Goal: Transaction & Acquisition: Purchase product/service

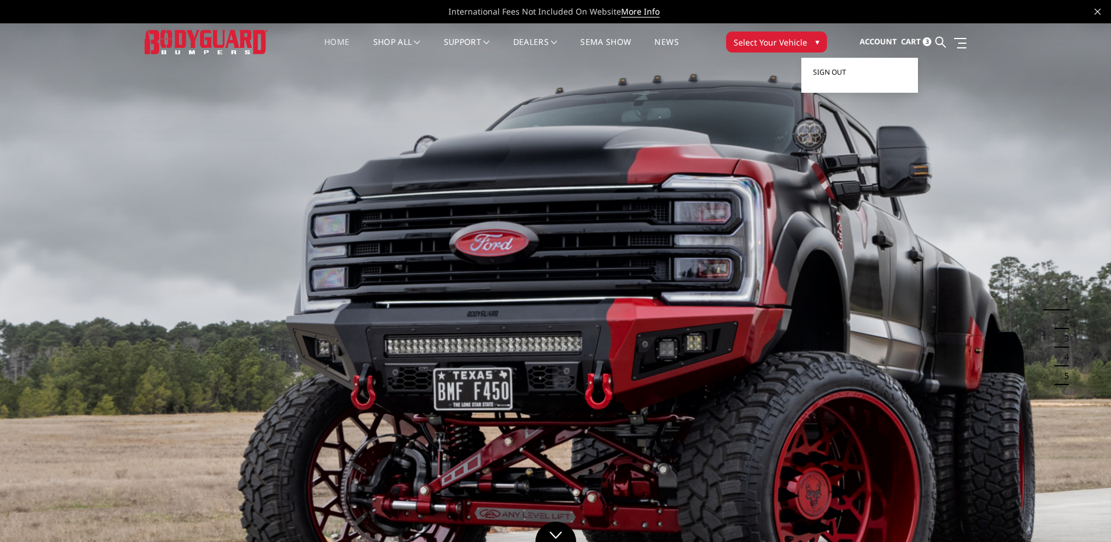
click at [846, 71] on span "Sign out" at bounding box center [829, 72] width 33 height 10
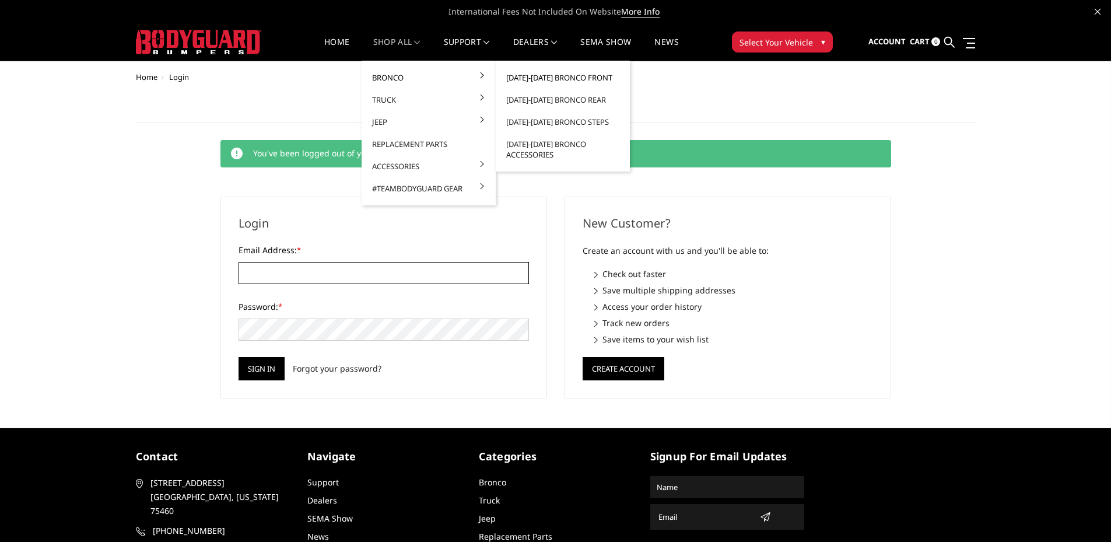
type input "[EMAIL_ADDRESS][DOMAIN_NAME]"
click at [543, 76] on link "[DATE]-[DATE] Bronco Front" at bounding box center [562, 77] width 125 height 22
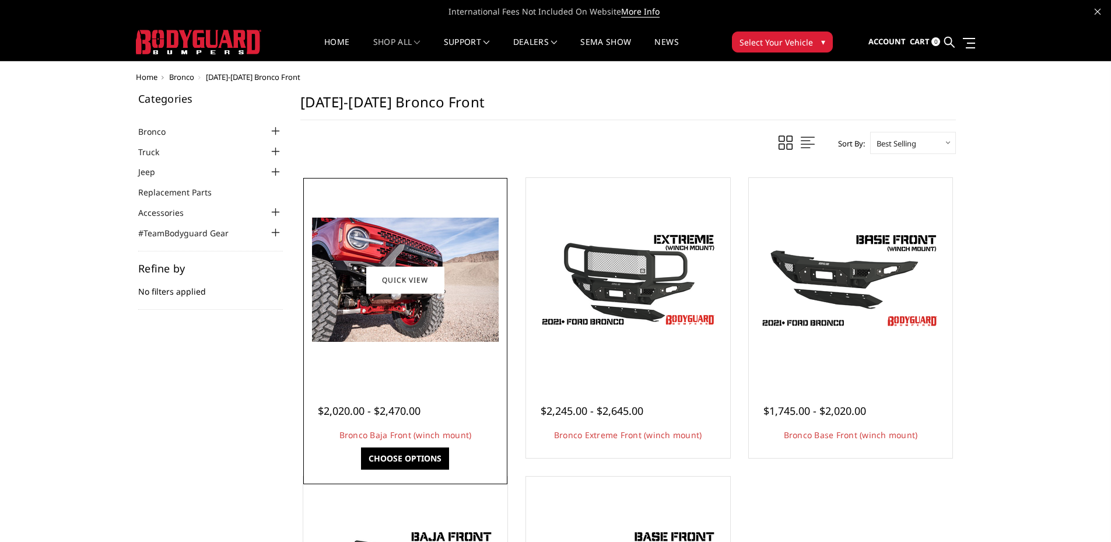
click at [413, 459] on link "Choose Options" at bounding box center [405, 458] width 88 height 22
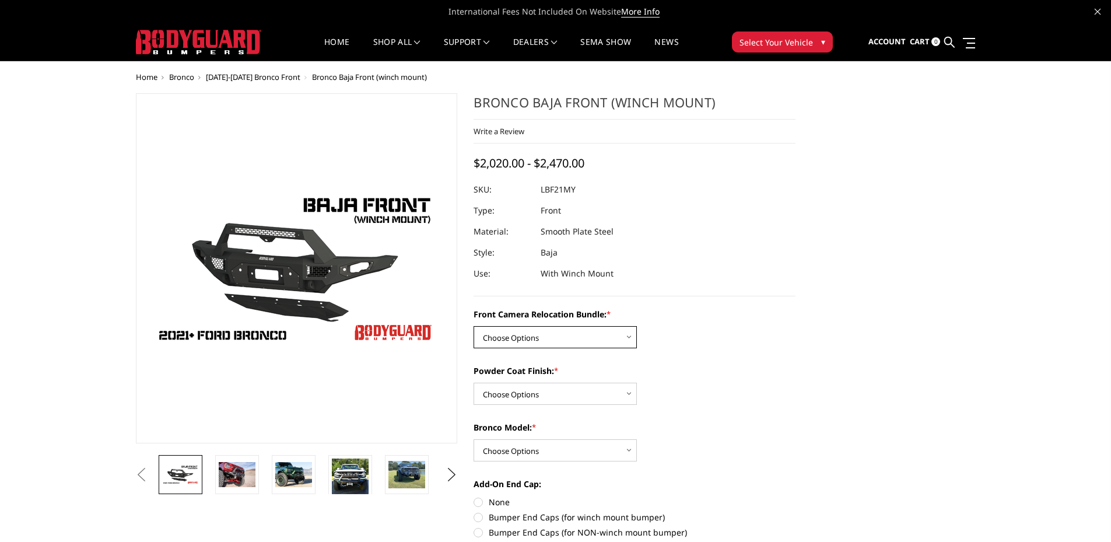
click at [528, 343] on select "Choose Options Without Front Camera Relocation With Front Camera Relocation (Ha…" at bounding box center [555, 337] width 163 height 22
select select "4016"
click at [474, 326] on select "Choose Options Without Front Camera Relocation With Front Camera Relocation (Ha…" at bounding box center [555, 337] width 163 height 22
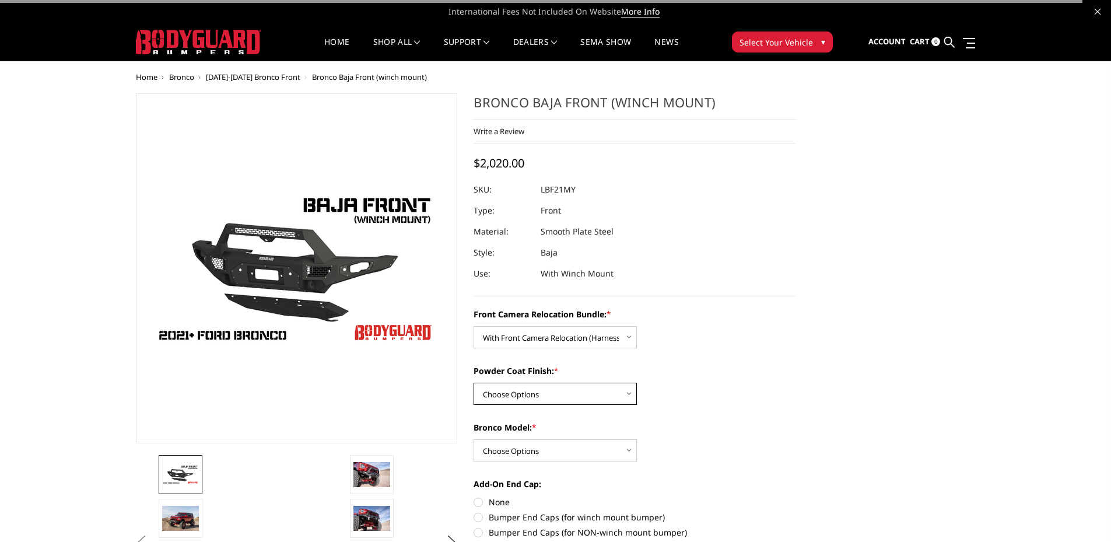
click at [515, 390] on select "Choose Options Textured Black Powder Coat Bare Metal" at bounding box center [555, 394] width 163 height 22
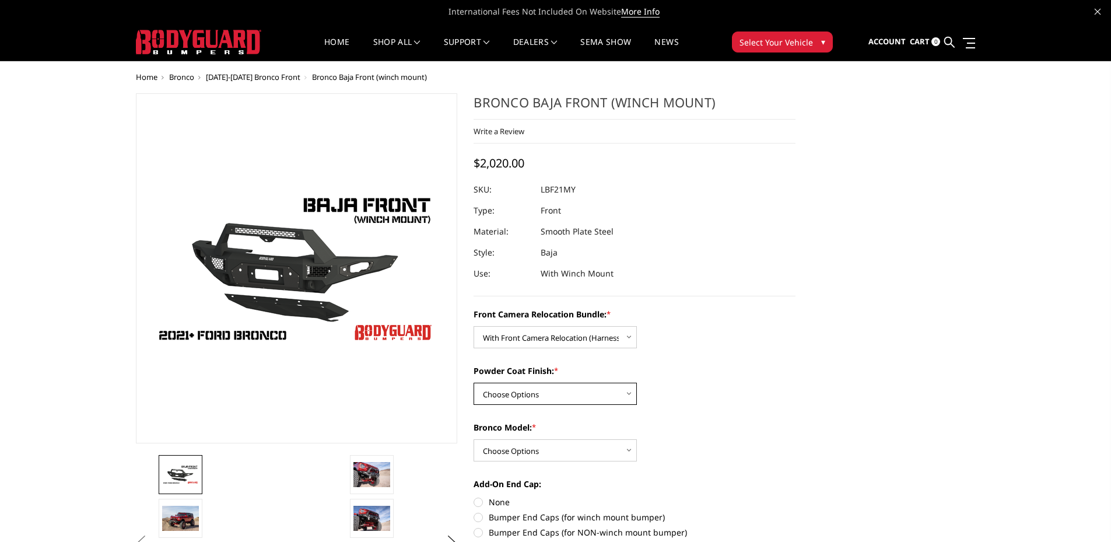
select select "4014"
click at [474, 383] on select "Choose Options Textured Black Powder Coat Bare Metal" at bounding box center [555, 394] width 163 height 22
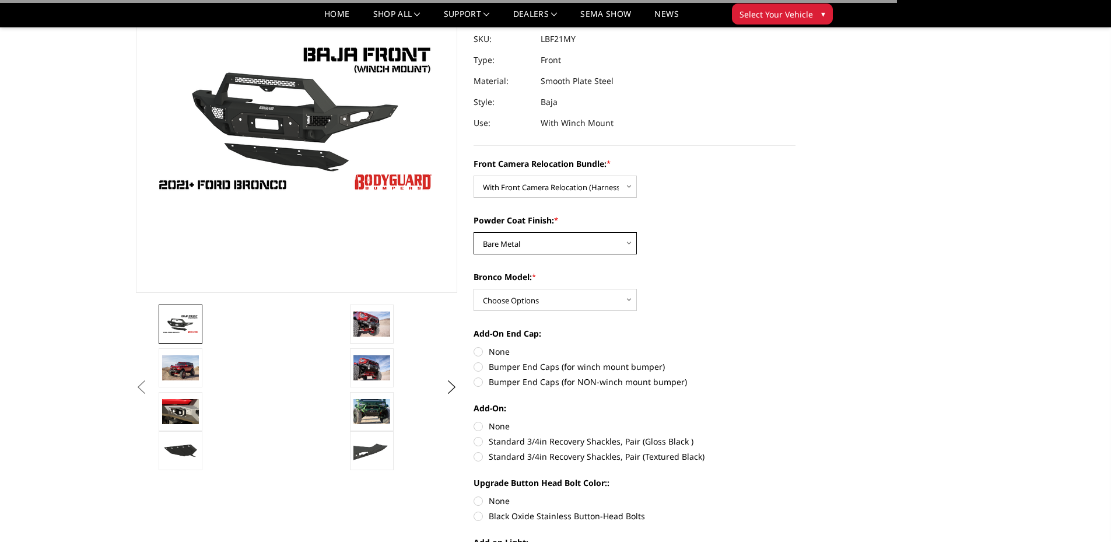
scroll to position [117, 0]
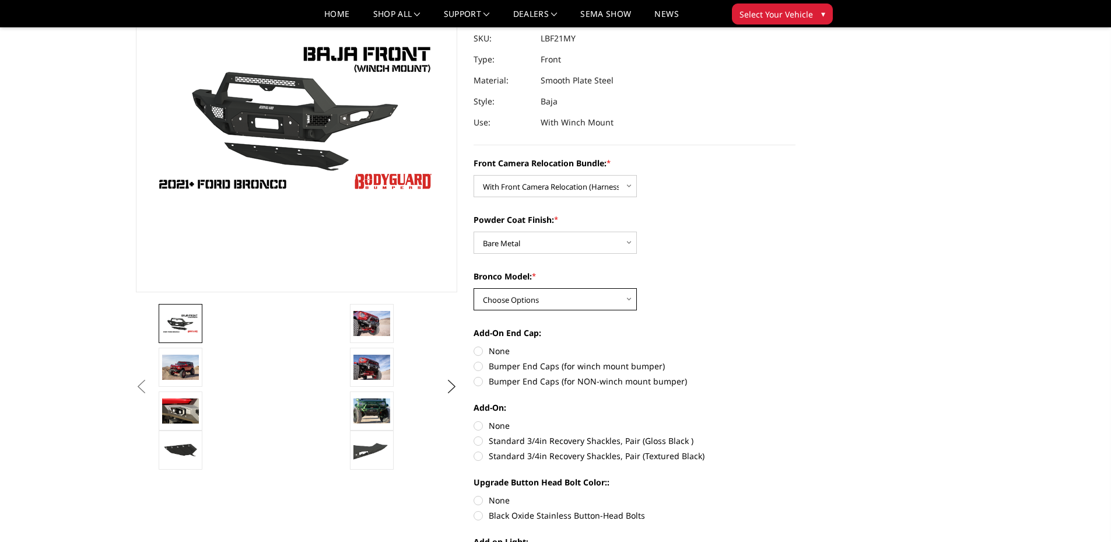
drag, startPoint x: 513, startPoint y: 299, endPoint x: 514, endPoint y: 305, distance: 6.4
click at [513, 301] on select "Choose Options Raptor Base/Badlands/Wildtrak/etc." at bounding box center [555, 299] width 163 height 22
select select "4012"
click at [474, 288] on select "Choose Options Raptor Base/Badlands/Wildtrak/etc." at bounding box center [555, 299] width 163 height 22
click at [479, 352] on label "None" at bounding box center [635, 351] width 322 height 12
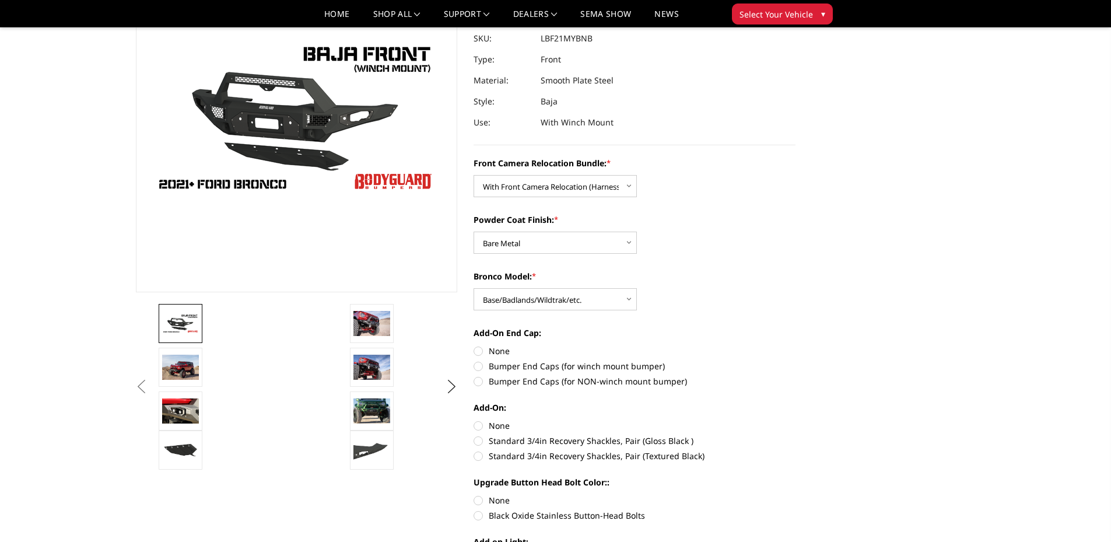
click at [474, 345] on input "None" at bounding box center [474, 345] width 1 height 1
radio input "true"
click at [479, 421] on label "None" at bounding box center [635, 425] width 322 height 12
click at [474, 420] on input "None" at bounding box center [474, 419] width 1 height 1
radio input "true"
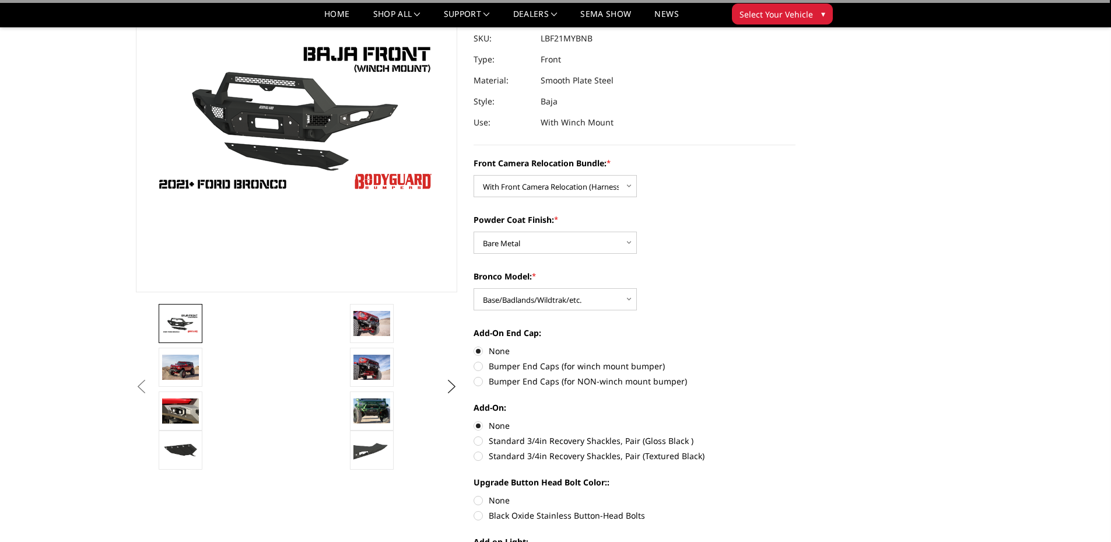
click at [483, 513] on label "Black Oxide Stainless Button-Head Bolts" at bounding box center [635, 515] width 322 height 12
click at [795, 495] on input "Black Oxide Stainless Button-Head Bolts" at bounding box center [795, 494] width 1 height 1
radio input "true"
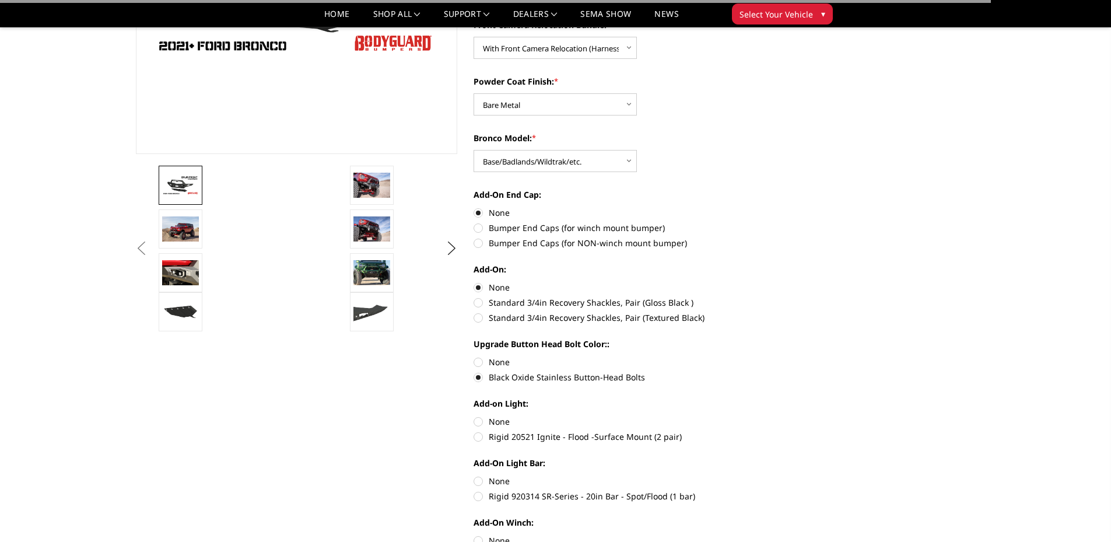
scroll to position [292, 0]
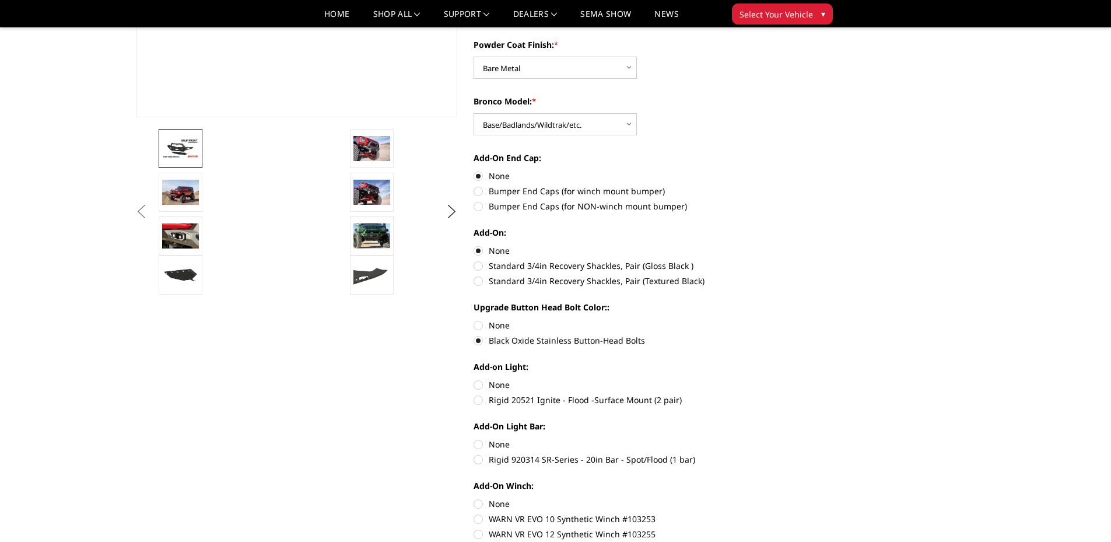
click at [478, 379] on label "None" at bounding box center [635, 384] width 322 height 12
click at [474, 379] on input "None" at bounding box center [474, 378] width 1 height 1
radio input "true"
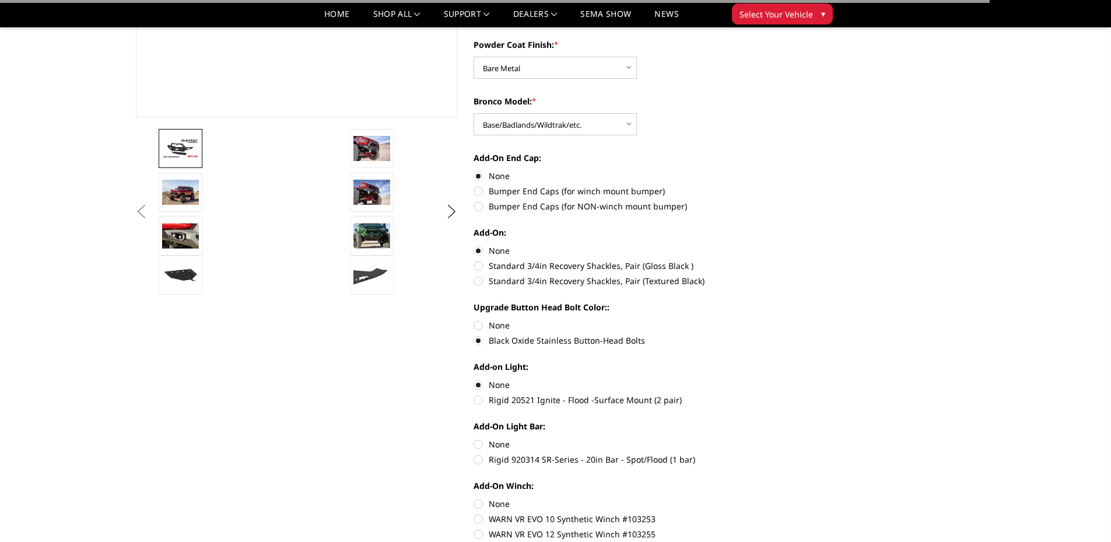
click at [476, 443] on label "None" at bounding box center [635, 444] width 322 height 12
click at [474, 439] on input "None" at bounding box center [474, 438] width 1 height 1
radio input "true"
click at [478, 497] on label "None" at bounding box center [635, 503] width 322 height 12
click at [474, 497] on input "None" at bounding box center [474, 497] width 1 height 1
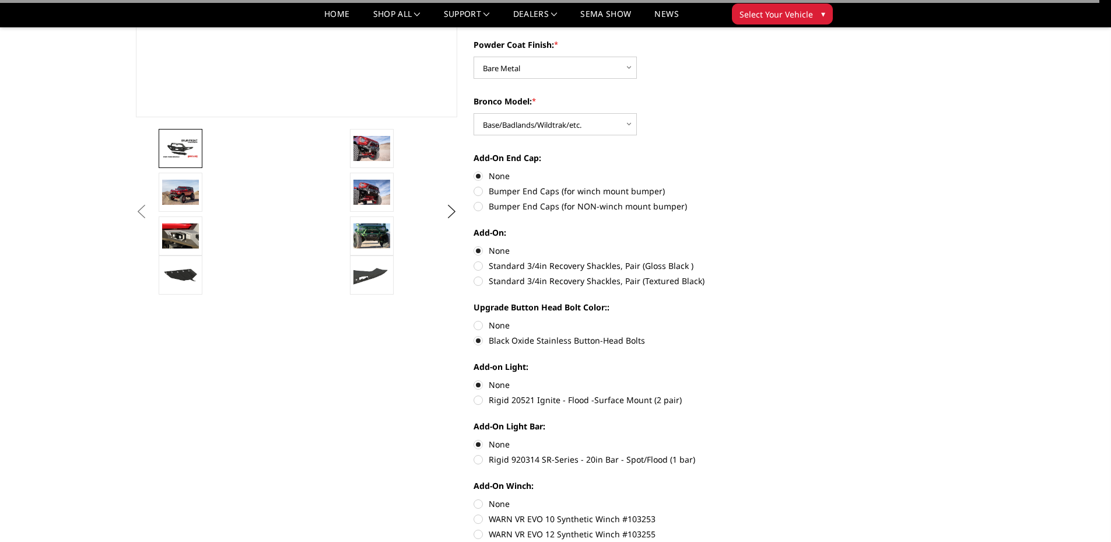
radio input "true"
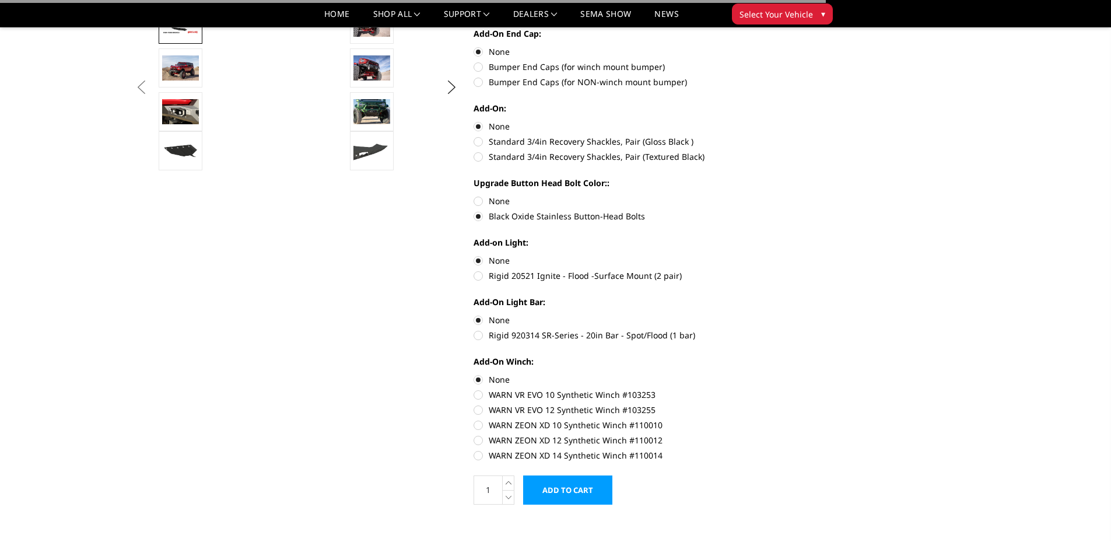
scroll to position [467, 0]
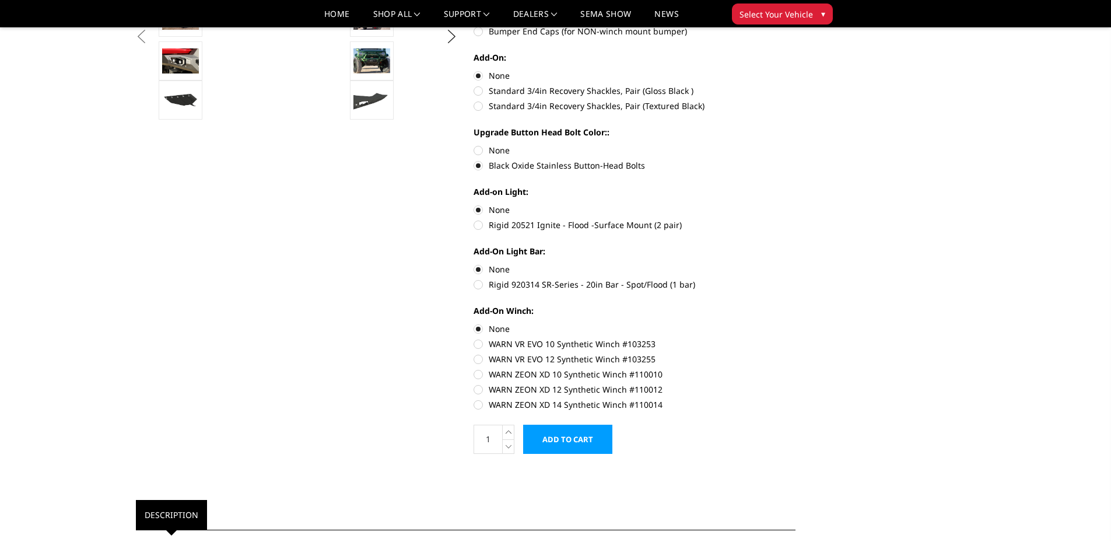
click at [558, 439] on input "Add to Cart" at bounding box center [567, 439] width 89 height 29
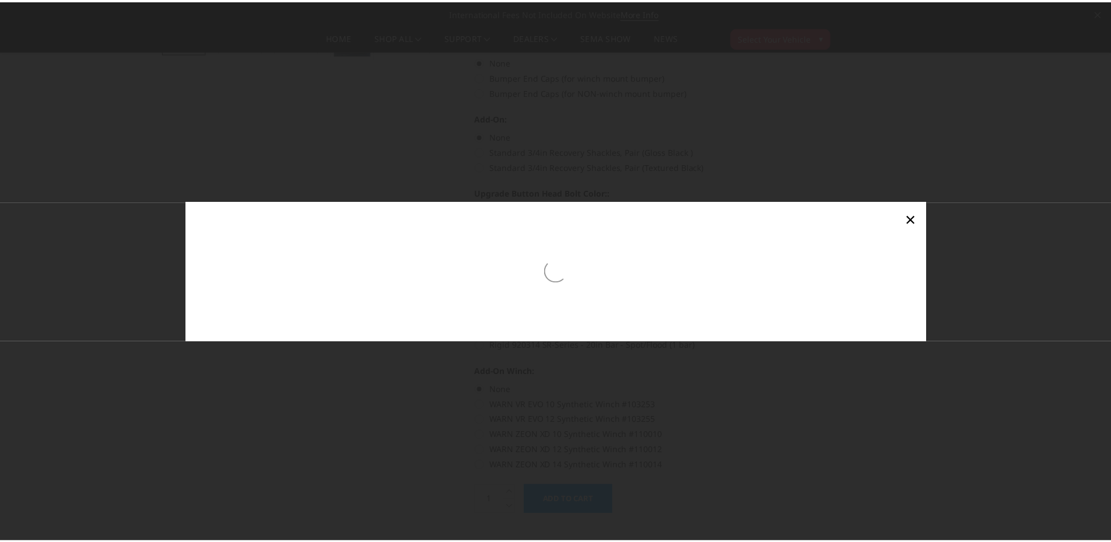
scroll to position [471, 0]
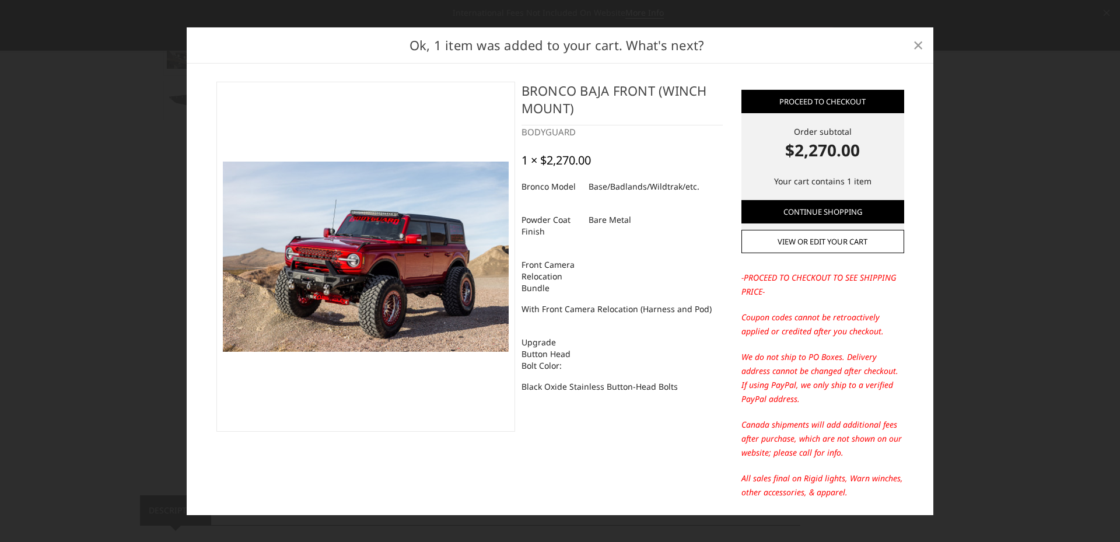
click at [918, 45] on span "×" at bounding box center [918, 44] width 10 height 25
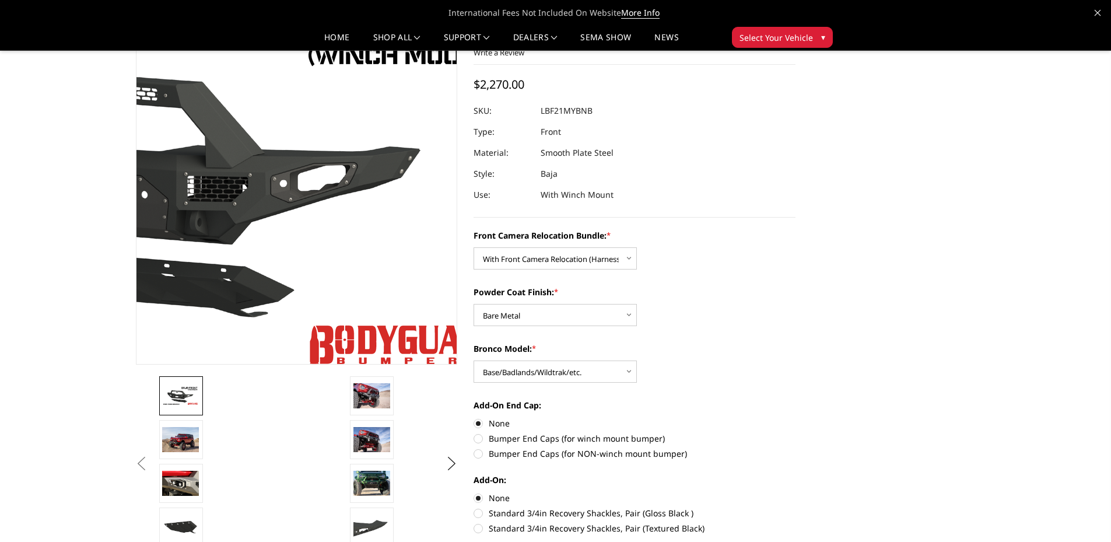
scroll to position [0, 0]
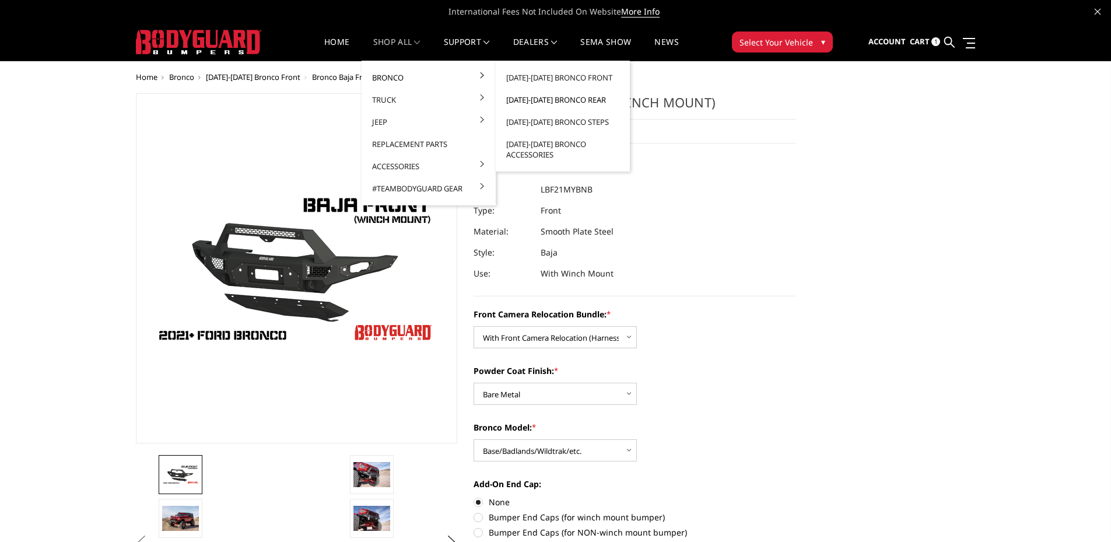
click at [580, 101] on link "[DATE]-[DATE] Bronco Rear" at bounding box center [562, 100] width 125 height 22
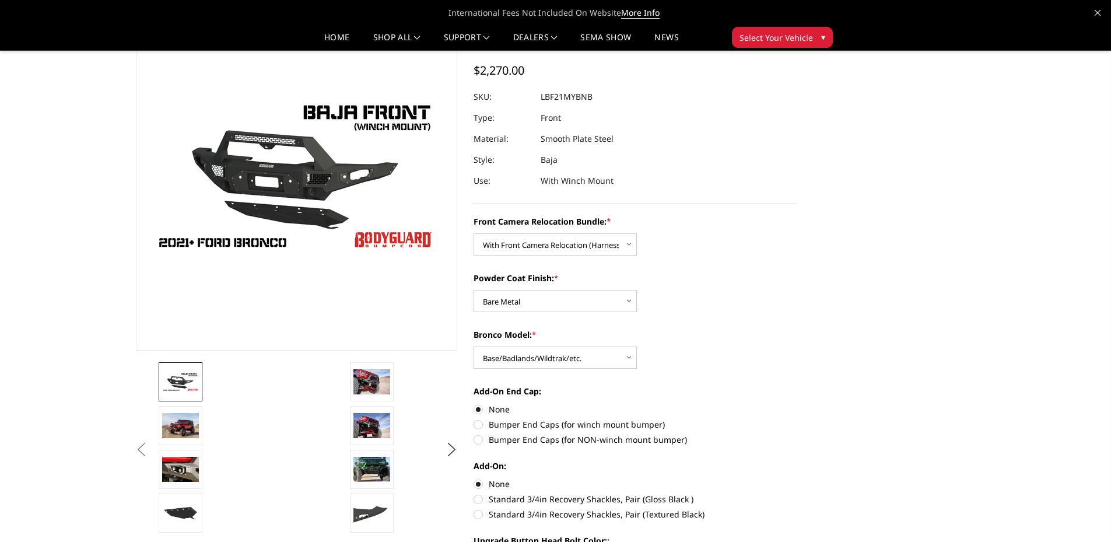
scroll to position [96, 0]
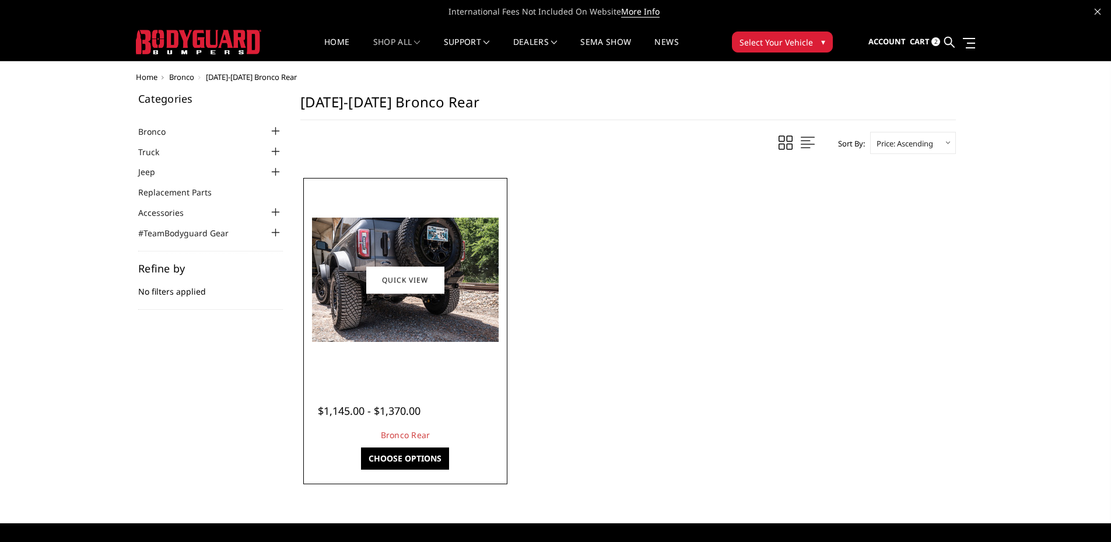
click at [409, 458] on link "Choose Options" at bounding box center [405, 458] width 88 height 22
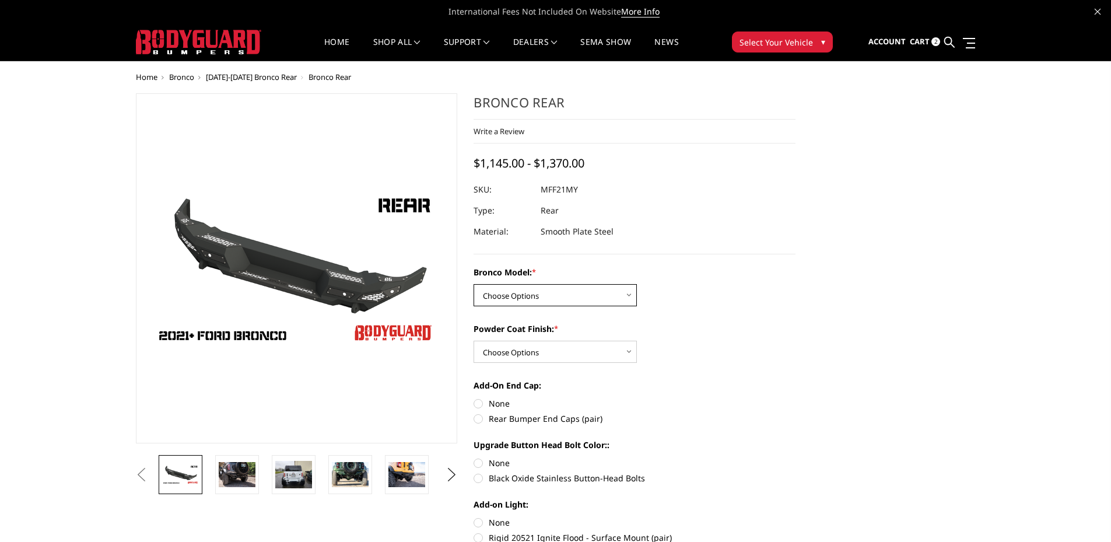
click at [535, 298] on select "Choose Options Base/Badlands/Wildtrak/etc. Raptor" at bounding box center [555, 295] width 163 height 22
select select "4024"
click at [474, 284] on select "Choose Options Base/Badlands/Wildtrak/etc. Raptor" at bounding box center [555, 295] width 163 height 22
click at [505, 355] on select "Choose Options Bare Metal Textured Black Powder Coat" at bounding box center [555, 352] width 163 height 22
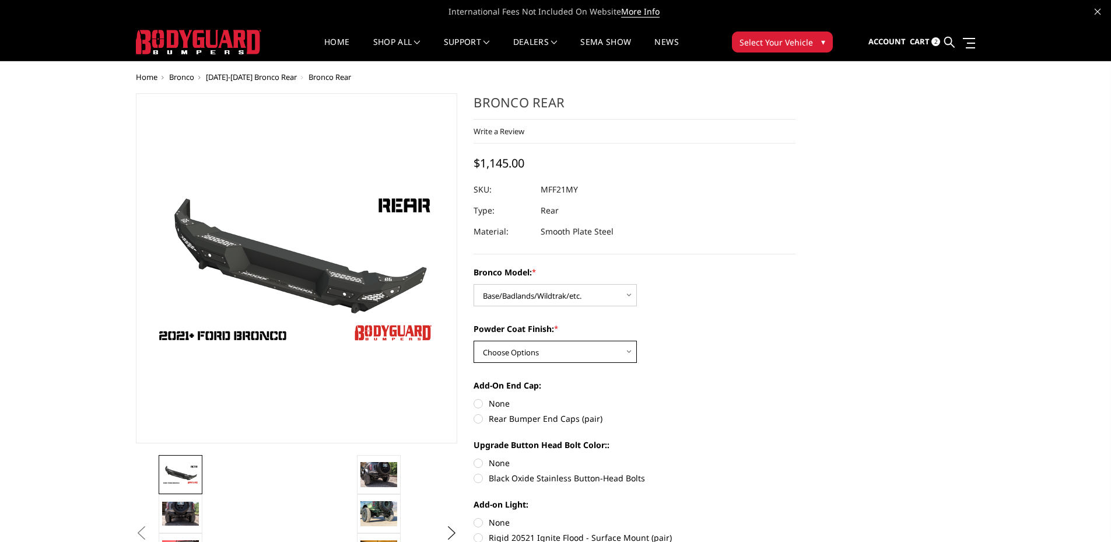
select select "4026"
click at [474, 341] on select "Choose Options Bare Metal Textured Black Powder Coat" at bounding box center [555, 352] width 163 height 22
click at [477, 404] on label "None" at bounding box center [635, 403] width 322 height 12
click at [474, 398] on input "None" at bounding box center [474, 397] width 1 height 1
radio input "true"
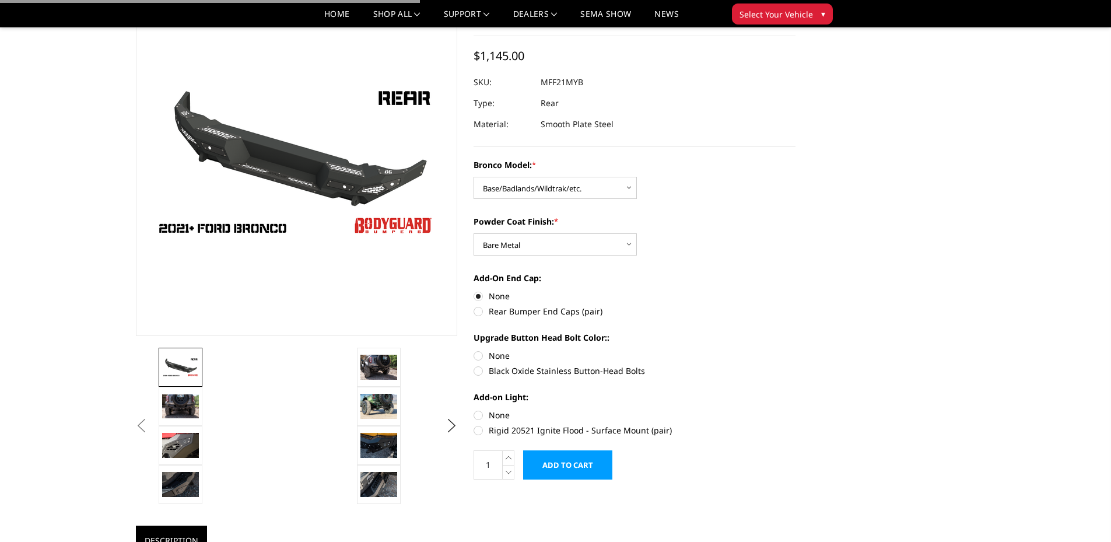
scroll to position [117, 0]
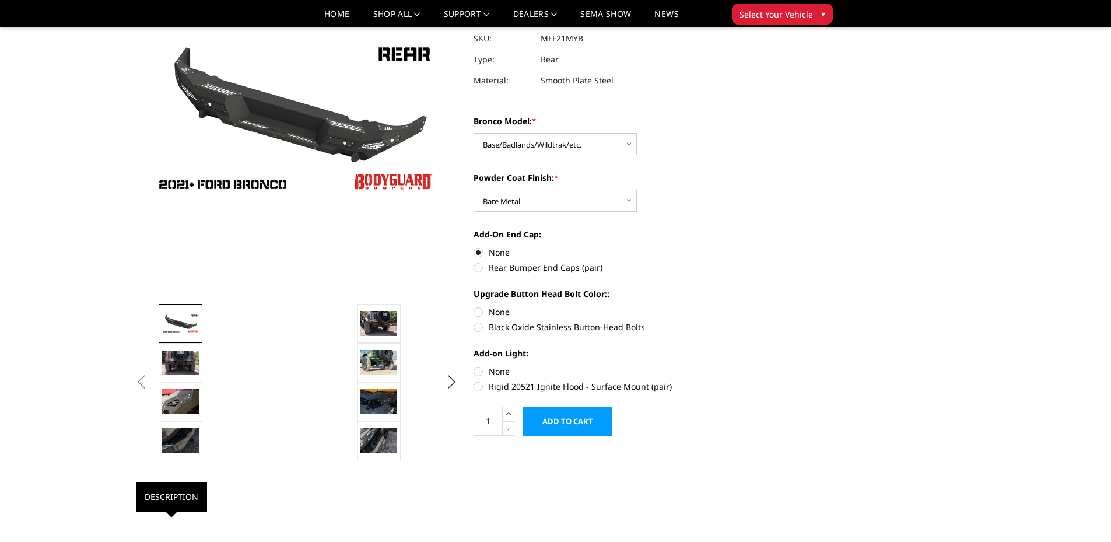
click at [476, 330] on label "Black Oxide Stainless Button-Head Bolts" at bounding box center [635, 327] width 322 height 12
click at [795, 306] on input "Black Oxide Stainless Button-Head Bolts" at bounding box center [795, 306] width 1 height 1
radio input "true"
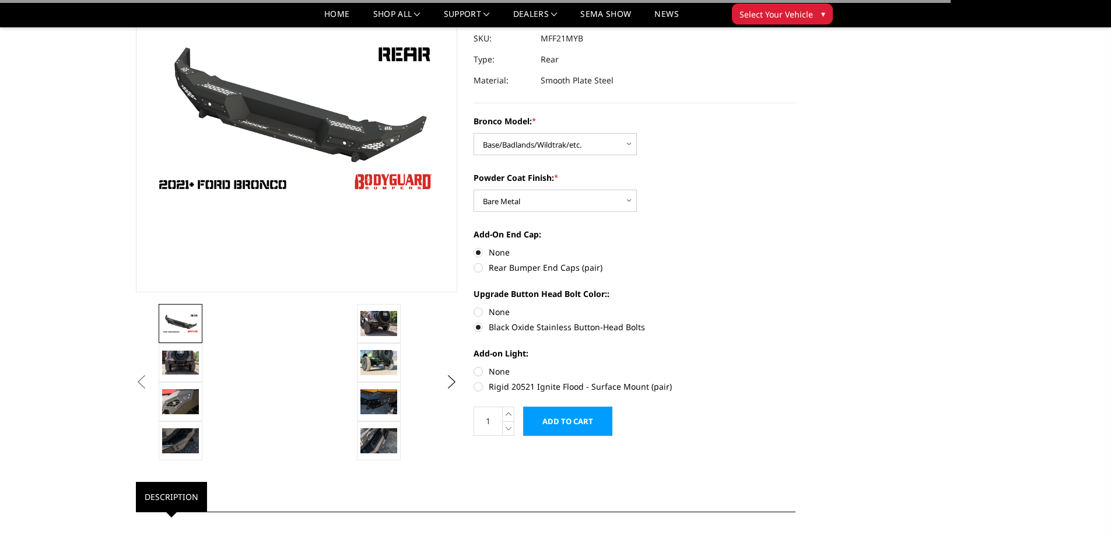
click at [478, 373] on label "None" at bounding box center [635, 371] width 322 height 12
click at [474, 366] on input "None" at bounding box center [474, 365] width 1 height 1
radio input "true"
click at [564, 425] on input "Add to Cart" at bounding box center [567, 420] width 89 height 29
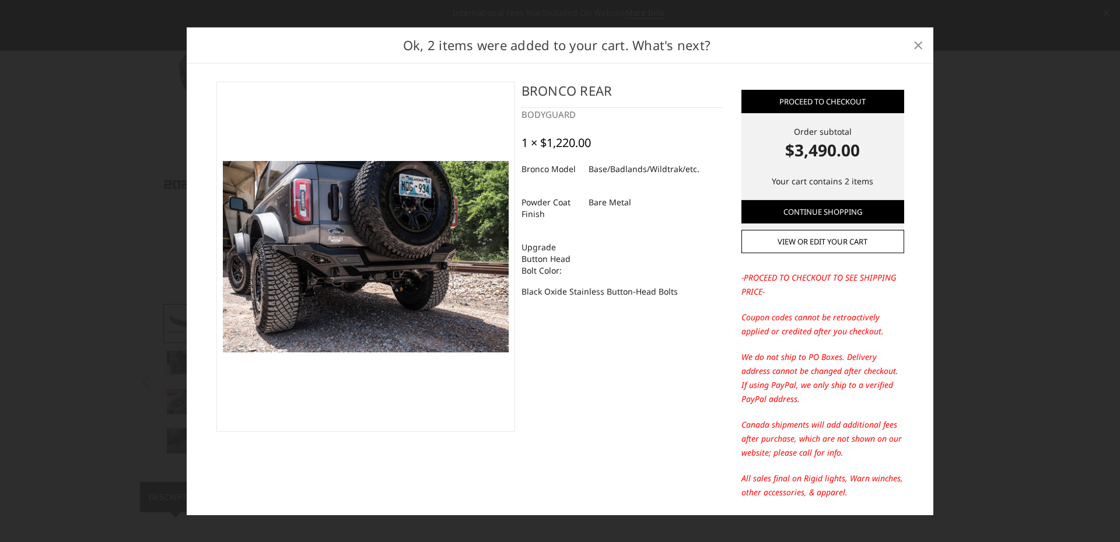
click at [923, 47] on span "×" at bounding box center [918, 44] width 10 height 25
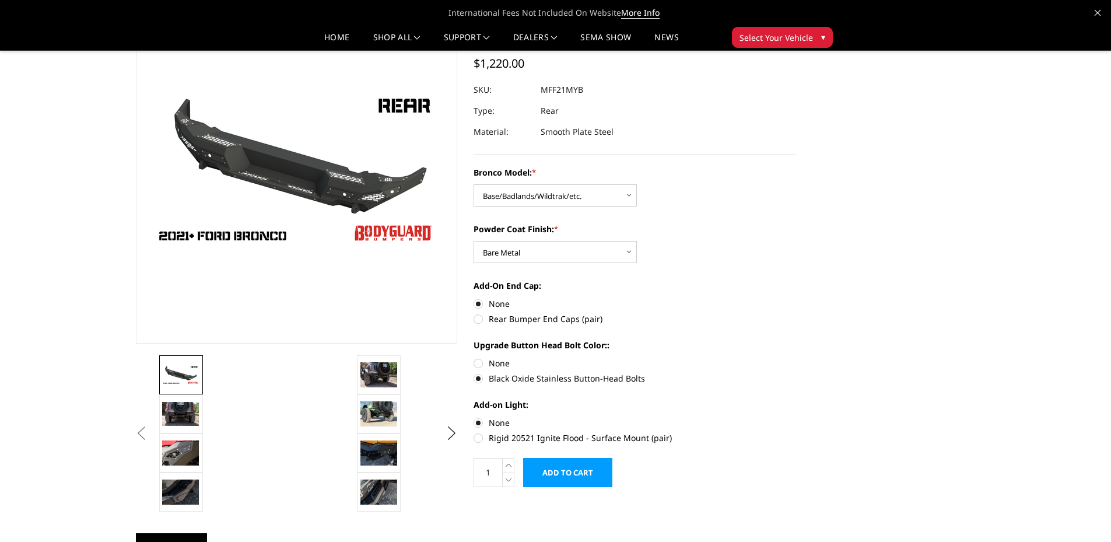
scroll to position [0, 0]
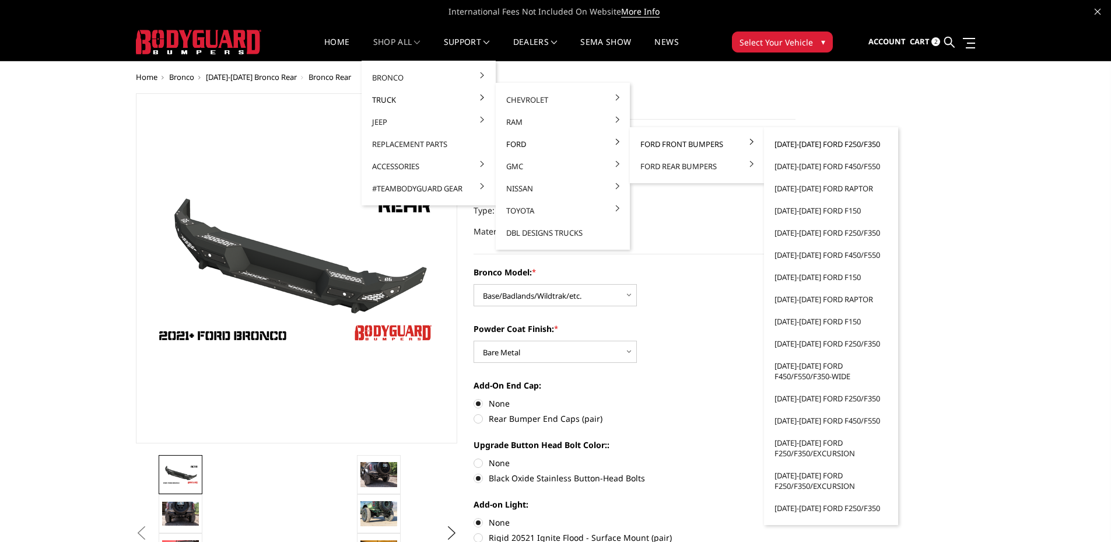
click at [817, 142] on link "[DATE]-[DATE] Ford F250/F350" at bounding box center [831, 144] width 125 height 22
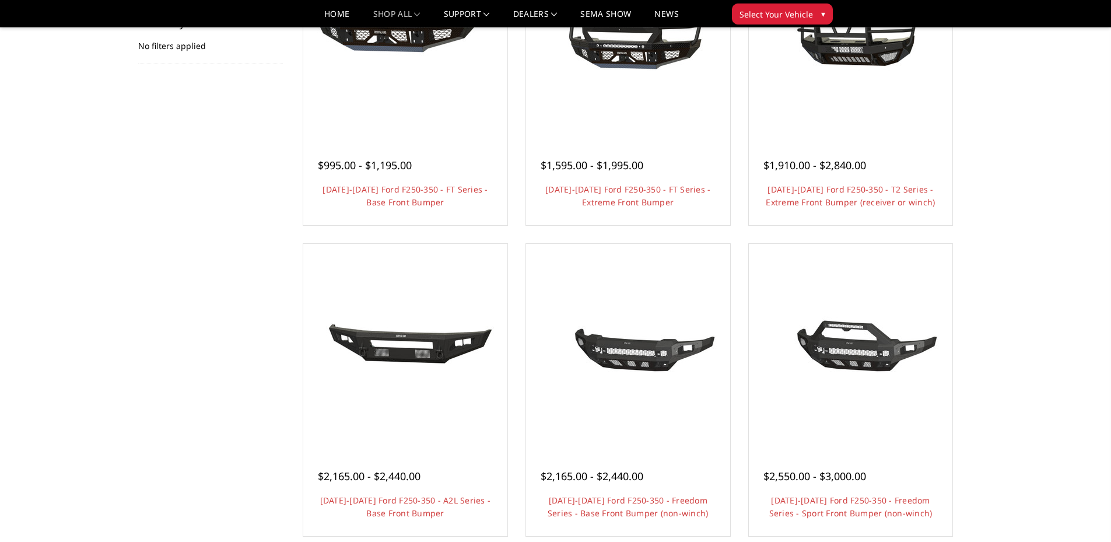
scroll to position [233, 0]
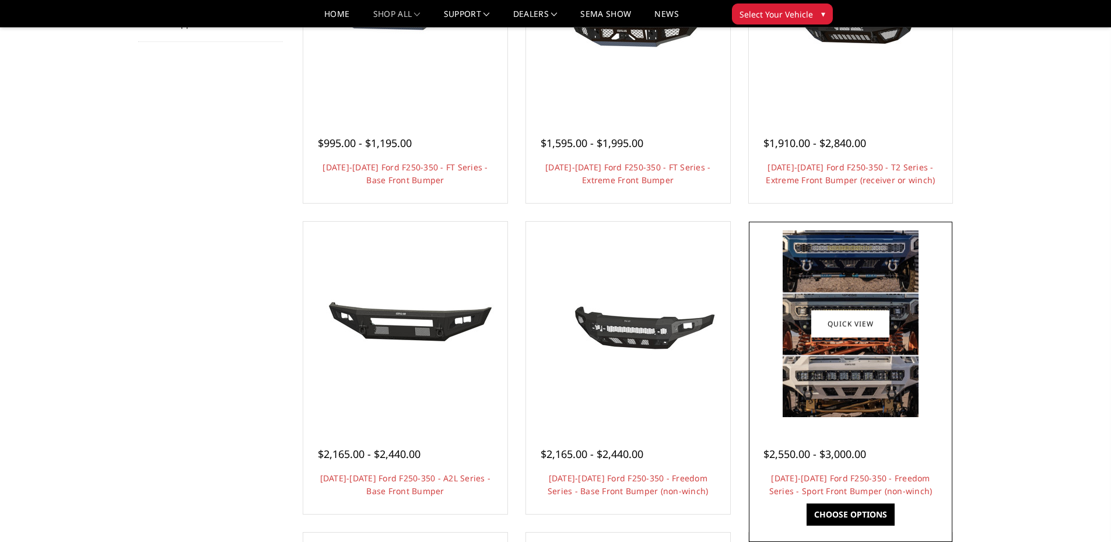
click at [876, 514] on link "Choose Options" at bounding box center [851, 514] width 88 height 22
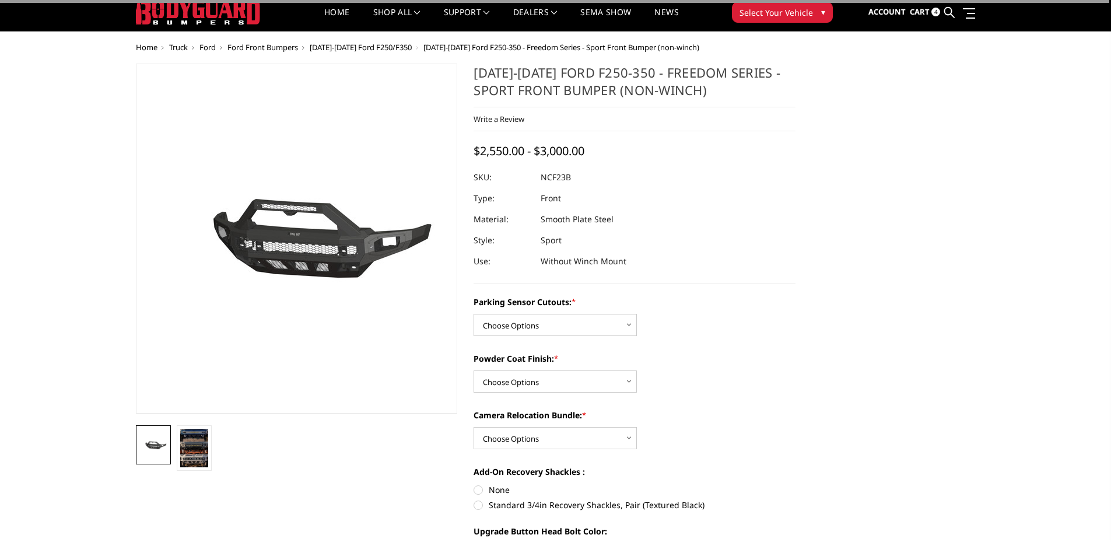
scroll to position [58, 0]
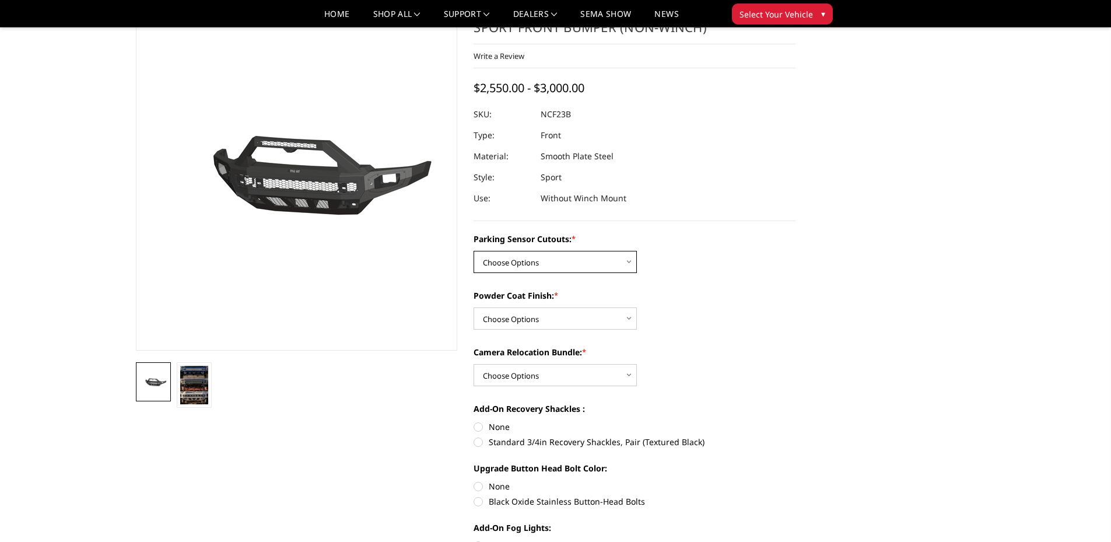
click at [498, 268] on select "Choose Options No - Without Parking Sensor Cutouts Yes - With Parking Sensor Cu…" at bounding box center [555, 262] width 163 height 22
select select "2571"
click at [474, 251] on select "Choose Options No - Without Parking Sensor Cutouts Yes - With Parking Sensor Cu…" at bounding box center [555, 262] width 163 height 22
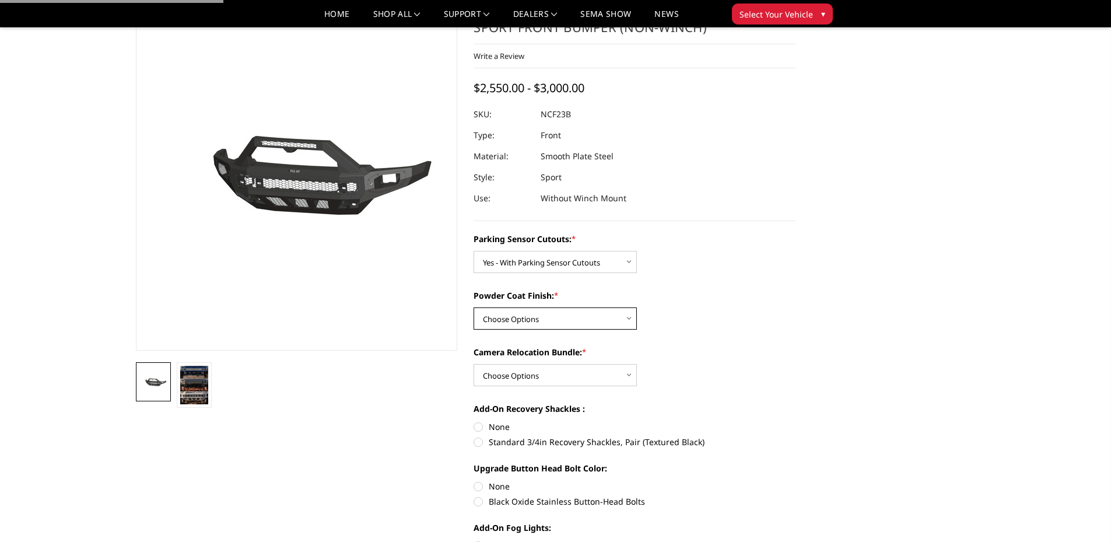
click at [511, 323] on select "Choose Options Bare Metal Textured Black Powder Coat" at bounding box center [555, 318] width 163 height 22
select select "2572"
click at [474, 307] on select "Choose Options Bare Metal Textured Black Powder Coat" at bounding box center [555, 318] width 163 height 22
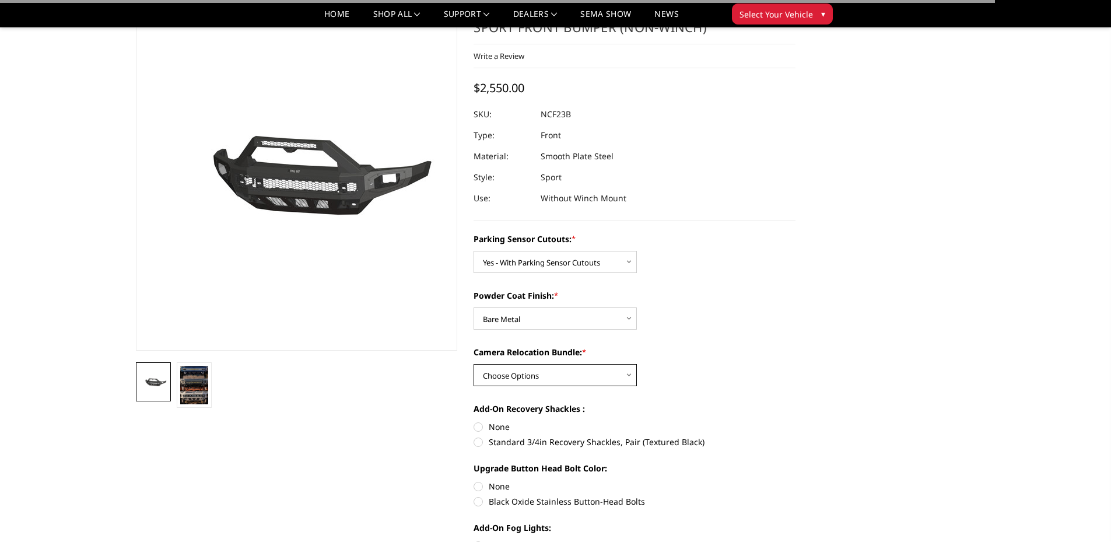
click at [516, 369] on select "Choose Options WITH Camera Relocation Bundle WITHOUT Camera Relocation Bundle" at bounding box center [555, 375] width 163 height 22
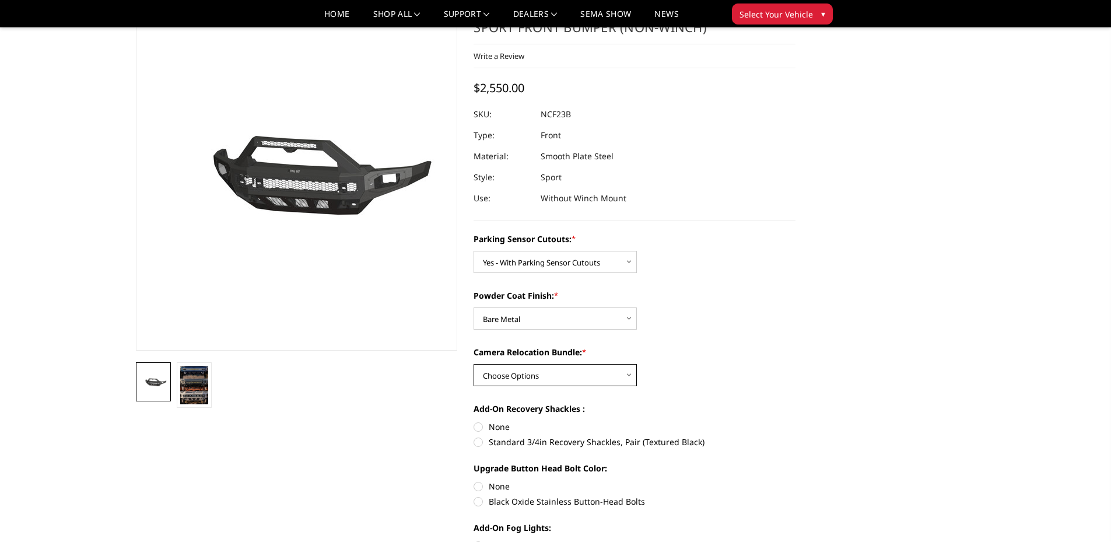
select select "2574"
click at [474, 364] on select "Choose Options WITH Camera Relocation Bundle WITHOUT Camera Relocation Bundle" at bounding box center [555, 375] width 163 height 22
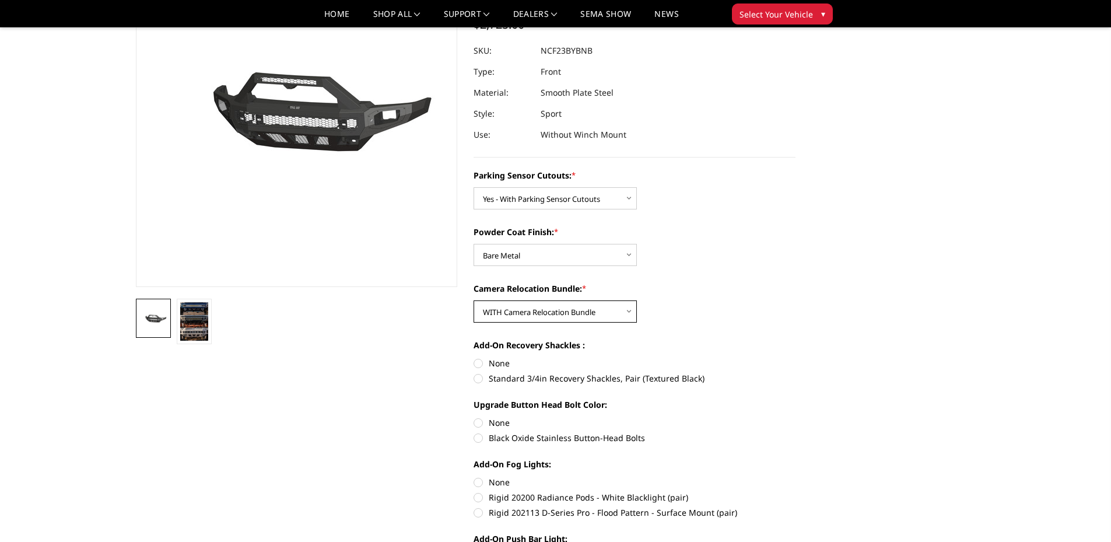
scroll to position [175, 0]
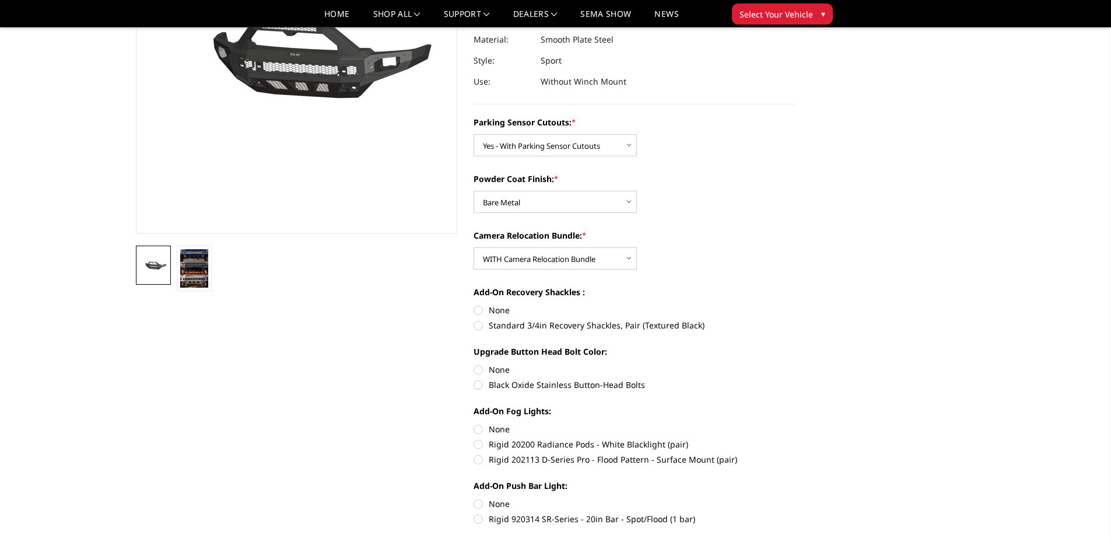
click at [482, 313] on label "None" at bounding box center [635, 310] width 322 height 12
click at [474, 304] on input "None" at bounding box center [474, 304] width 1 height 1
radio input "true"
click at [476, 382] on label "Black Oxide Stainless Button-Head Bolts" at bounding box center [635, 384] width 322 height 12
click at [795, 364] on input "Black Oxide Stainless Button-Head Bolts" at bounding box center [795, 363] width 1 height 1
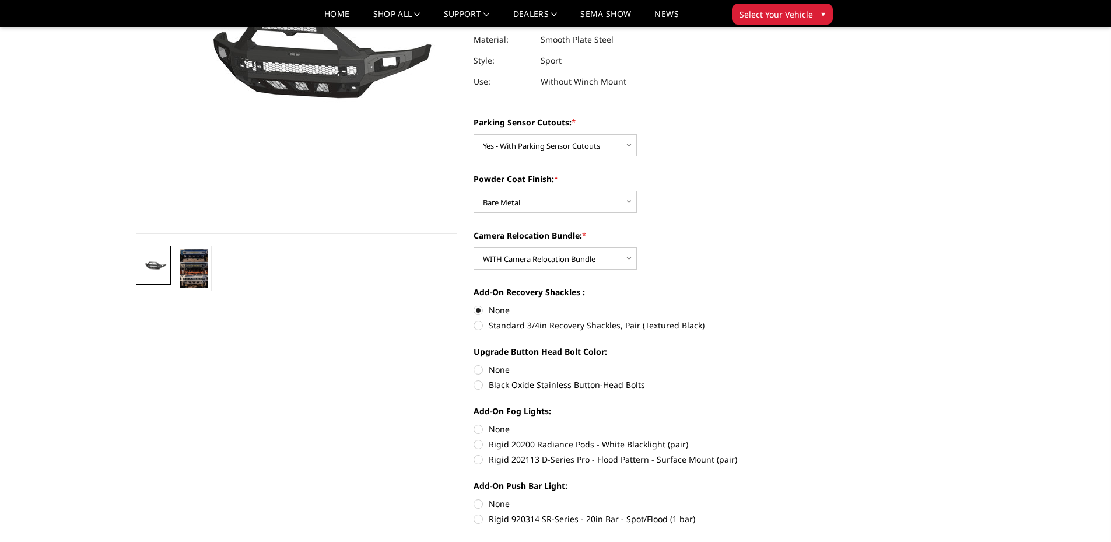
radio input "true"
click at [477, 430] on label "None" at bounding box center [635, 429] width 322 height 12
click at [474, 423] on input "None" at bounding box center [474, 423] width 1 height 1
radio input "true"
click at [482, 506] on label "None" at bounding box center [635, 503] width 322 height 12
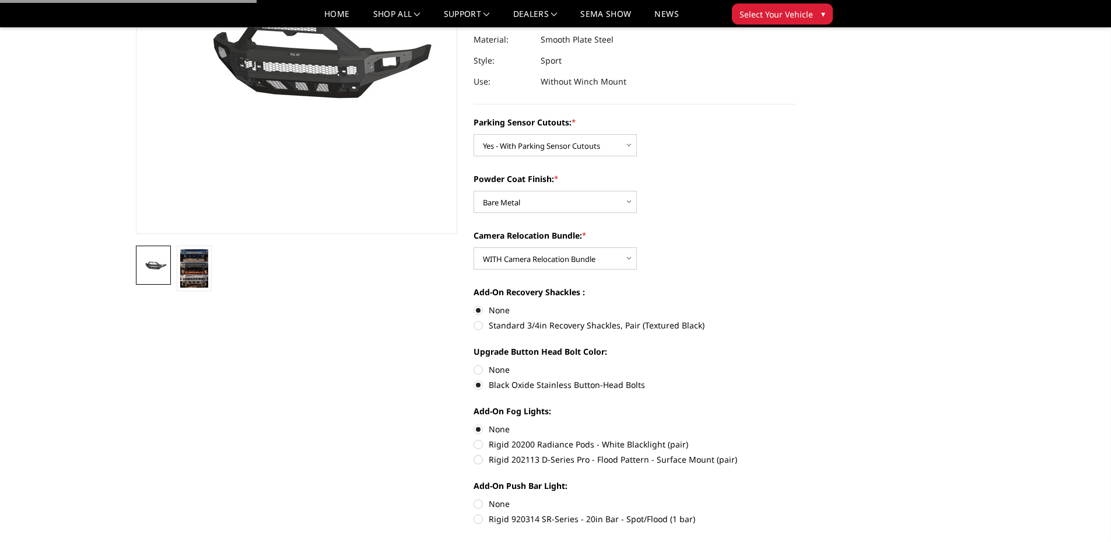
click at [474, 498] on input "None" at bounding box center [474, 497] width 1 height 1
radio input "true"
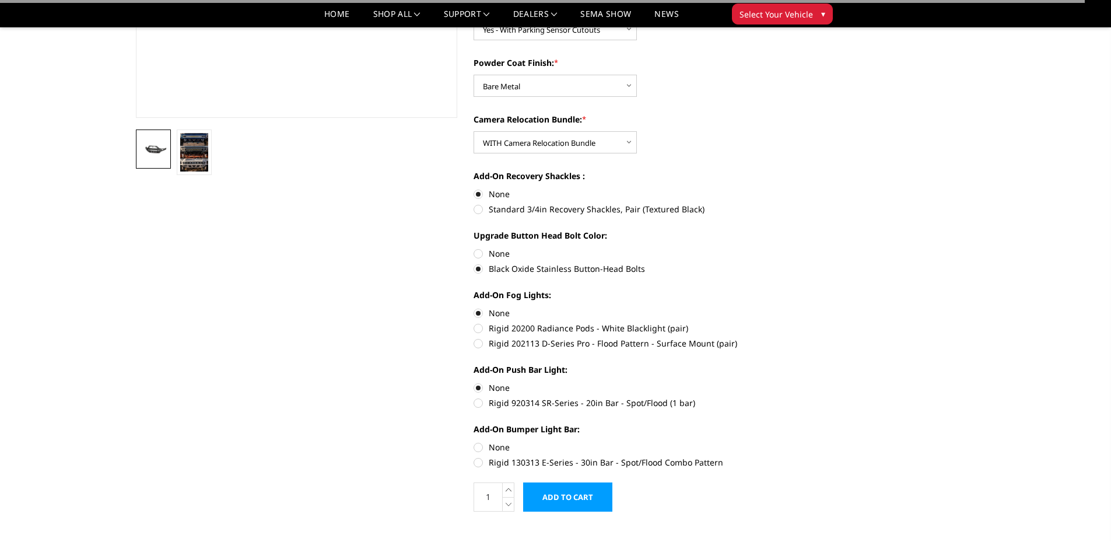
scroll to position [292, 0]
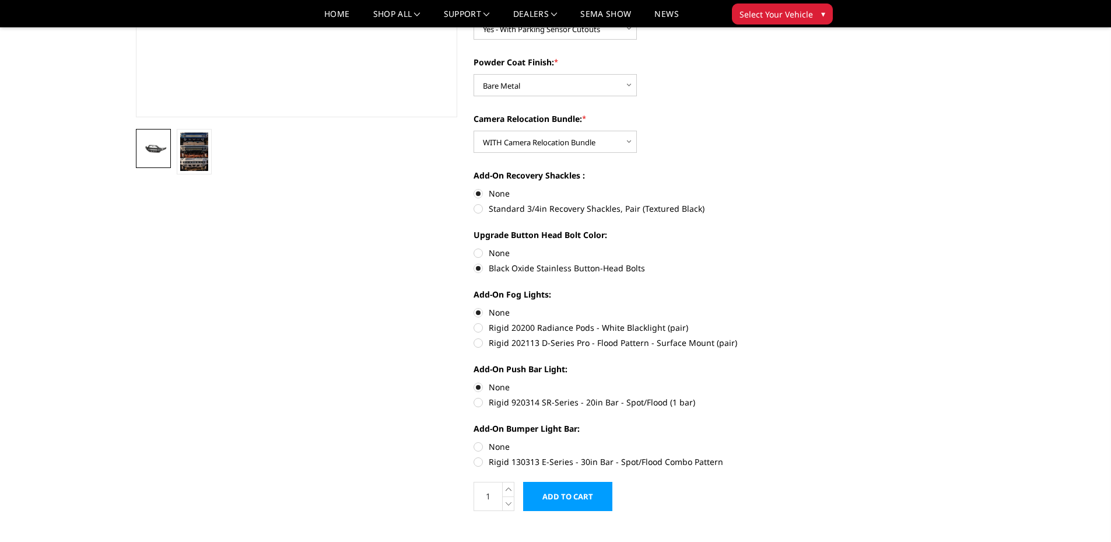
click at [481, 448] on label "None" at bounding box center [635, 446] width 322 height 12
click at [474, 441] on input "None" at bounding box center [474, 440] width 1 height 1
radio input "true"
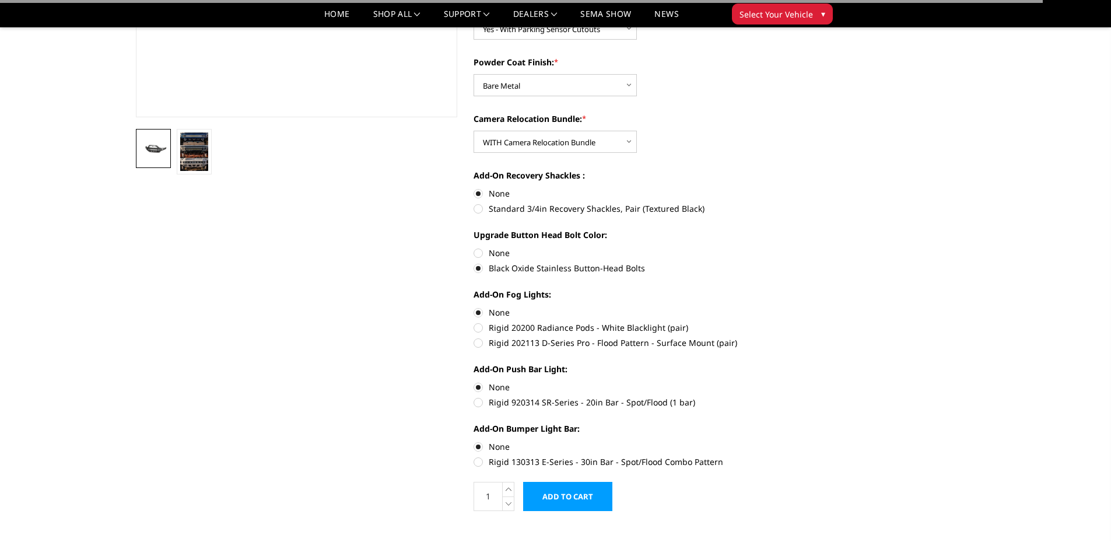
click at [574, 489] on input "Add to Cart" at bounding box center [567, 496] width 89 height 29
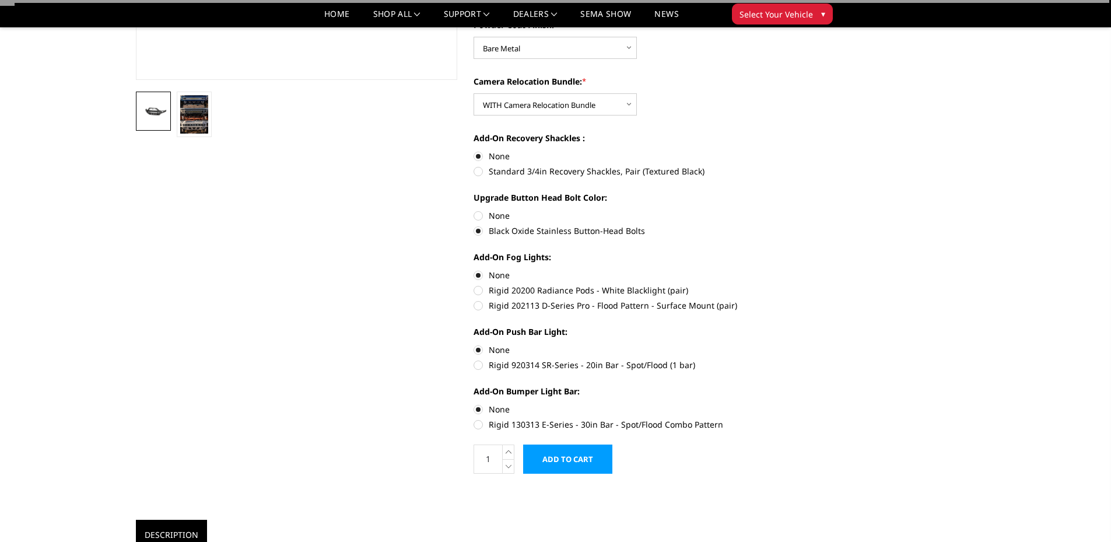
scroll to position [350, 0]
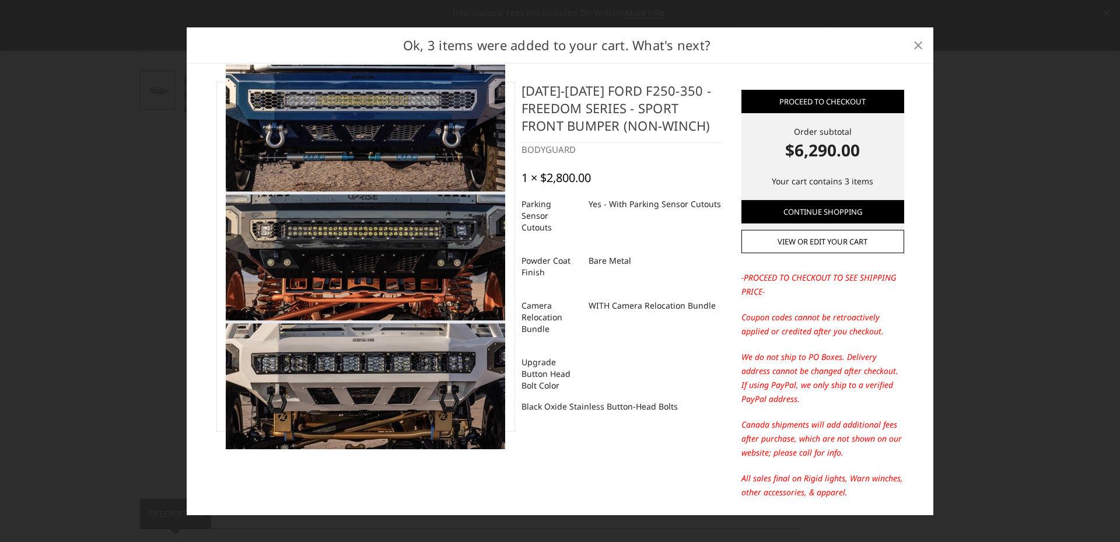
click at [922, 51] on span "×" at bounding box center [918, 44] width 10 height 25
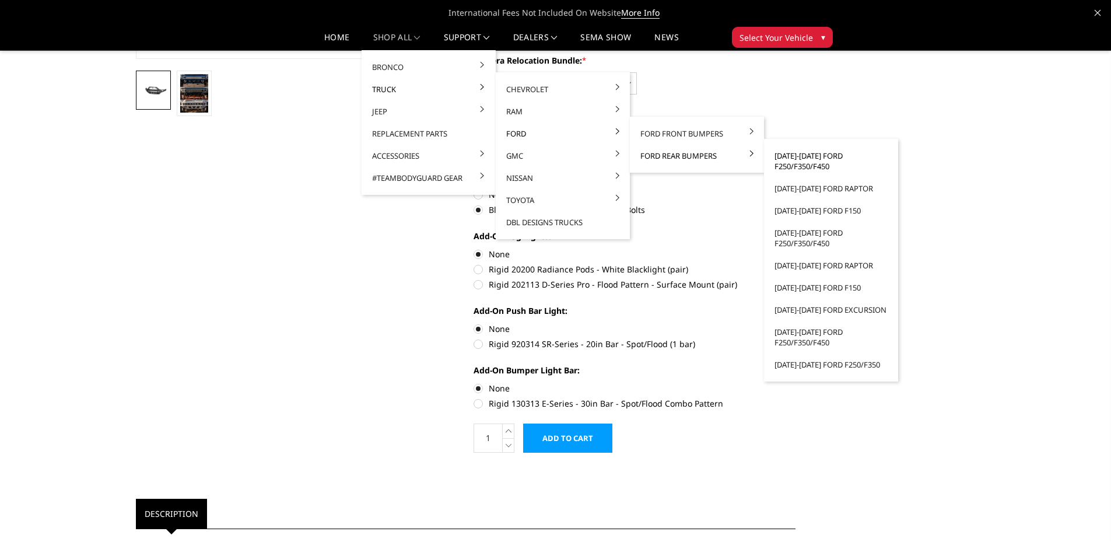
click at [781, 166] on link "[DATE]-[DATE] Ford F250/F350/F450" at bounding box center [831, 161] width 125 height 33
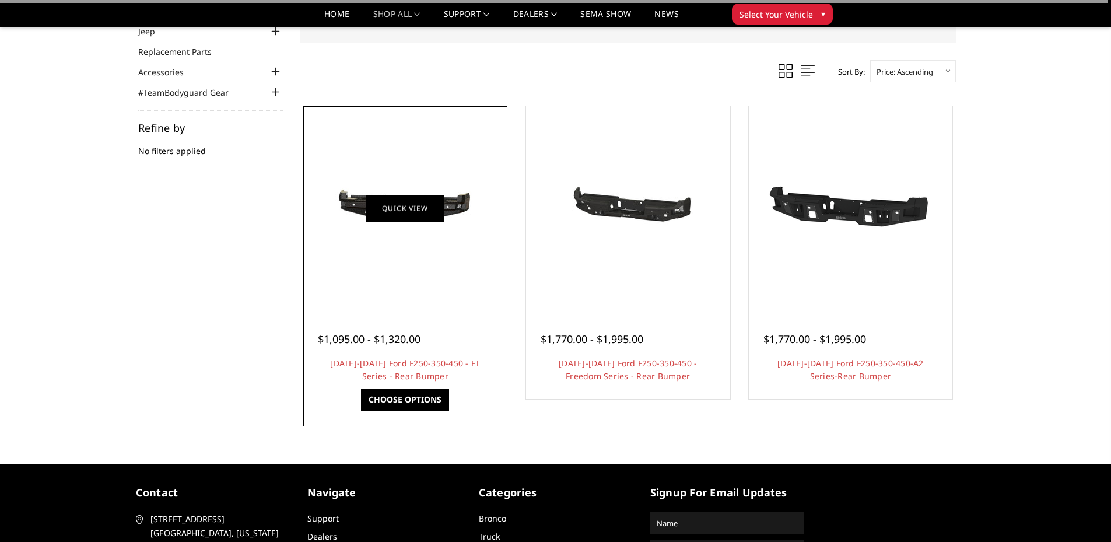
scroll to position [117, 0]
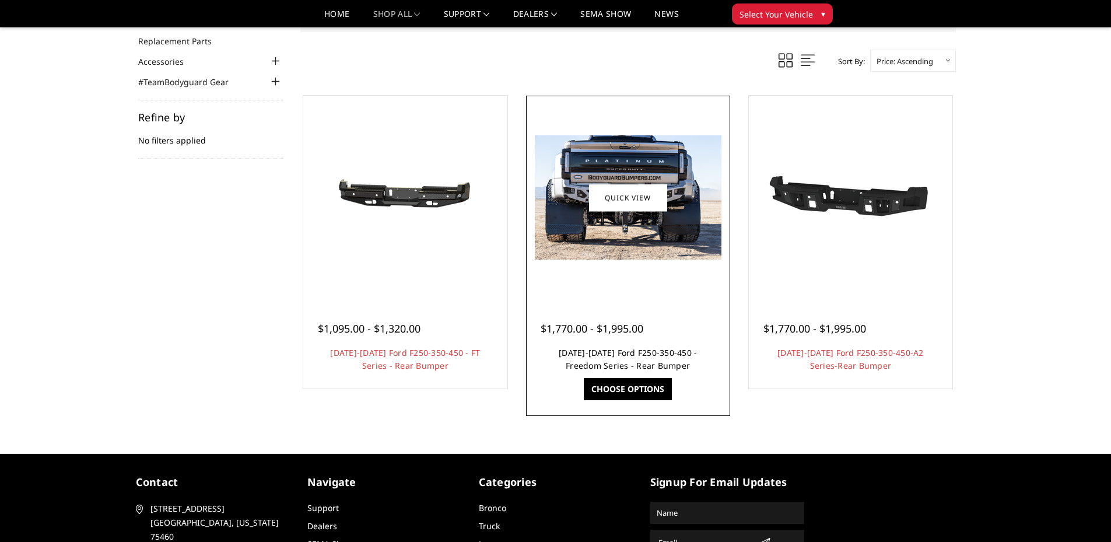
click at [624, 355] on link "[DATE]-[DATE] Ford F250-350-450 - Freedom Series - Rear Bumper" at bounding box center [628, 359] width 138 height 24
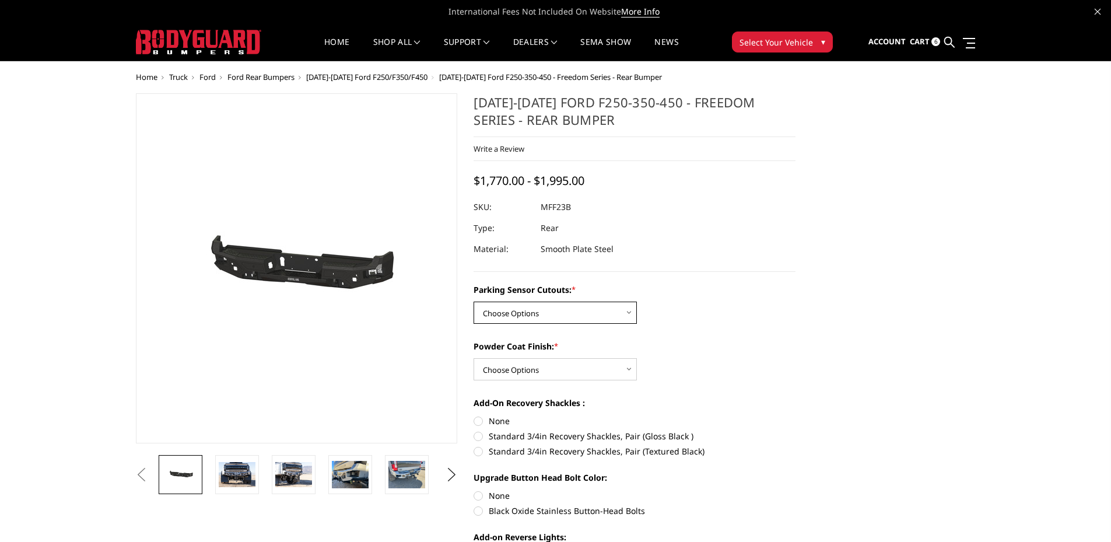
drag, startPoint x: 492, startPoint y: 311, endPoint x: 493, endPoint y: 320, distance: 8.2
click at [492, 311] on select "Choose Options No - Without Parking Sensor Cutouts Yes - With Parking Sensor Cu…" at bounding box center [555, 313] width 163 height 22
select select "2559"
click at [474, 302] on select "Choose Options No - Without Parking Sensor Cutouts Yes - With Parking Sensor Cu…" at bounding box center [555, 313] width 163 height 22
click at [507, 366] on select "Choose Options Bare Metal Textured Black Powder Coat" at bounding box center [555, 369] width 163 height 22
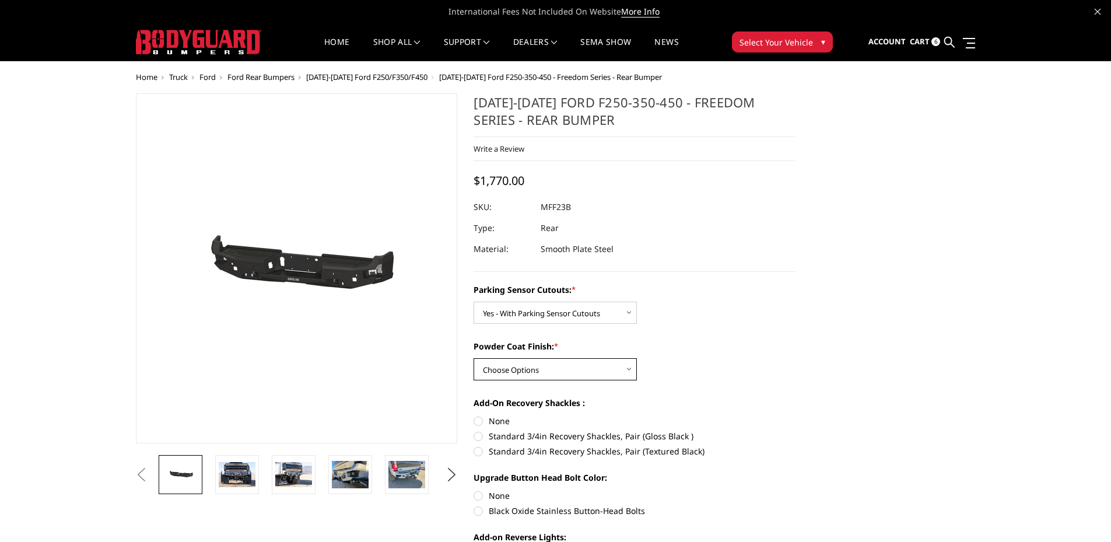
select select "2560"
click at [474, 358] on select "Choose Options Bare Metal Textured Black Powder Coat" at bounding box center [555, 369] width 163 height 22
click at [476, 422] on label "None" at bounding box center [635, 421] width 322 height 12
click at [474, 415] on input "None" at bounding box center [474, 415] width 1 height 1
radio input "true"
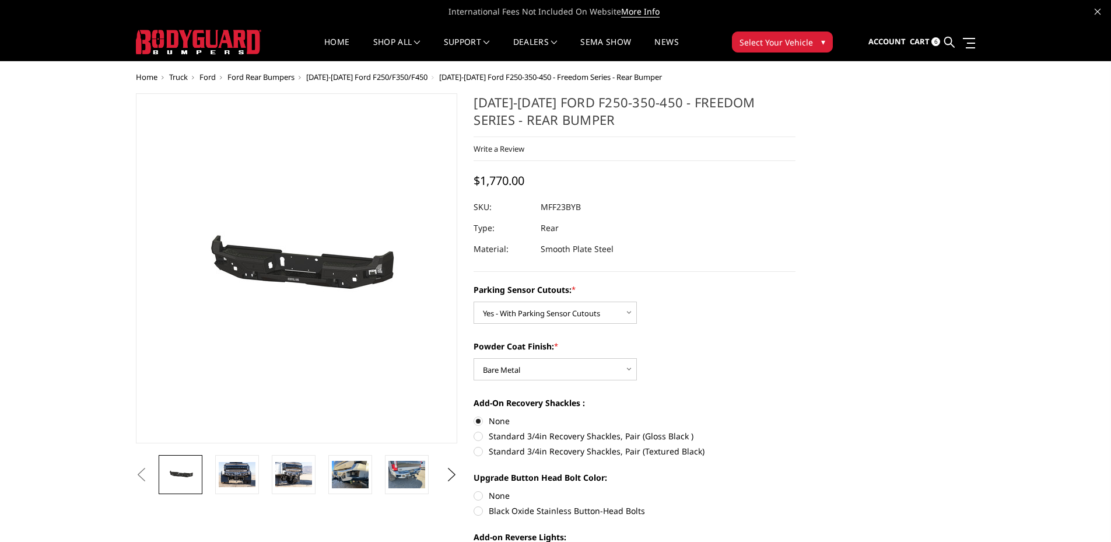
click at [482, 513] on label "Black Oxide Stainless Button-Head Bolts" at bounding box center [635, 510] width 322 height 12
click at [795, 490] on input "Black Oxide Stainless Button-Head Bolts" at bounding box center [795, 489] width 1 height 1
radio input "true"
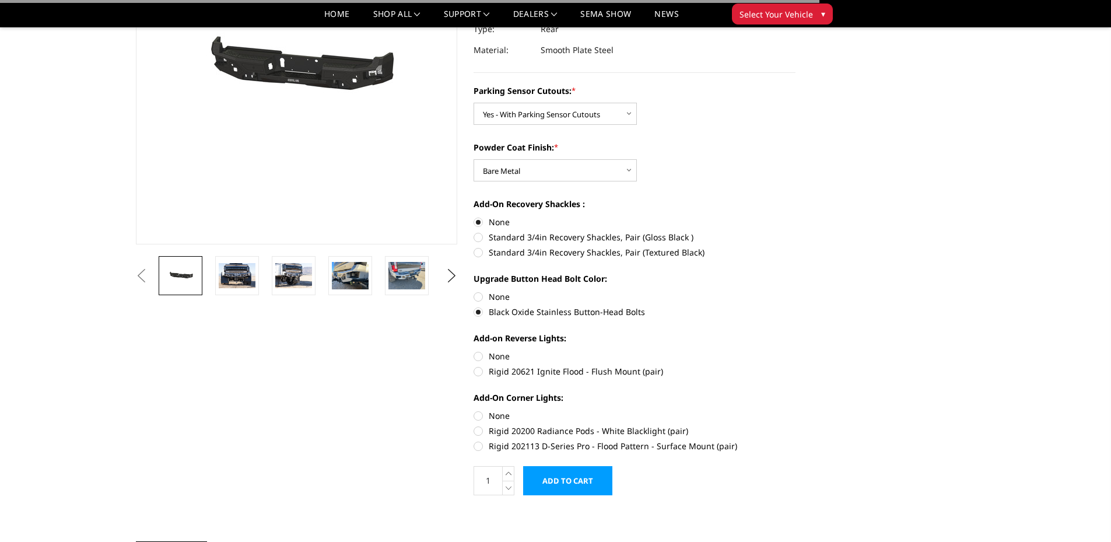
scroll to position [175, 0]
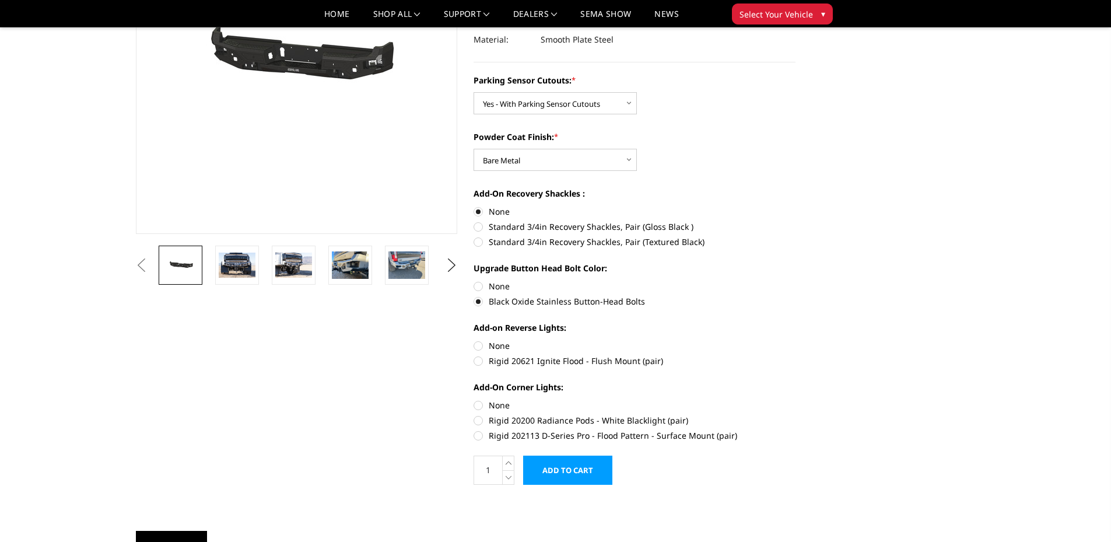
click at [479, 347] on label "None" at bounding box center [635, 345] width 322 height 12
click at [474, 340] on input "None" at bounding box center [474, 339] width 1 height 1
radio input "true"
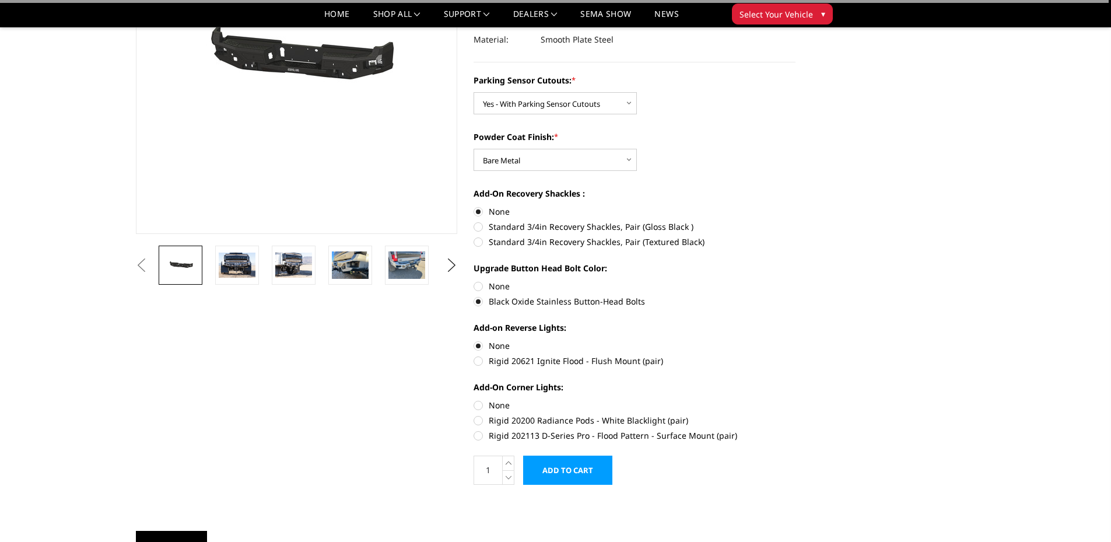
click at [478, 405] on label "None" at bounding box center [635, 405] width 322 height 12
click at [474, 399] on input "None" at bounding box center [474, 399] width 1 height 1
radio input "true"
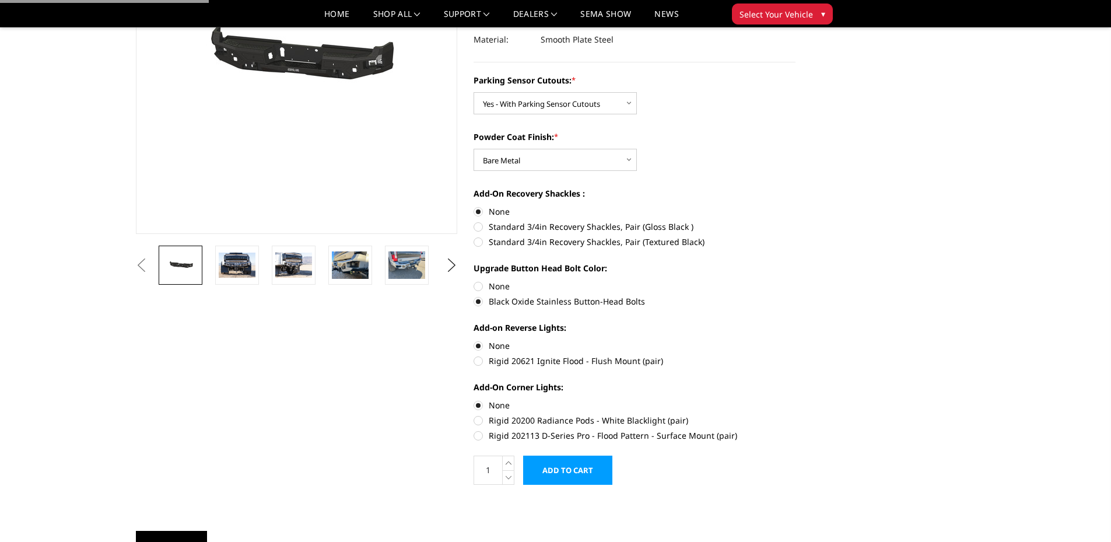
click at [550, 468] on input "Add to Cart" at bounding box center [567, 469] width 89 height 29
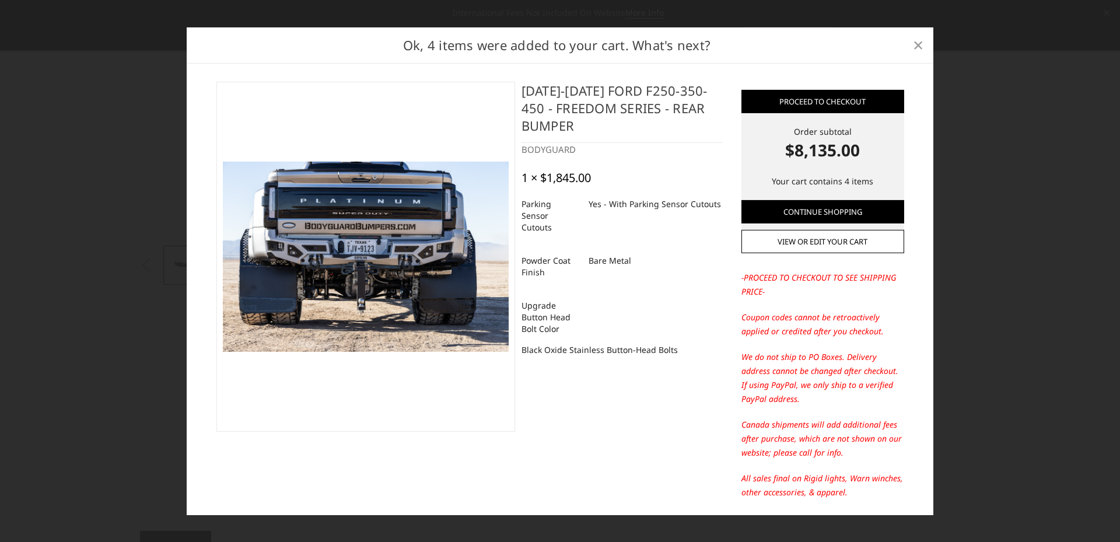
click at [914, 47] on span "×" at bounding box center [918, 44] width 10 height 25
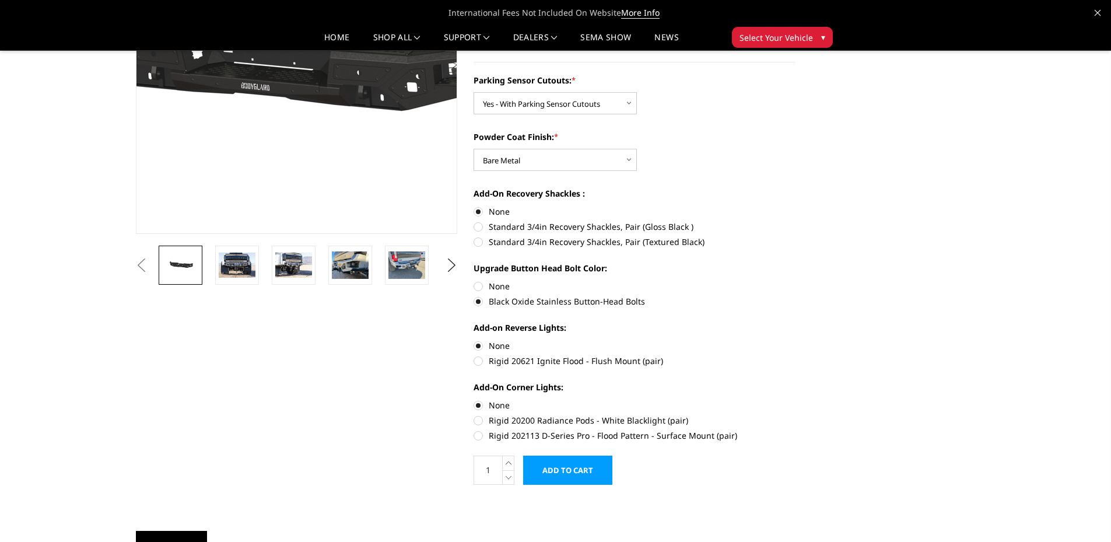
click at [323, 131] on img at bounding box center [263, 58] width 746 height 355
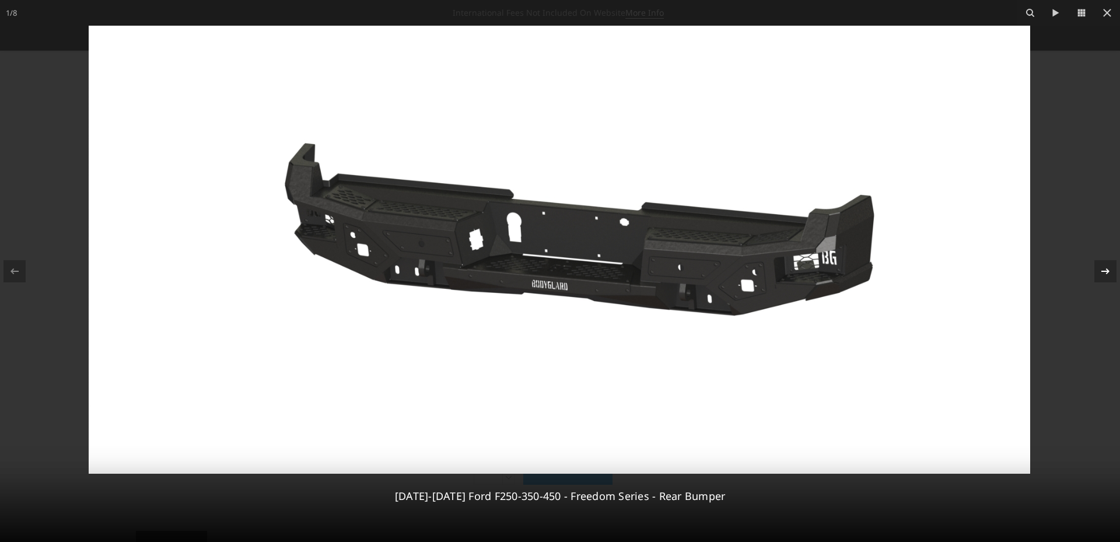
click at [1110, 274] on div at bounding box center [1105, 271] width 22 height 22
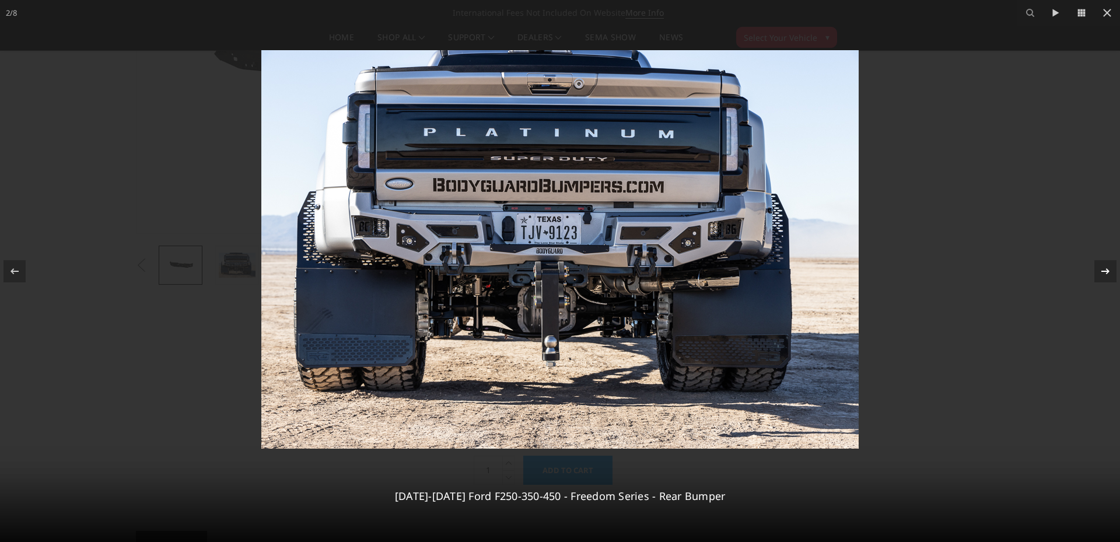
click at [1088, 270] on button at bounding box center [1099, 271] width 41 height 58
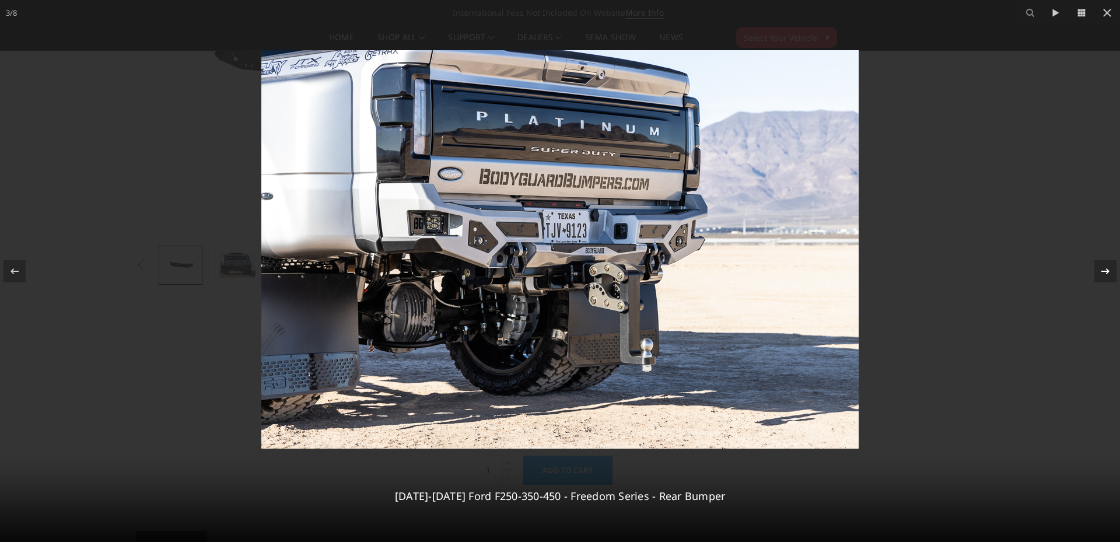
click at [1102, 276] on icon at bounding box center [1105, 271] width 14 height 14
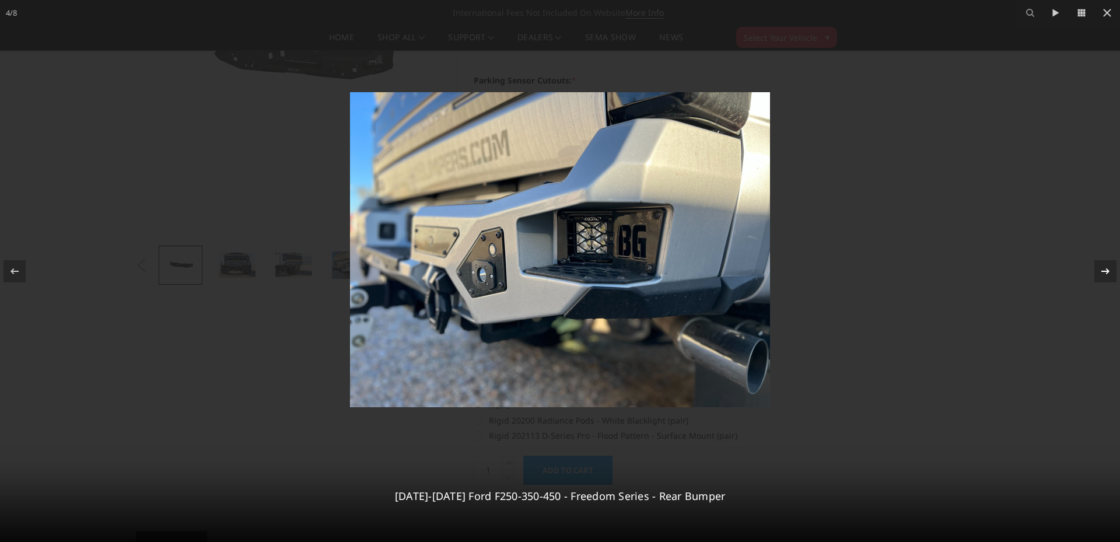
click at [1102, 276] on icon at bounding box center [1105, 271] width 14 height 14
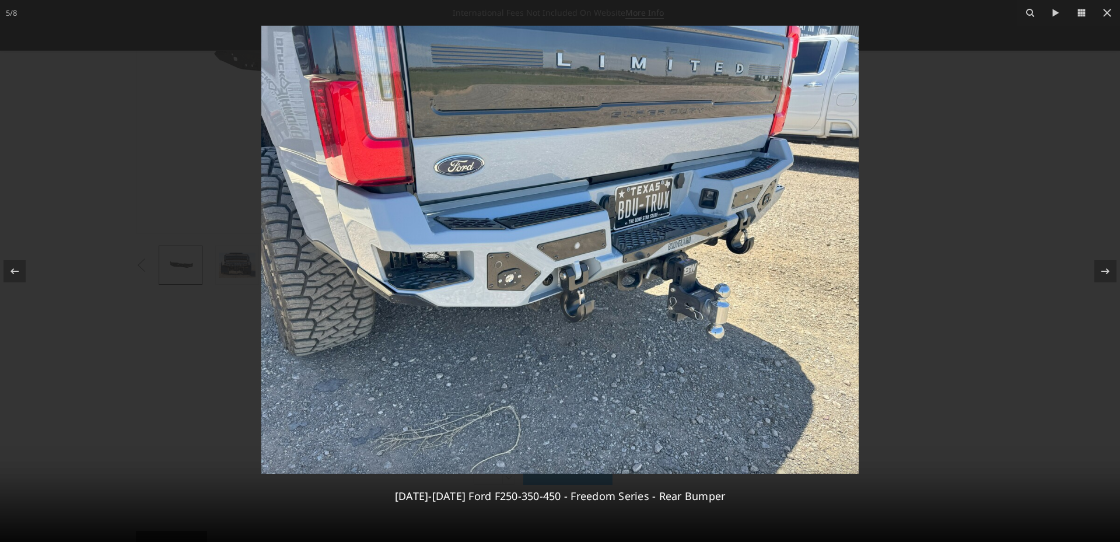
click at [523, 274] on img at bounding box center [559, 250] width 597 height 448
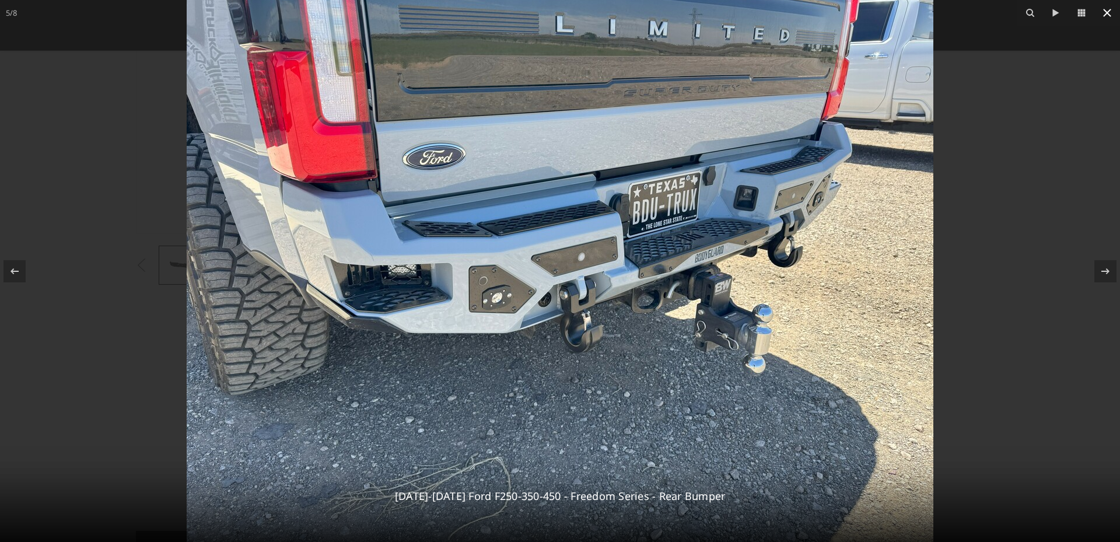
click at [1103, 15] on icon at bounding box center [1107, 13] width 14 height 14
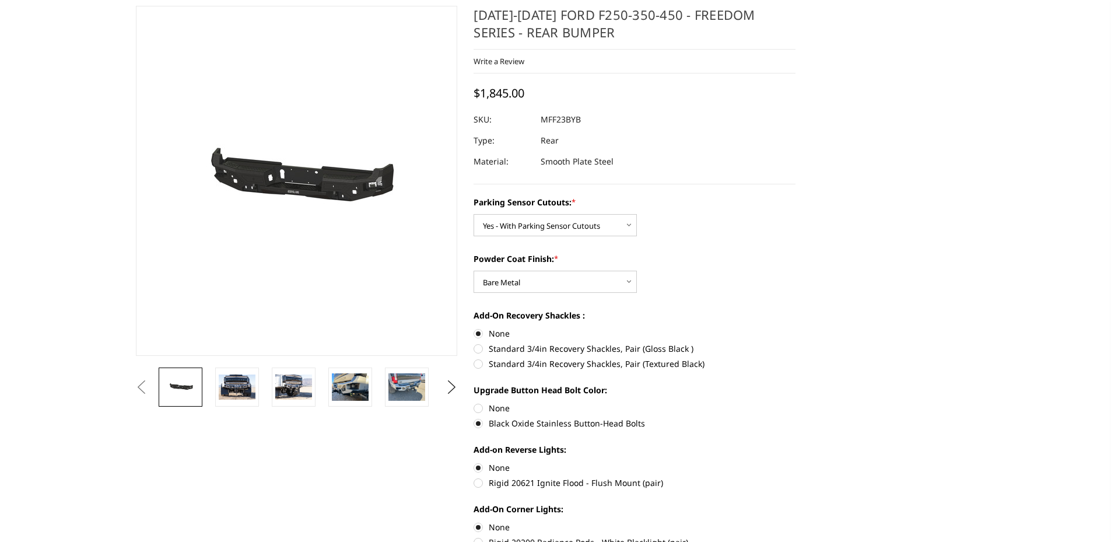
scroll to position [0, 0]
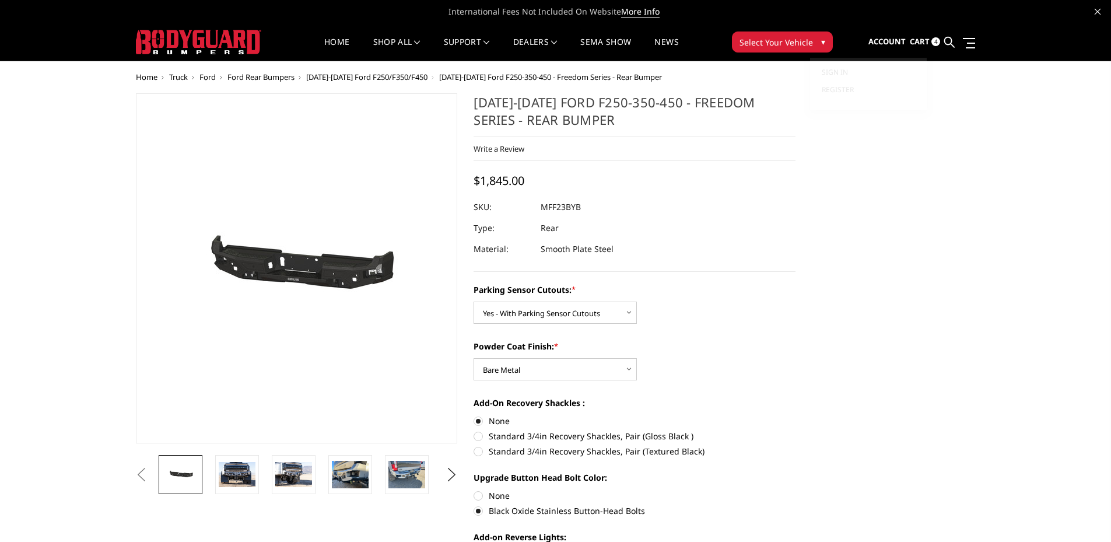
click at [903, 47] on span "Account" at bounding box center [886, 41] width 37 height 10
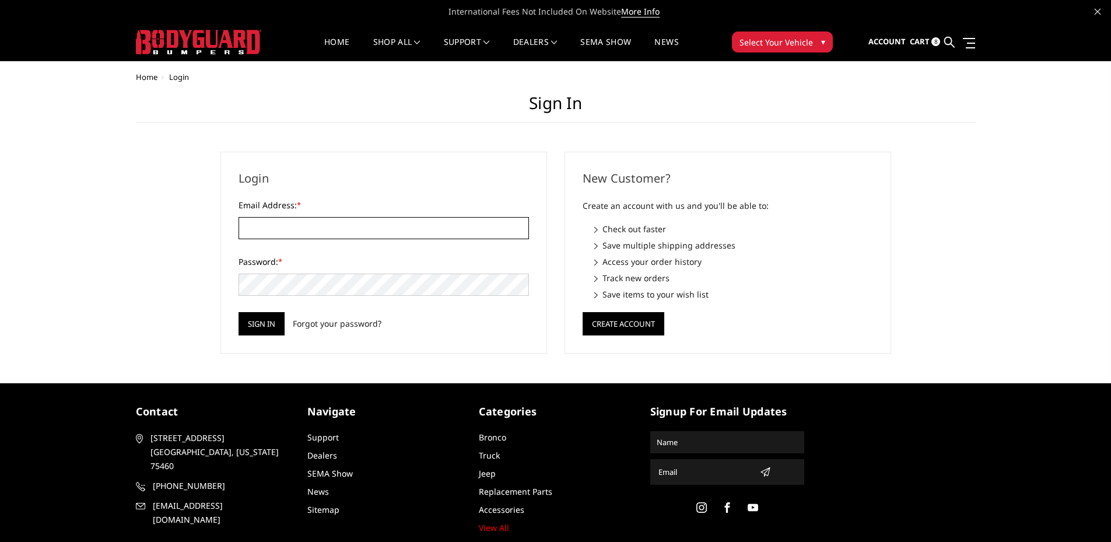
type input "[EMAIL_ADDRESS][DOMAIN_NAME]"
click at [936, 43] on span "8" at bounding box center [935, 41] width 9 height 9
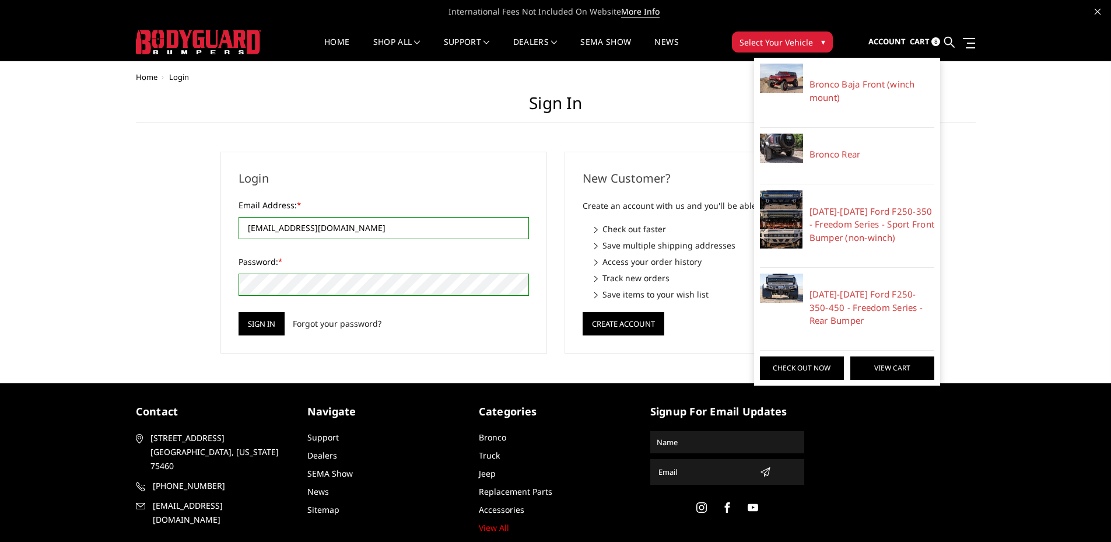
click at [870, 366] on link "View Cart" at bounding box center [892, 367] width 84 height 23
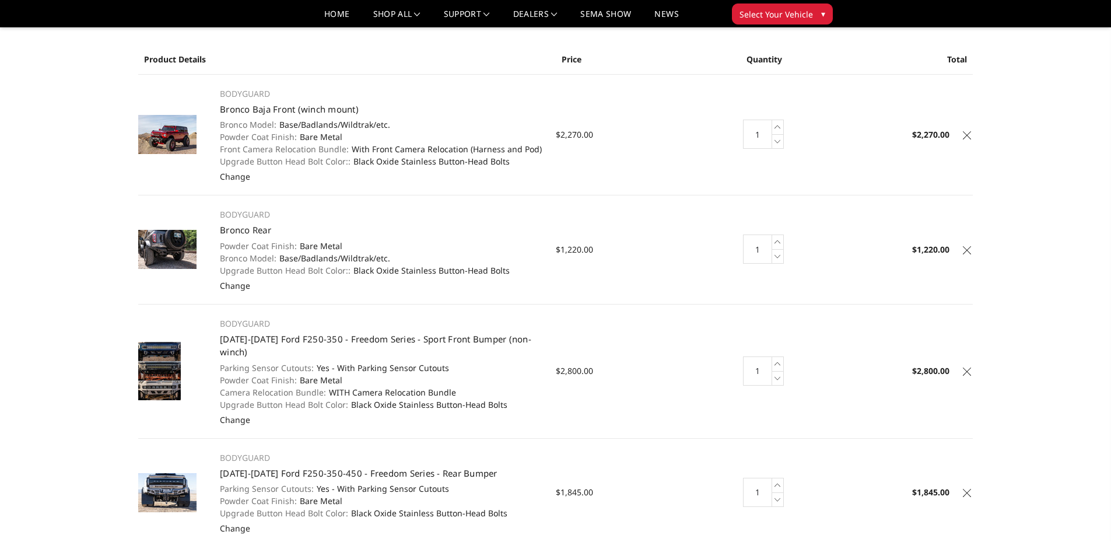
scroll to position [117, 0]
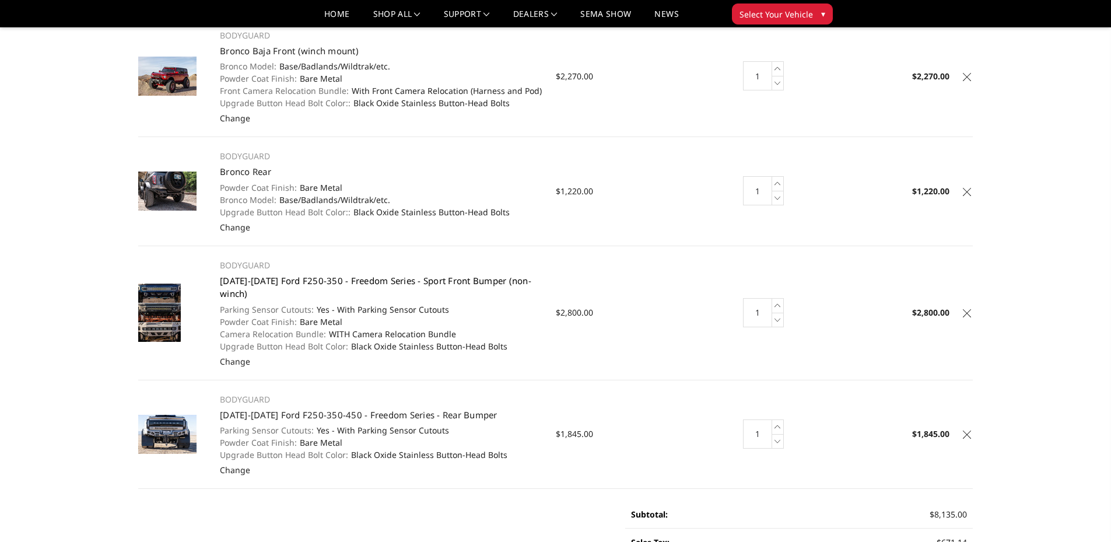
click at [243, 279] on link "[DATE]-[DATE] Ford F250-350 - Freedom Series - Sport Front Bumper (non-winch)" at bounding box center [375, 287] width 311 height 25
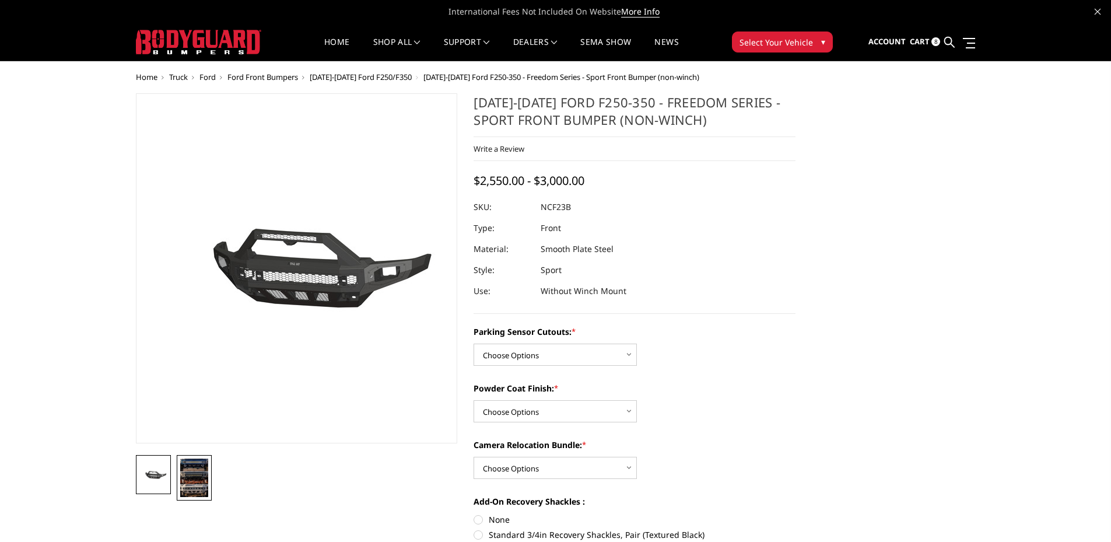
click at [186, 475] on img at bounding box center [194, 477] width 28 height 38
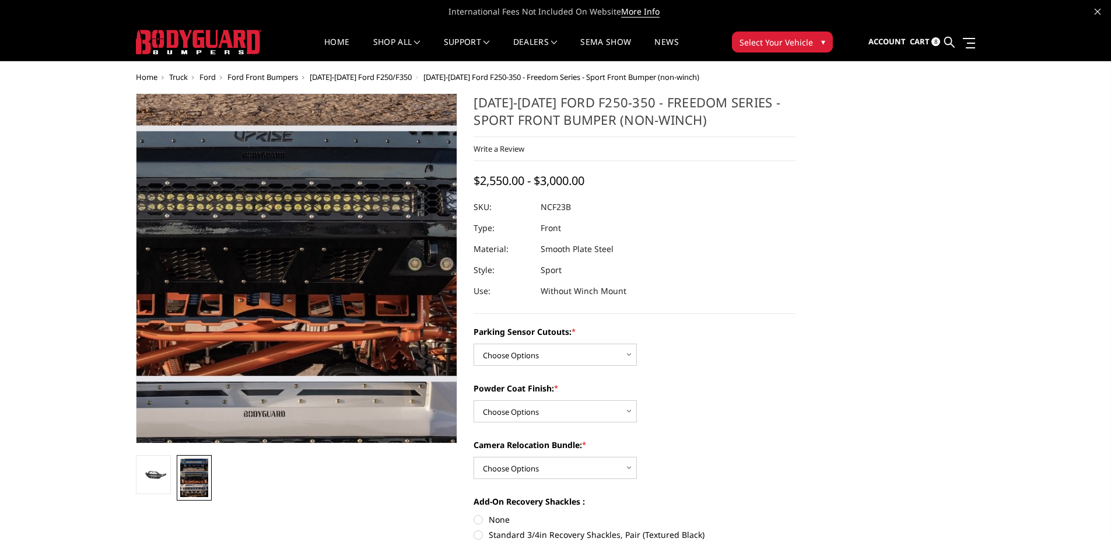
click at [339, 283] on img at bounding box center [268, 252] width 542 height 746
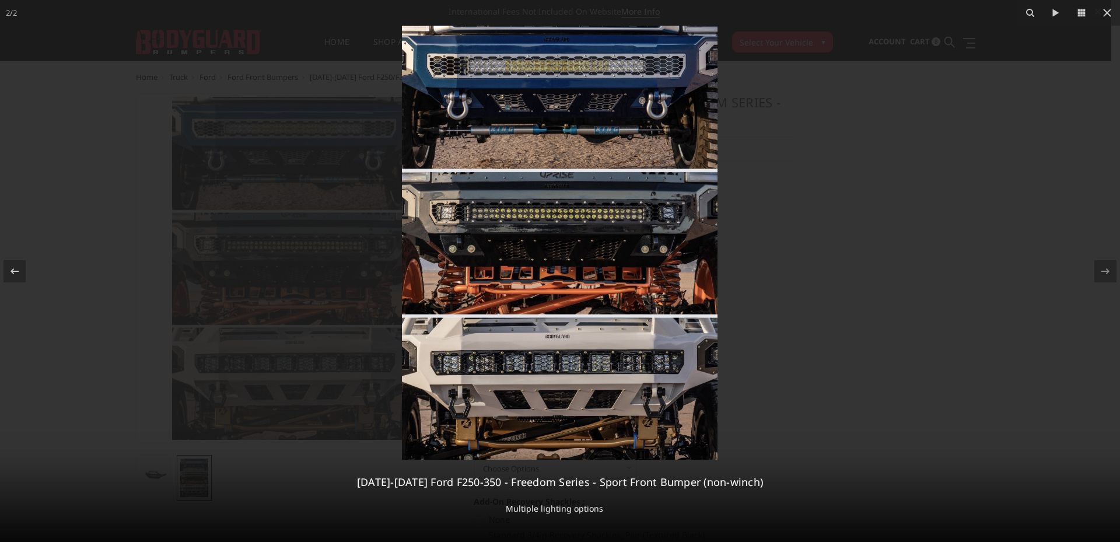
click at [664, 72] on img at bounding box center [560, 243] width 316 height 434
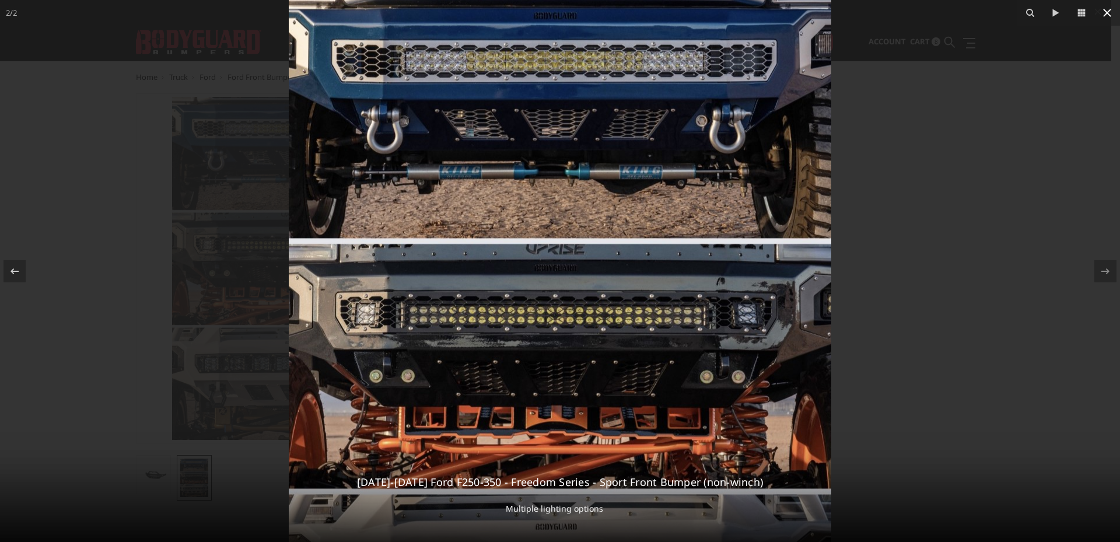
click at [1109, 6] on icon at bounding box center [1107, 13] width 14 height 14
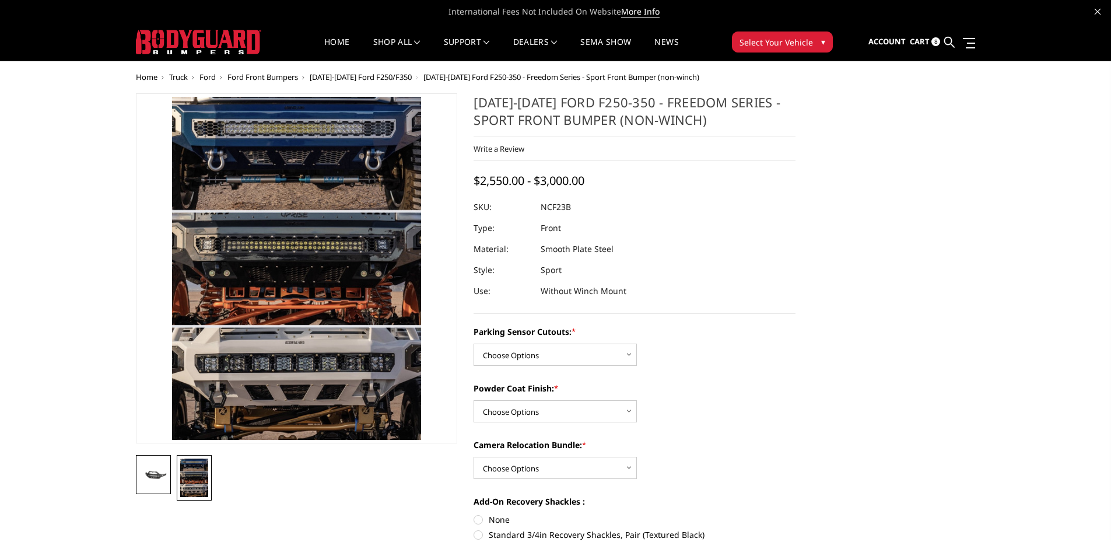
click at [150, 479] on img at bounding box center [153, 474] width 28 height 13
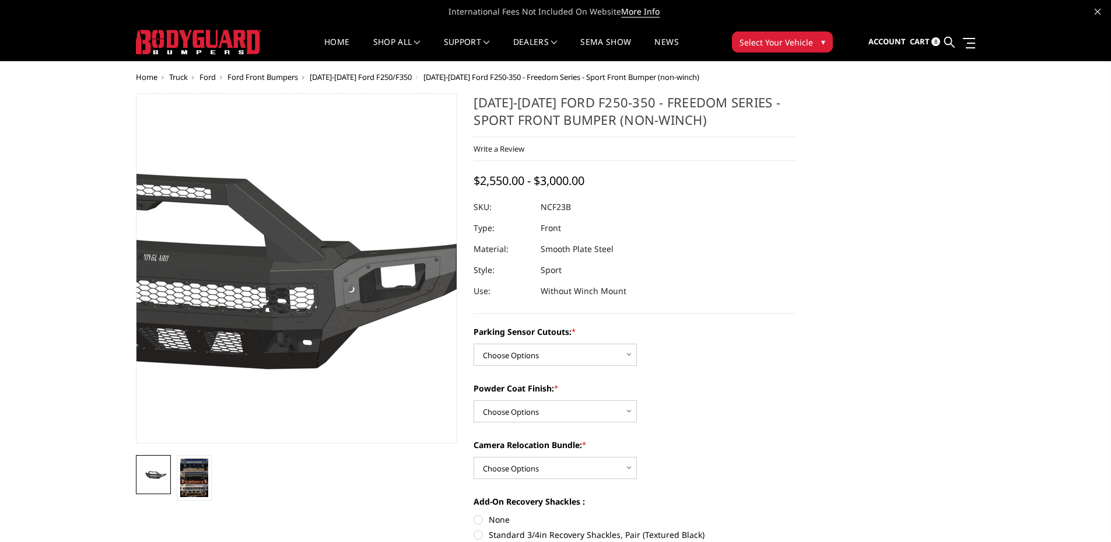
click at [401, 286] on img at bounding box center [160, 268] width 746 height 349
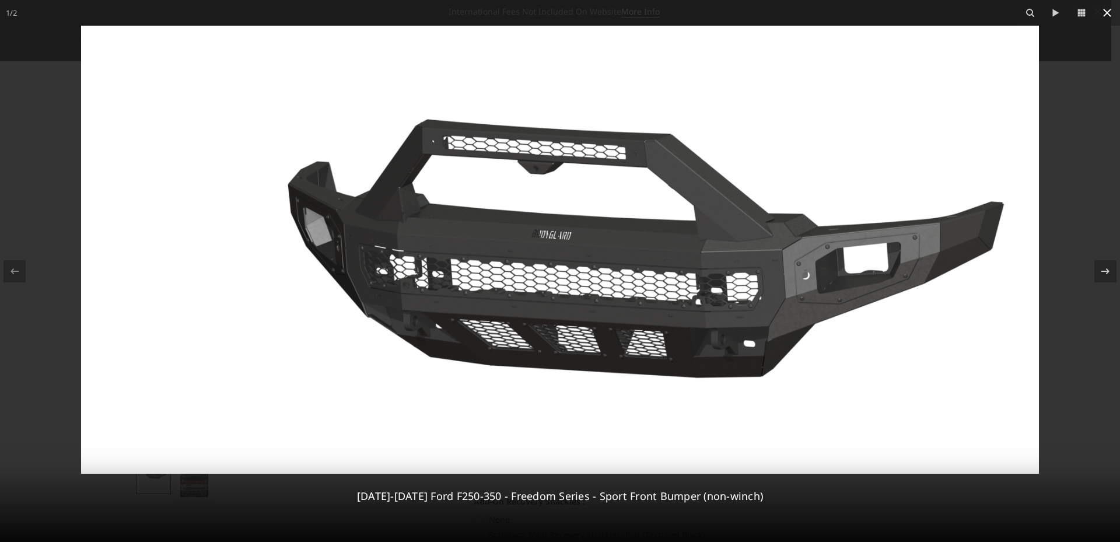
click at [1107, 11] on icon at bounding box center [1107, 13] width 14 height 14
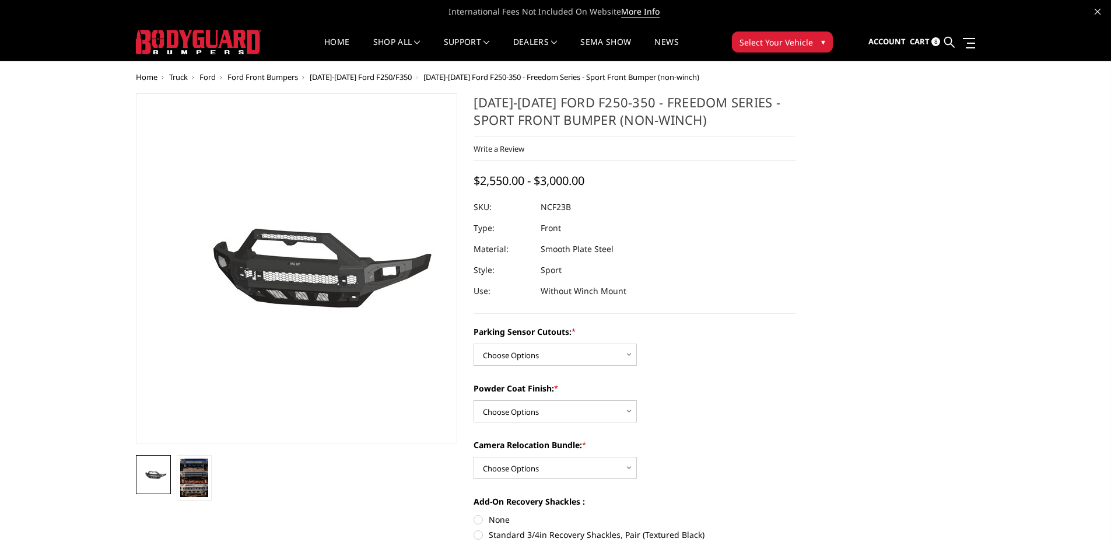
click at [373, 77] on span "[DATE]-[DATE] Ford F250/F350" at bounding box center [361, 77] width 102 height 10
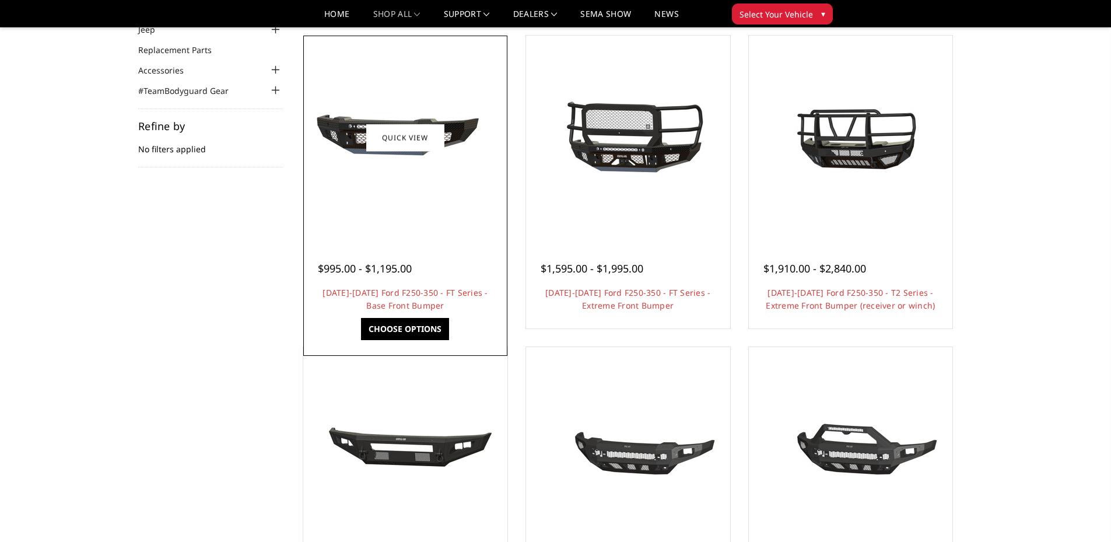
scroll to position [233, 0]
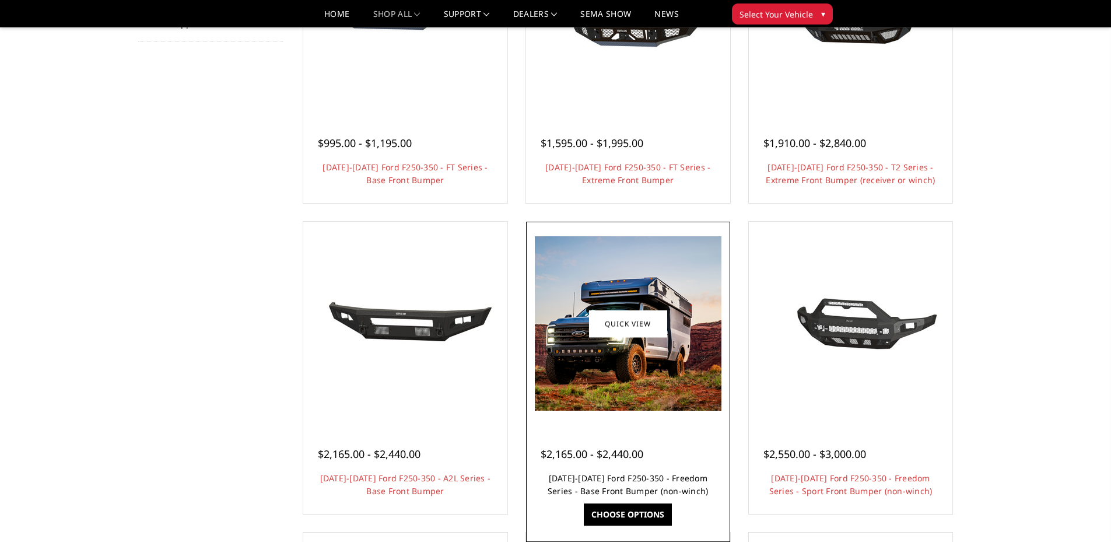
click at [623, 479] on link "[DATE]-[DATE] Ford F250-350 - Freedom Series - Base Front Bumper (non-winch)" at bounding box center [628, 484] width 161 height 24
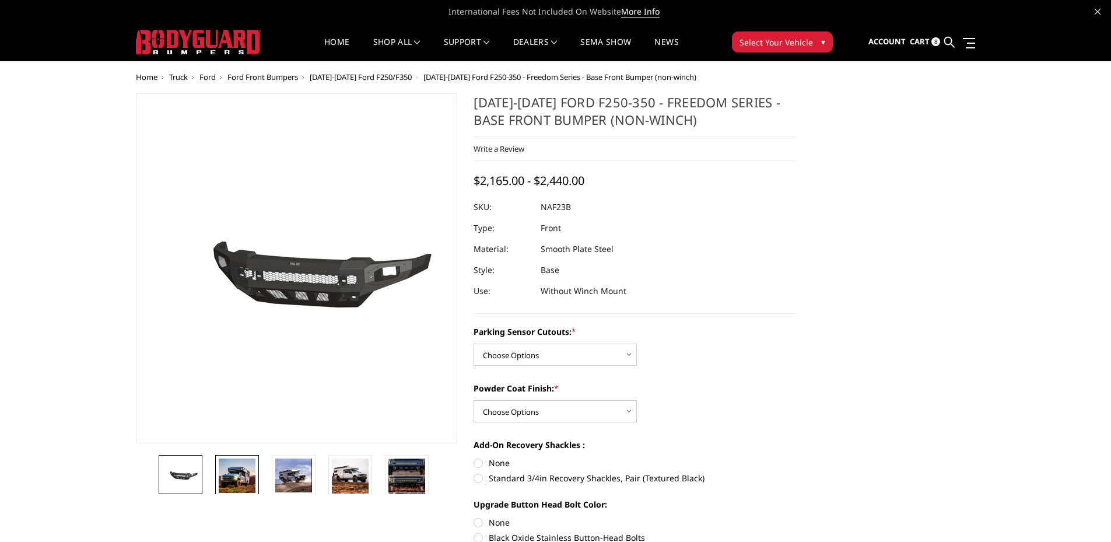
click at [247, 474] on img at bounding box center [237, 475] width 37 height 34
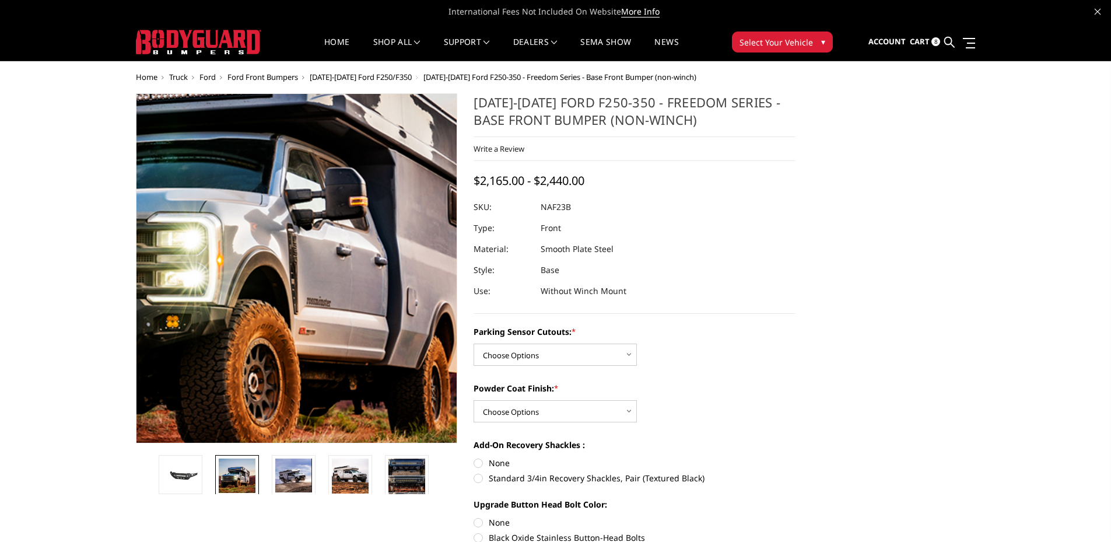
click at [350, 319] on img at bounding box center [227, 218] width 746 height 698
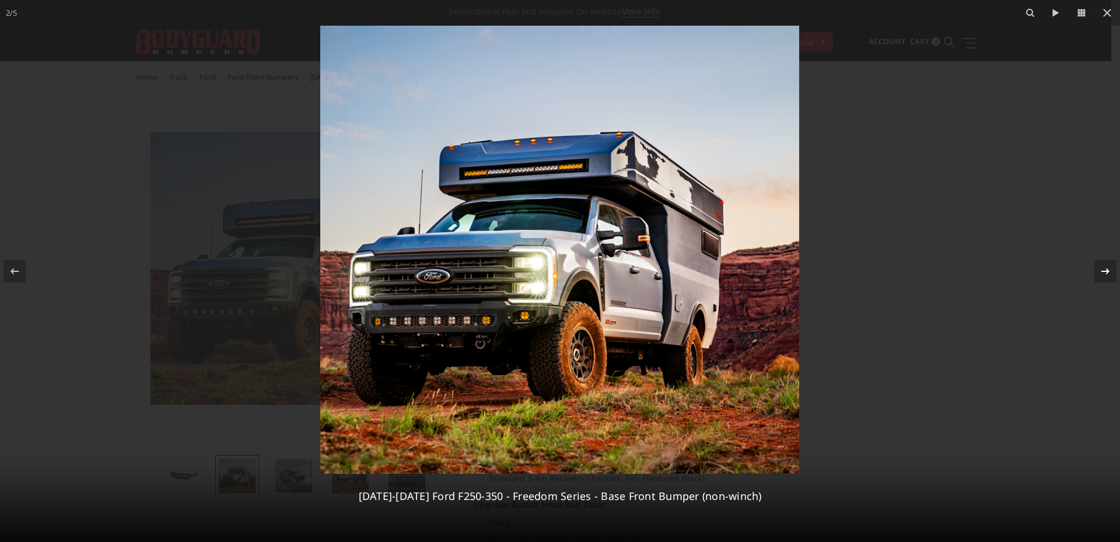
click at [1110, 273] on icon at bounding box center [1105, 271] width 14 height 14
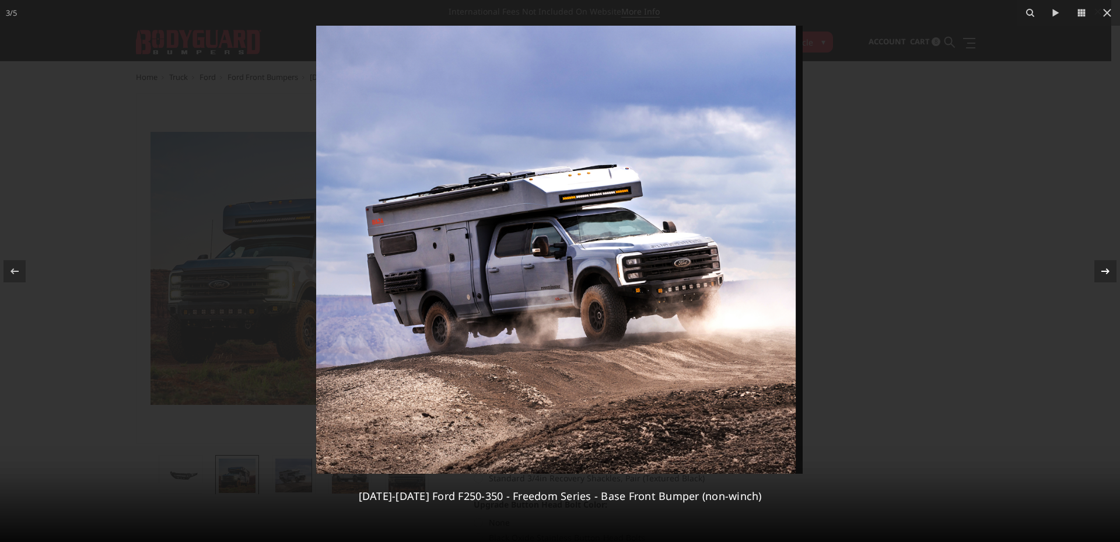
click at [1110, 273] on icon at bounding box center [1105, 271] width 14 height 14
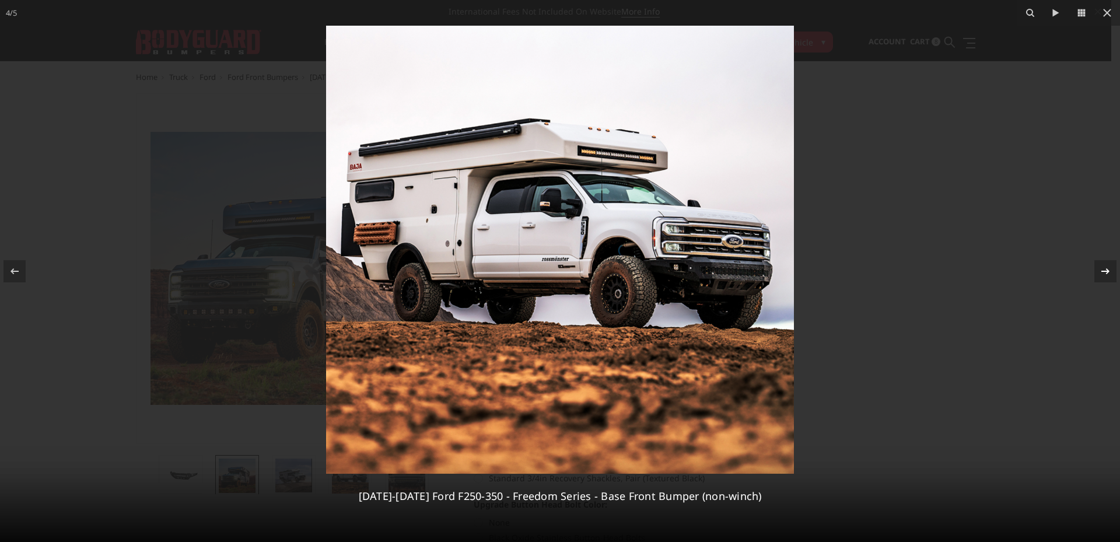
click at [1109, 272] on icon at bounding box center [1105, 271] width 14 height 14
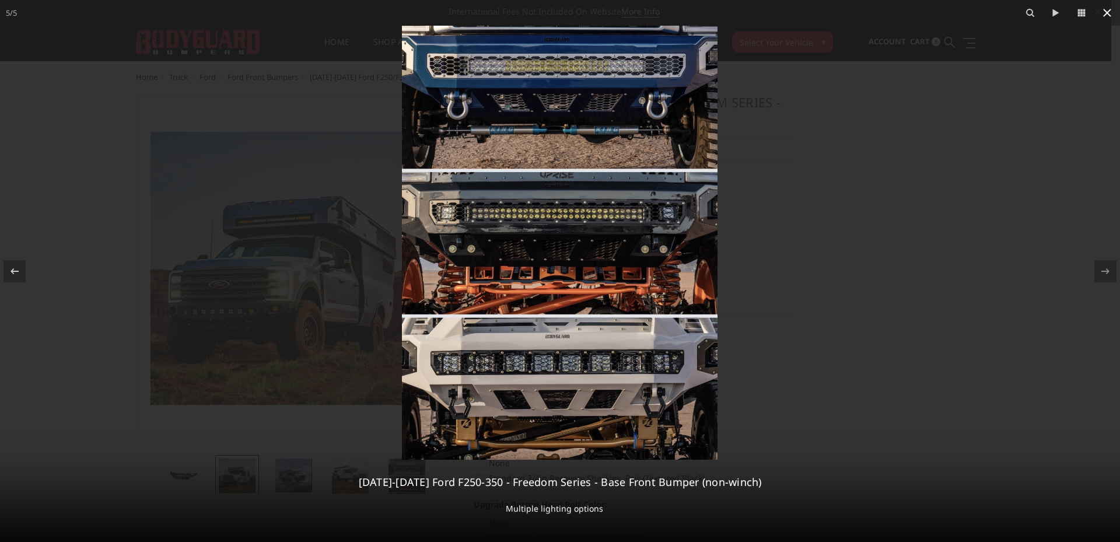
click at [1106, 16] on icon at bounding box center [1107, 13] width 14 height 14
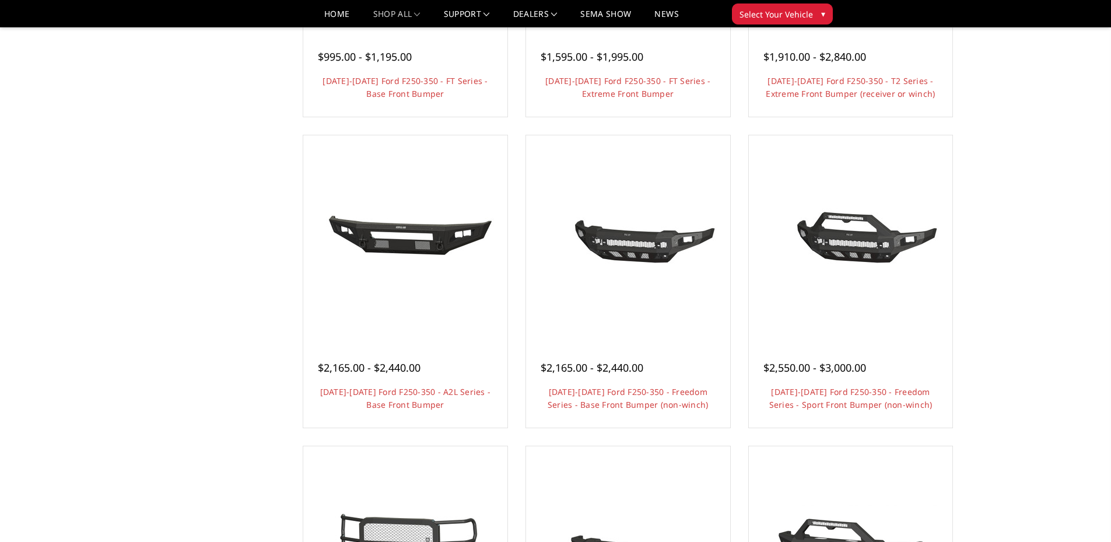
scroll to position [350, 0]
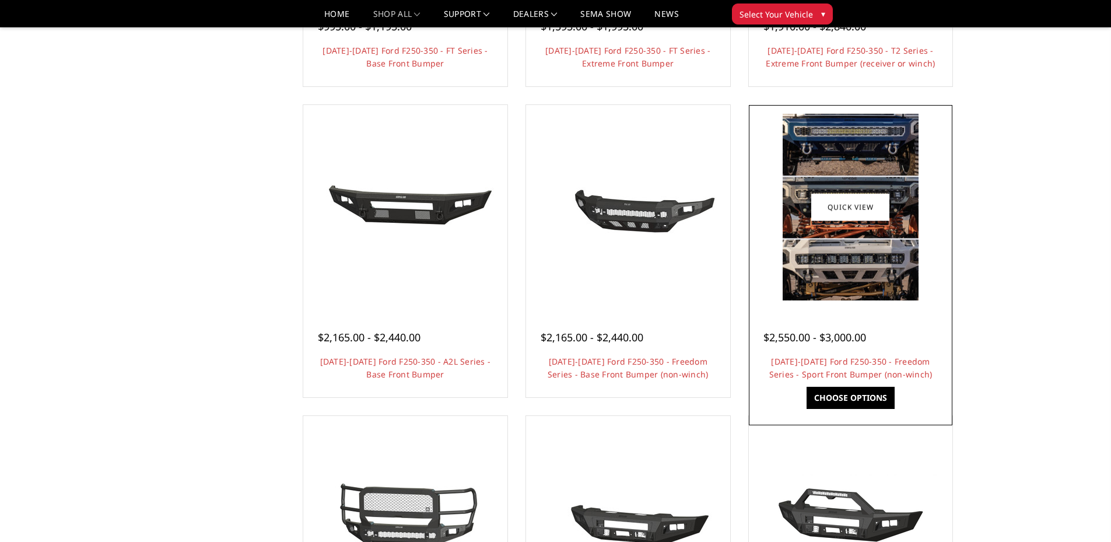
click at [852, 390] on link "Choose Options" at bounding box center [851, 398] width 88 height 22
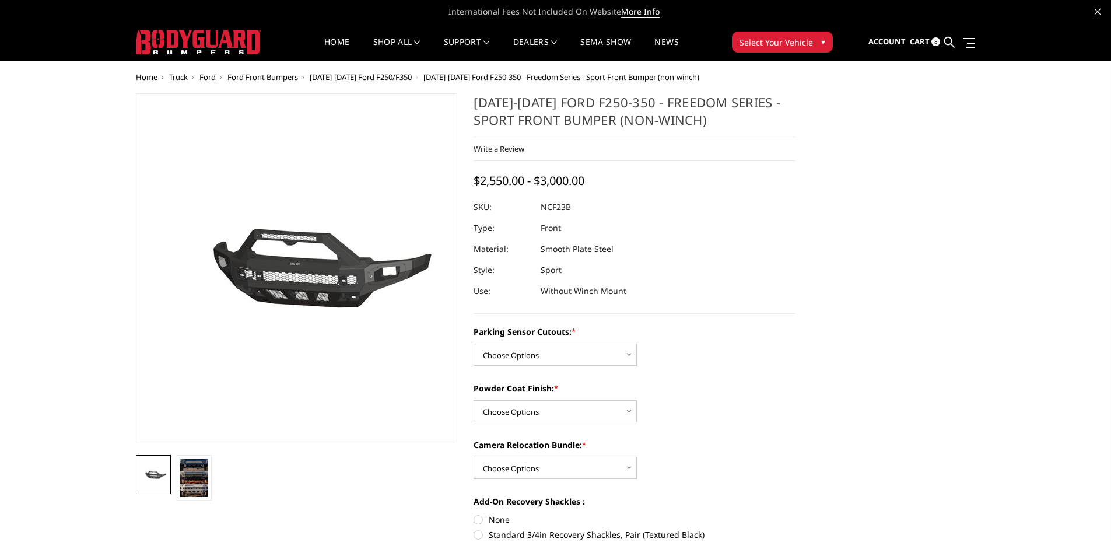
scroll to position [45, 0]
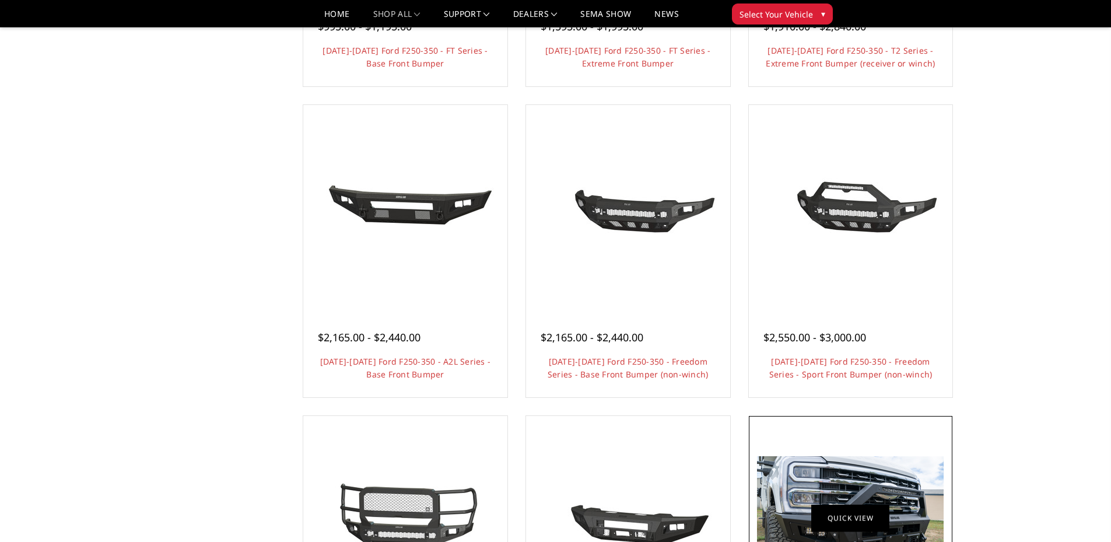
click at [852, 510] on link "Quick view" at bounding box center [850, 517] width 78 height 27
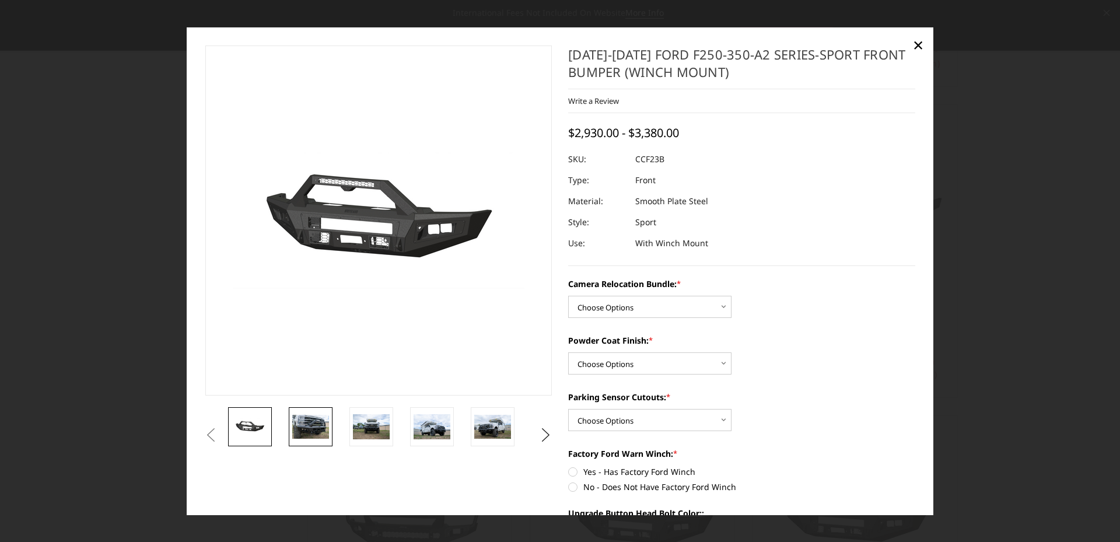
click at [324, 420] on img at bounding box center [310, 427] width 37 height 24
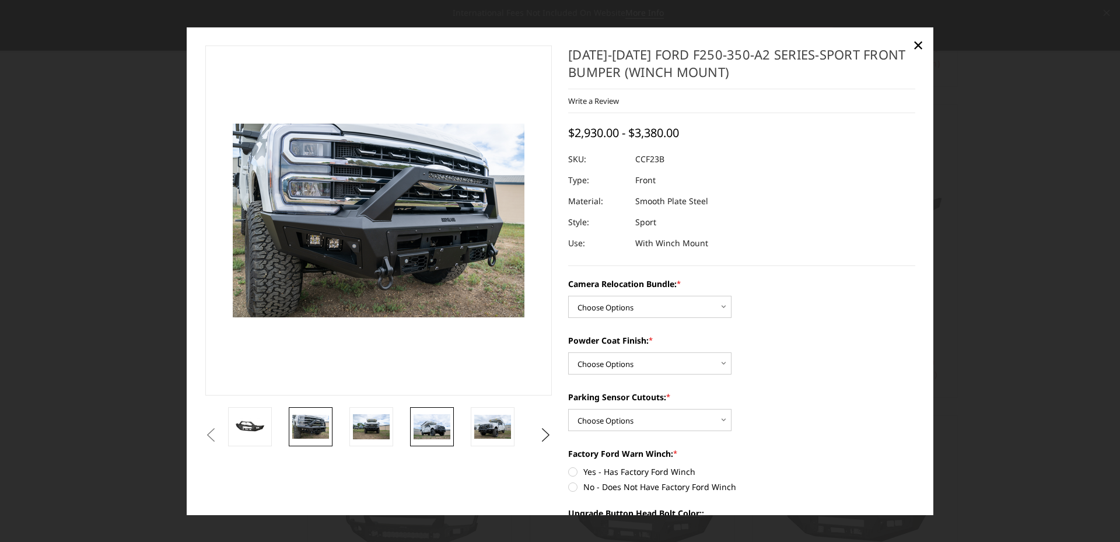
click at [423, 418] on img at bounding box center [431, 426] width 37 height 24
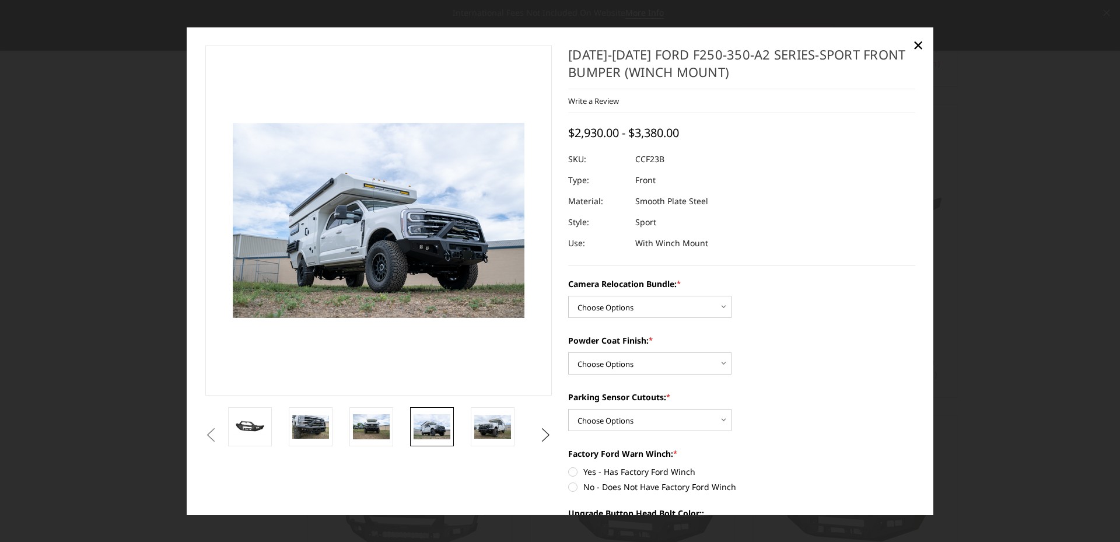
click at [541, 430] on button "Next" at bounding box center [545, 434] width 17 height 17
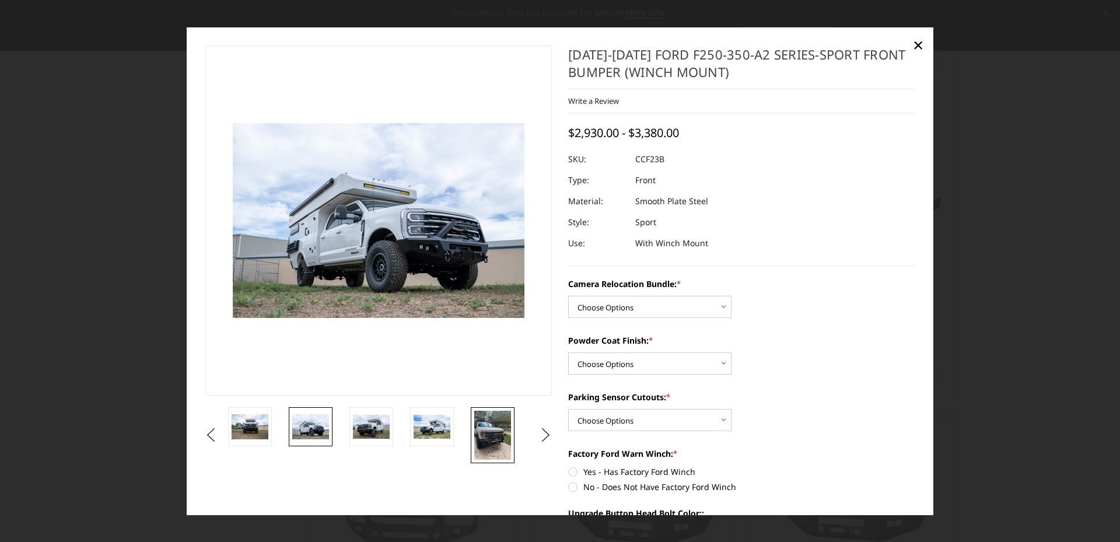
click at [481, 436] on img at bounding box center [492, 435] width 37 height 49
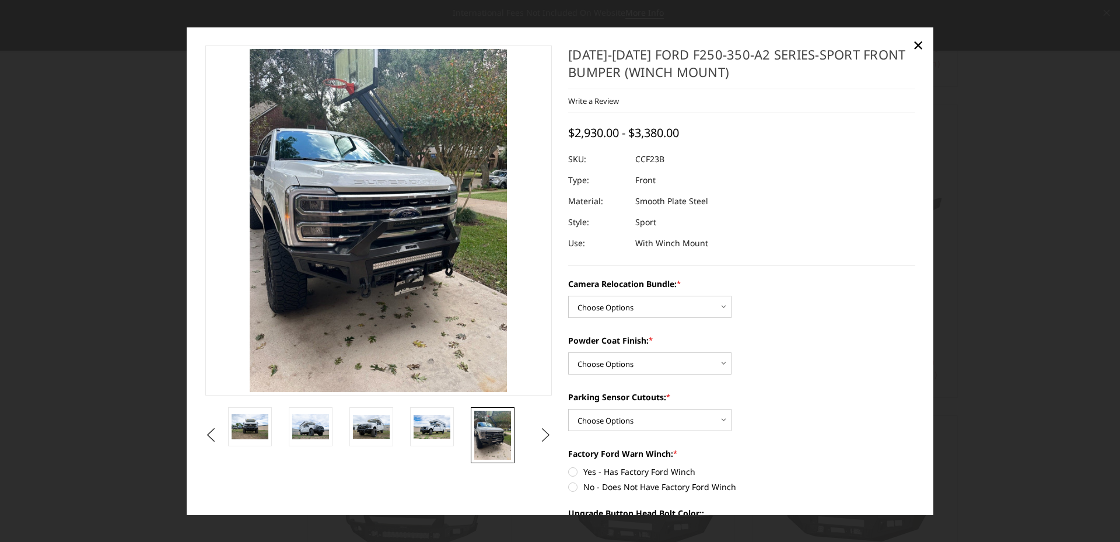
click at [541, 432] on button "Next" at bounding box center [545, 434] width 17 height 17
click at [71, 37] on div at bounding box center [560, 271] width 1120 height 542
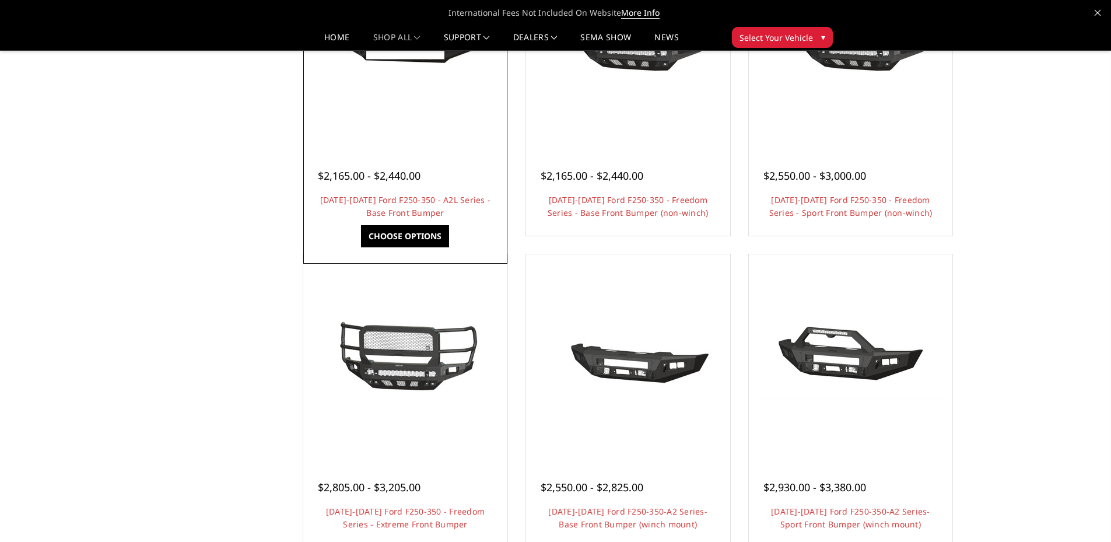
scroll to position [525, 0]
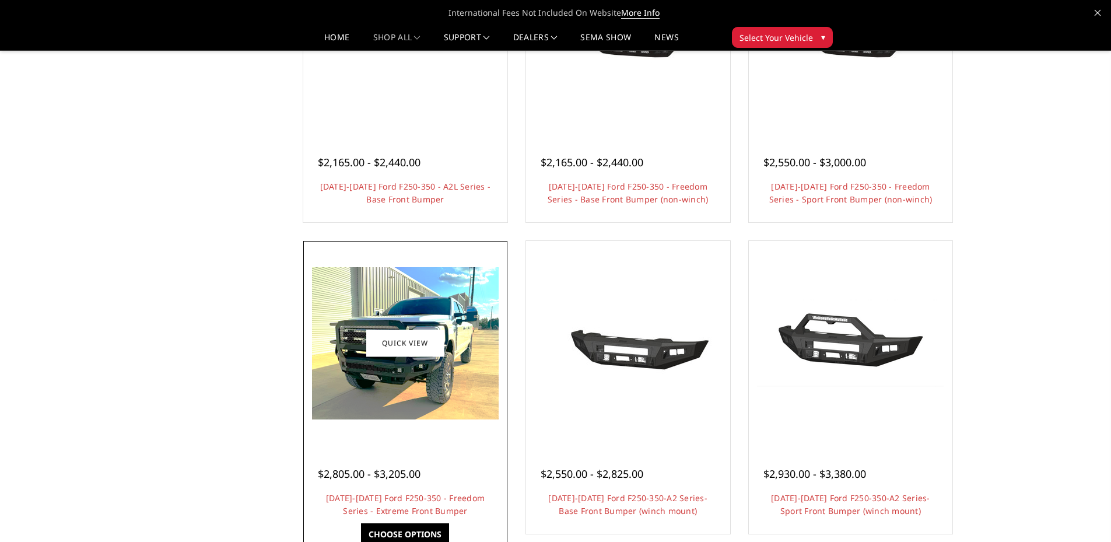
click at [442, 380] on img at bounding box center [405, 343] width 187 height 152
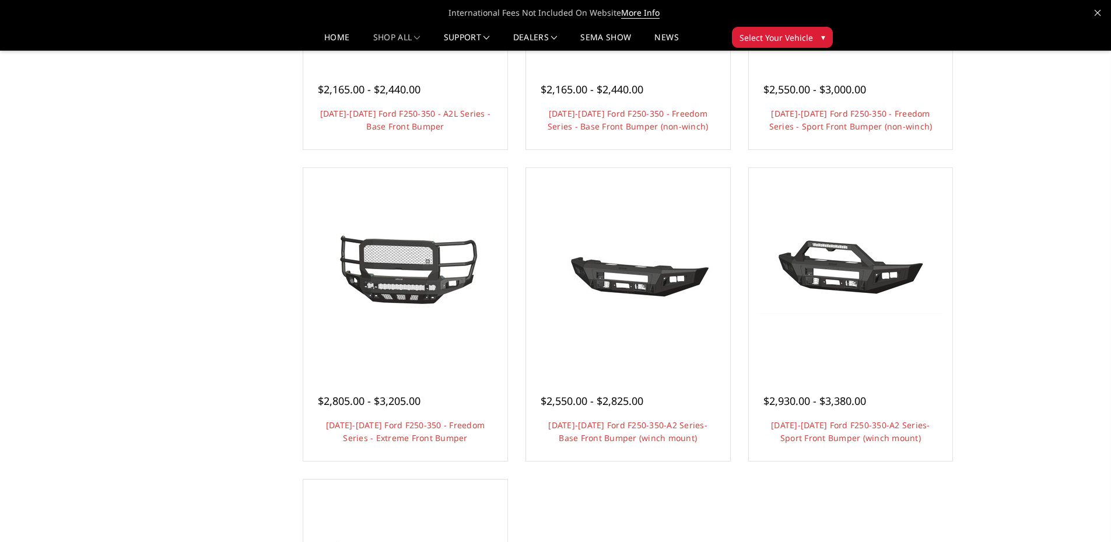
scroll to position [642, 0]
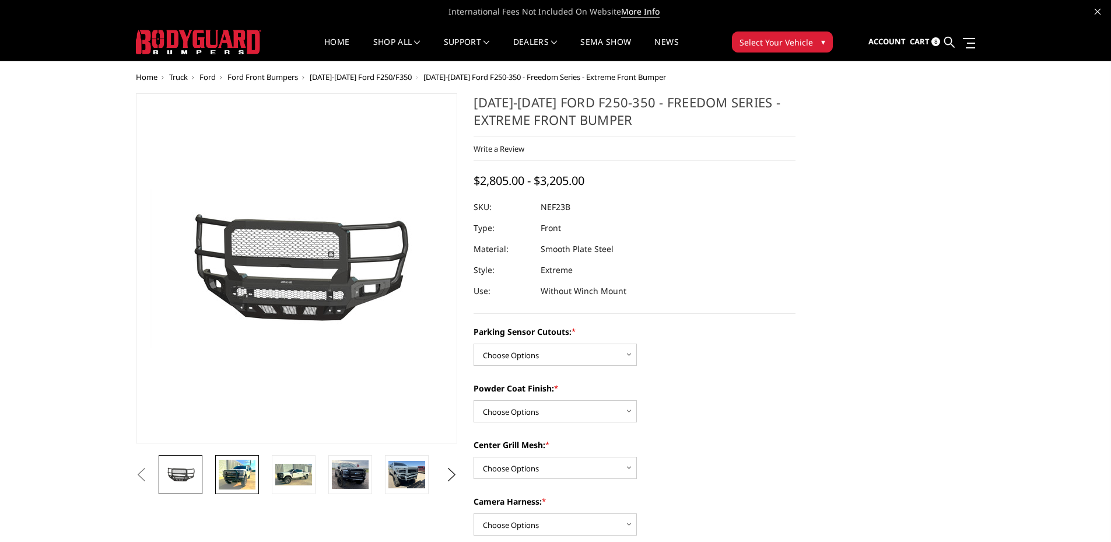
click at [245, 475] on img at bounding box center [237, 475] width 37 height 30
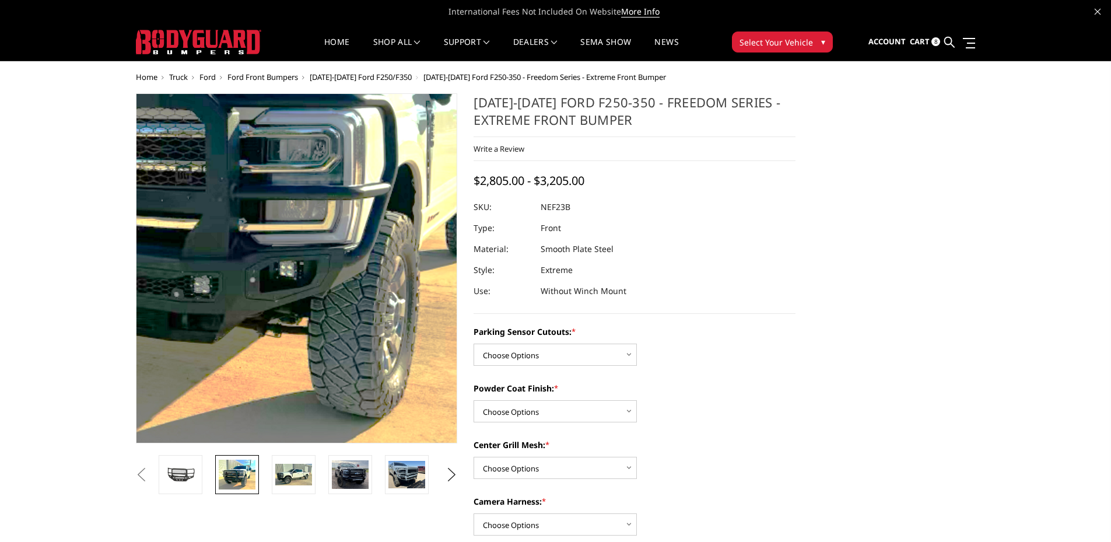
click at [352, 391] on img at bounding box center [224, 177] width 746 height 609
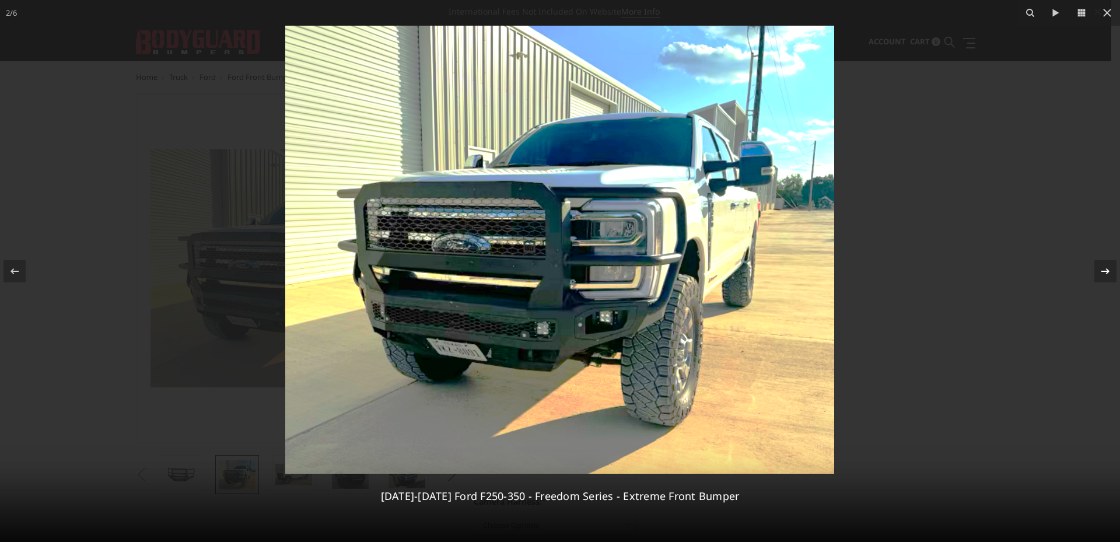
click at [1110, 267] on icon at bounding box center [1105, 271] width 14 height 14
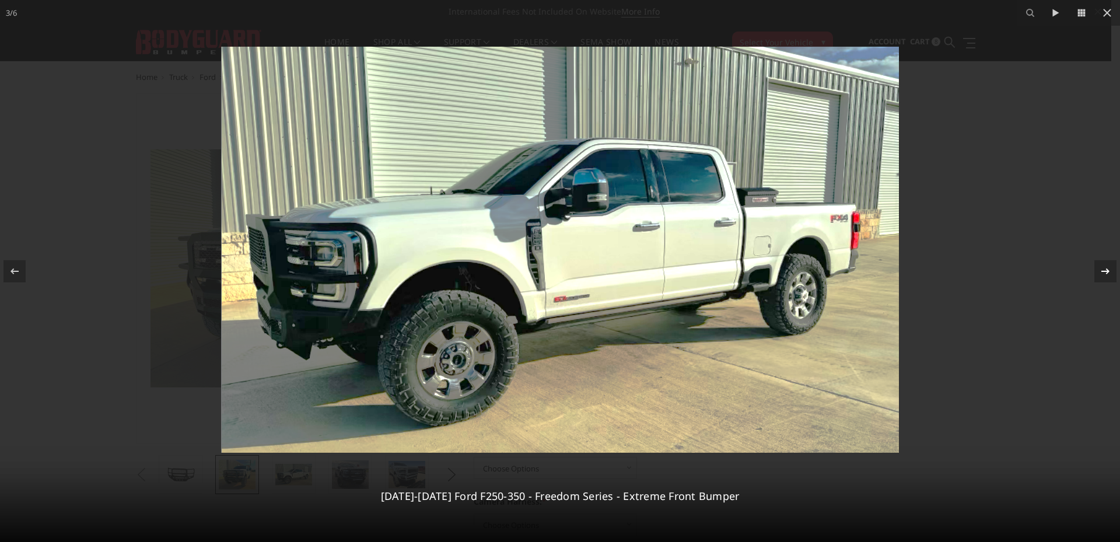
click at [1110, 267] on div "3 / 6 2023-2025 Ford F250-350 - Freedom Series - Extreme Front Bumper" at bounding box center [560, 271] width 1120 height 542
click at [1110, 268] on icon at bounding box center [1105, 271] width 14 height 14
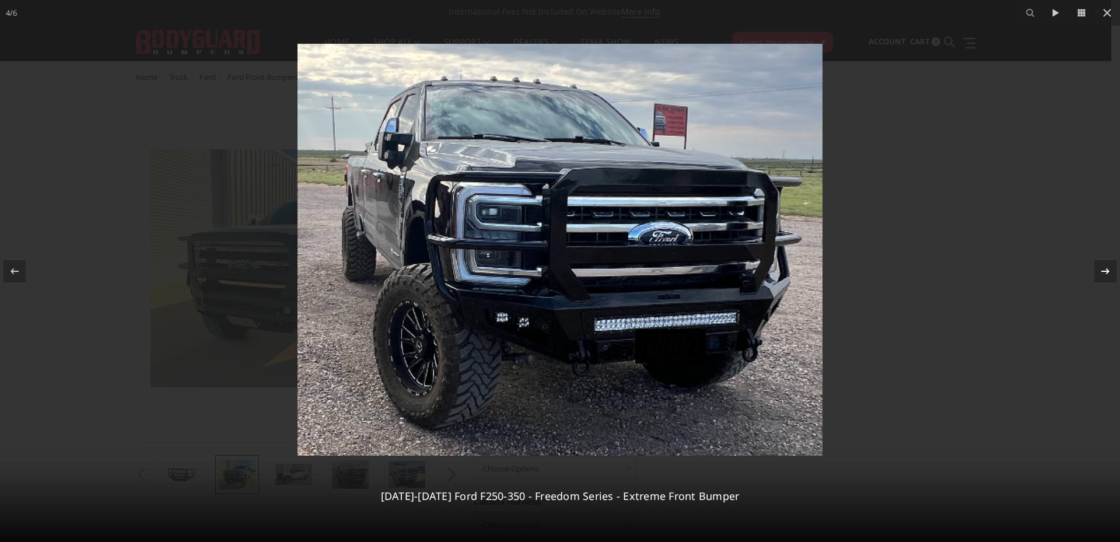
click at [1109, 270] on icon at bounding box center [1105, 271] width 14 height 14
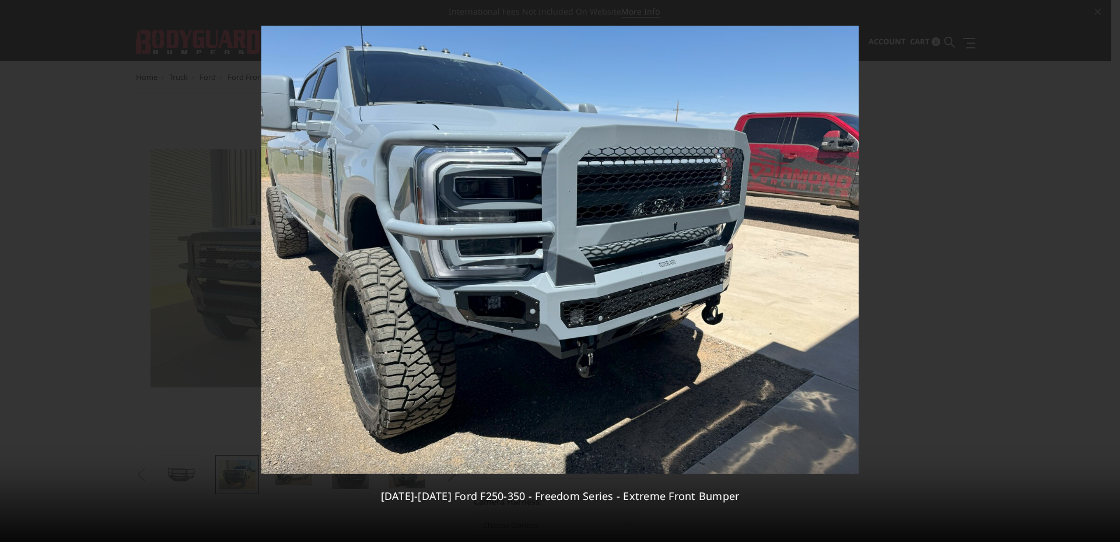
click at [1109, 270] on div "5 / 6 2023-2025 Ford F250-350 - Freedom Series - Extreme Front Bumper" at bounding box center [560, 271] width 1120 height 542
click at [1107, 274] on icon at bounding box center [1105, 271] width 14 height 14
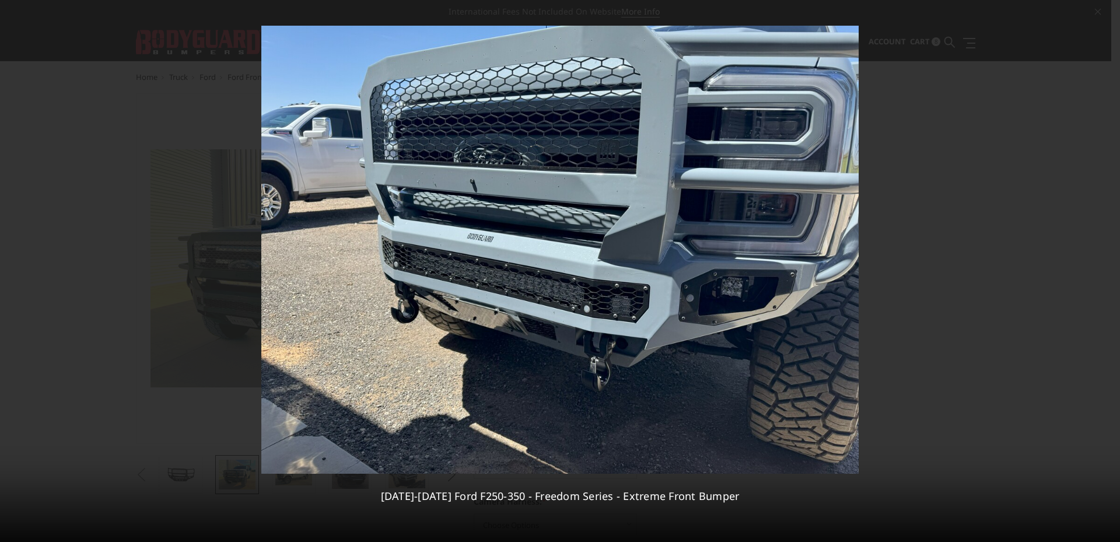
click at [1107, 274] on div "6 / 6 2023-2025 Ford F250-350 - Freedom Series - Extreme Front Bumper" at bounding box center [560, 271] width 1120 height 542
click at [726, 284] on img at bounding box center [559, 250] width 597 height 448
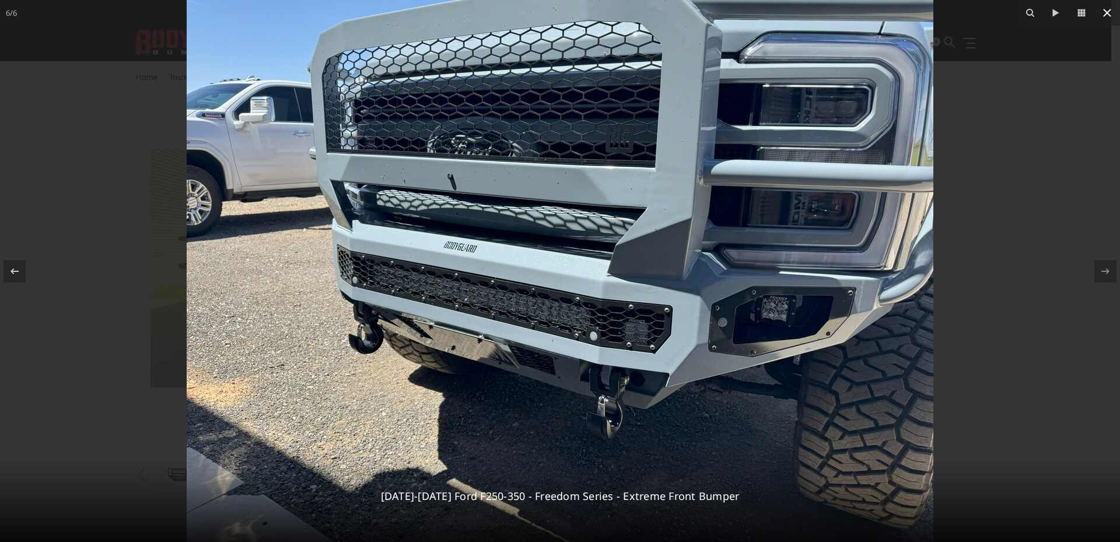
click at [1107, 13] on icon at bounding box center [1107, 13] width 8 height 8
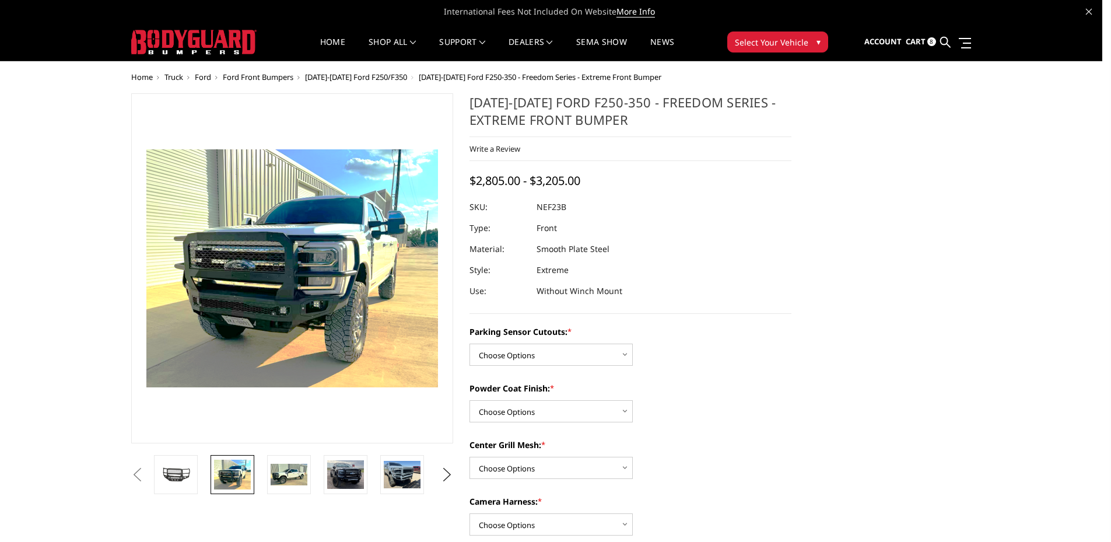
scroll to position [0, 58]
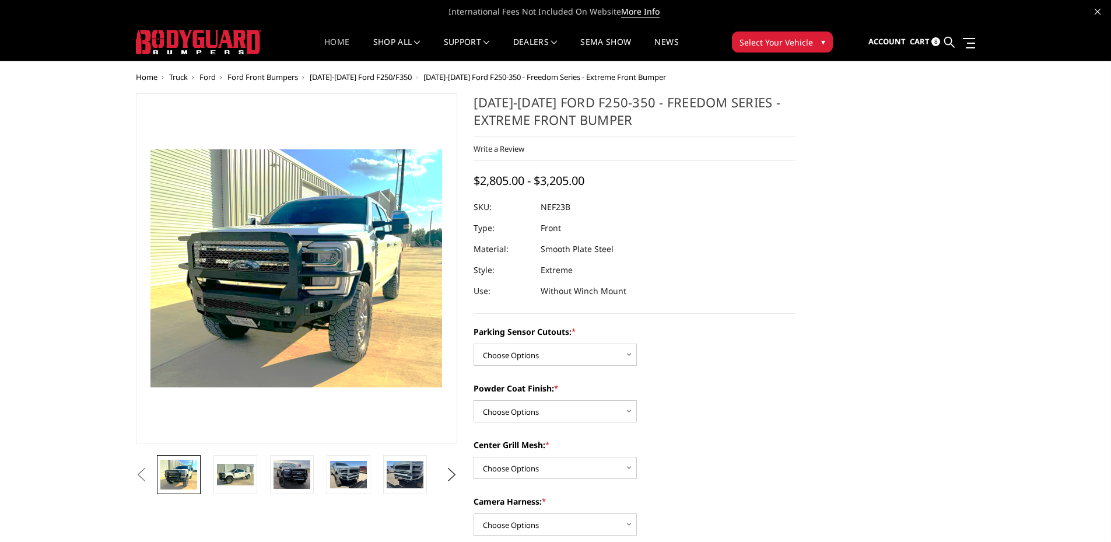
click at [334, 38] on link "Home" at bounding box center [336, 49] width 25 height 23
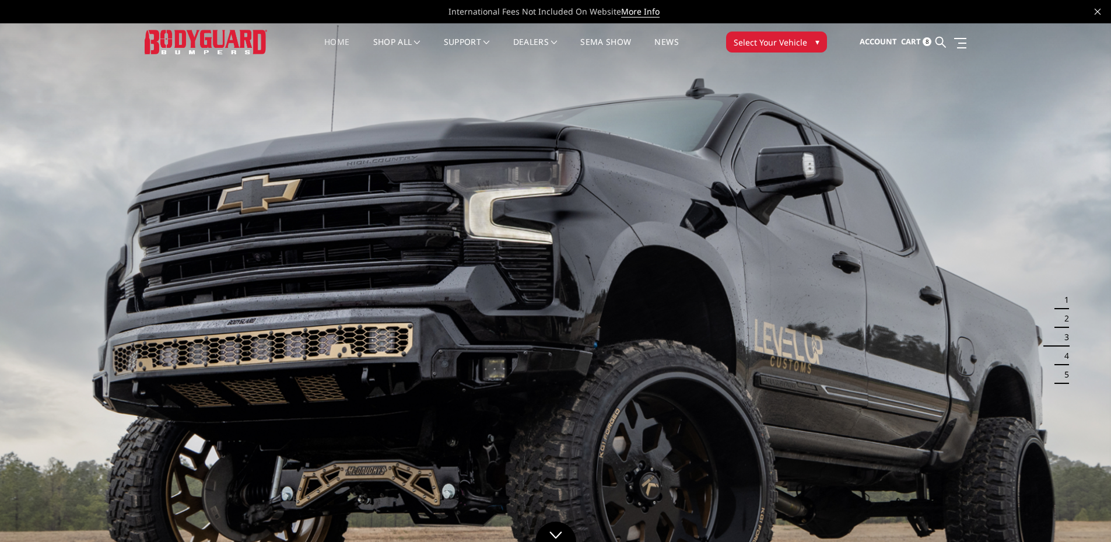
click at [1066, 302] on button "1" at bounding box center [1063, 299] width 12 height 19
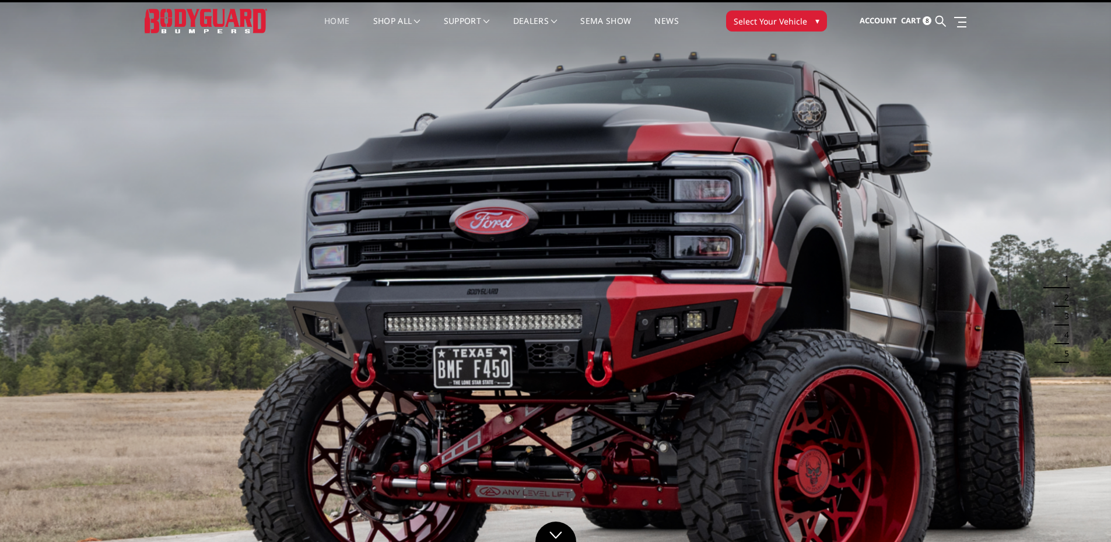
scroll to position [58, 0]
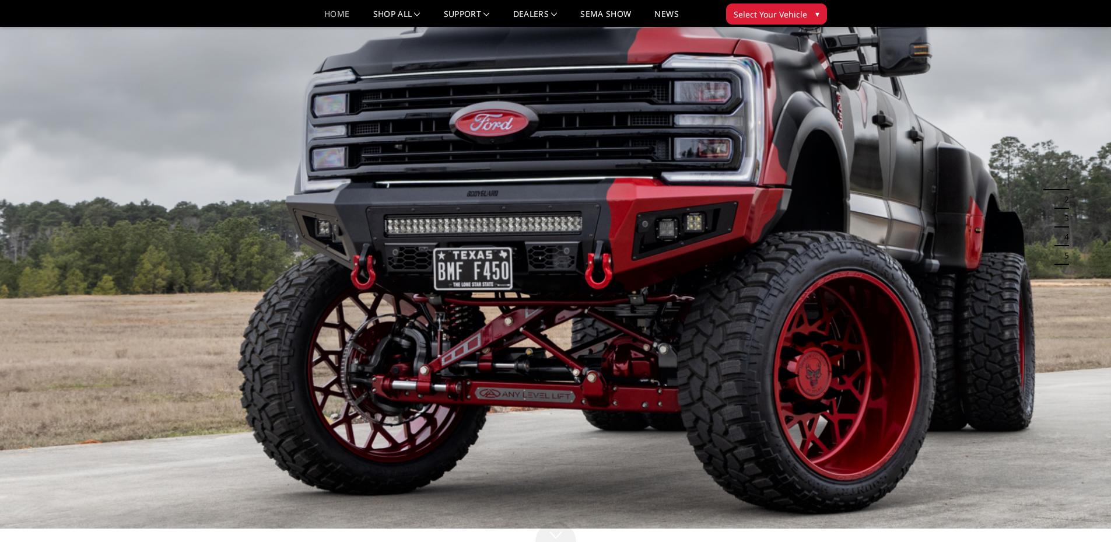
click at [545, 265] on img at bounding box center [555, 215] width 1111 height 625
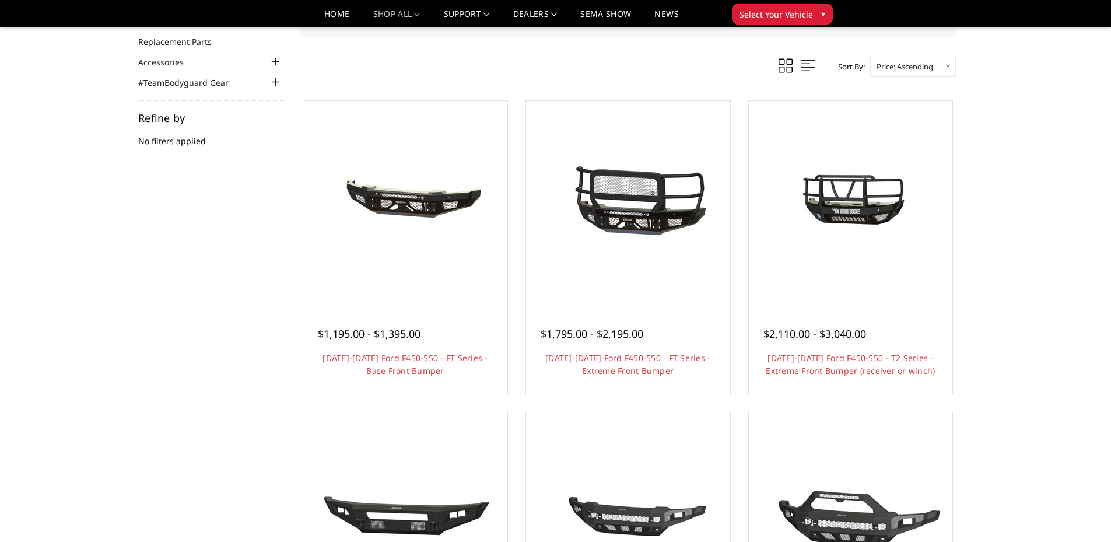
scroll to position [117, 0]
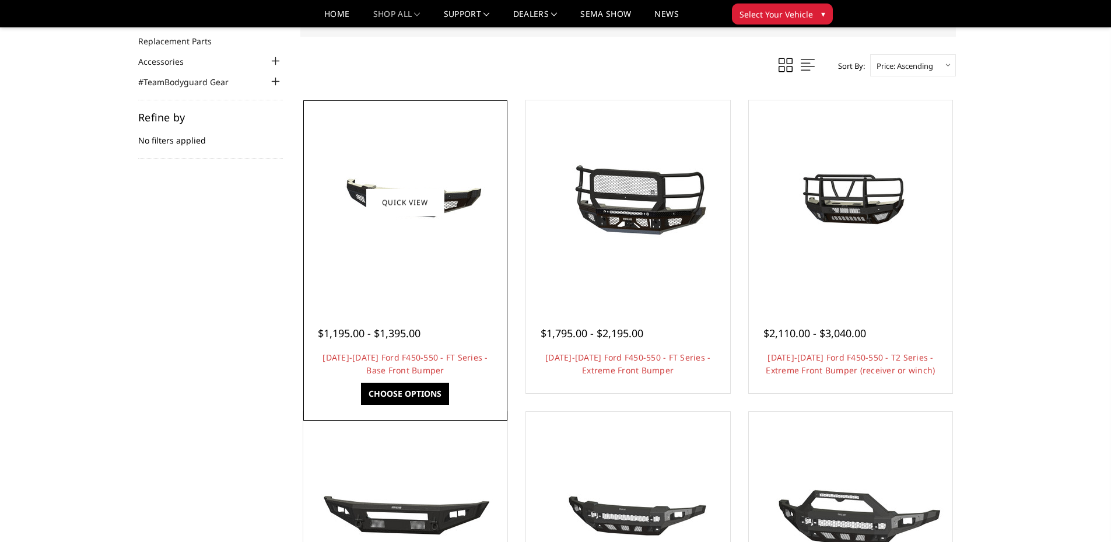
click at [404, 391] on link "Choose Options" at bounding box center [405, 394] width 88 height 22
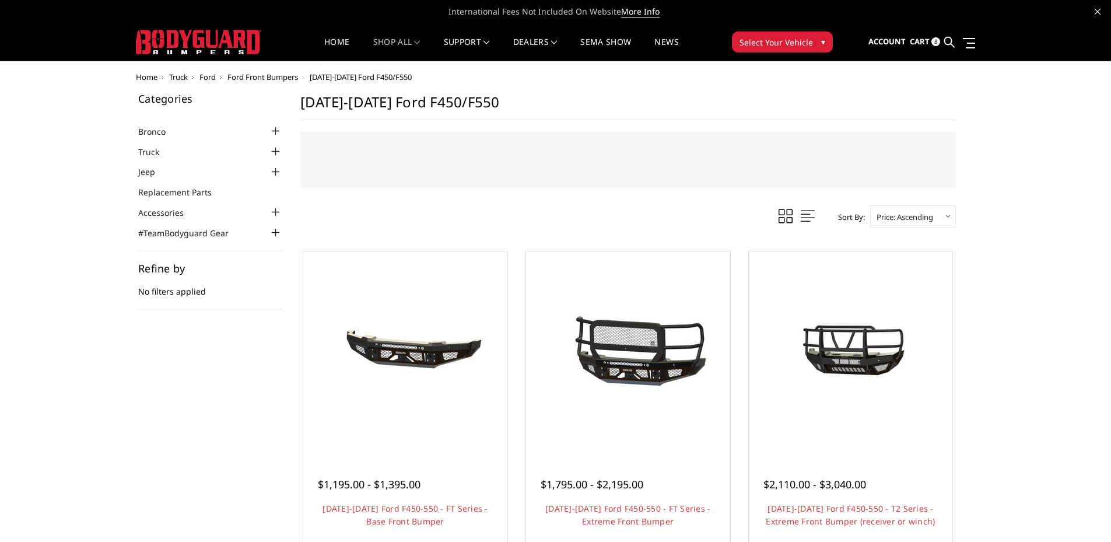
click at [167, 34] on img at bounding box center [198, 42] width 125 height 24
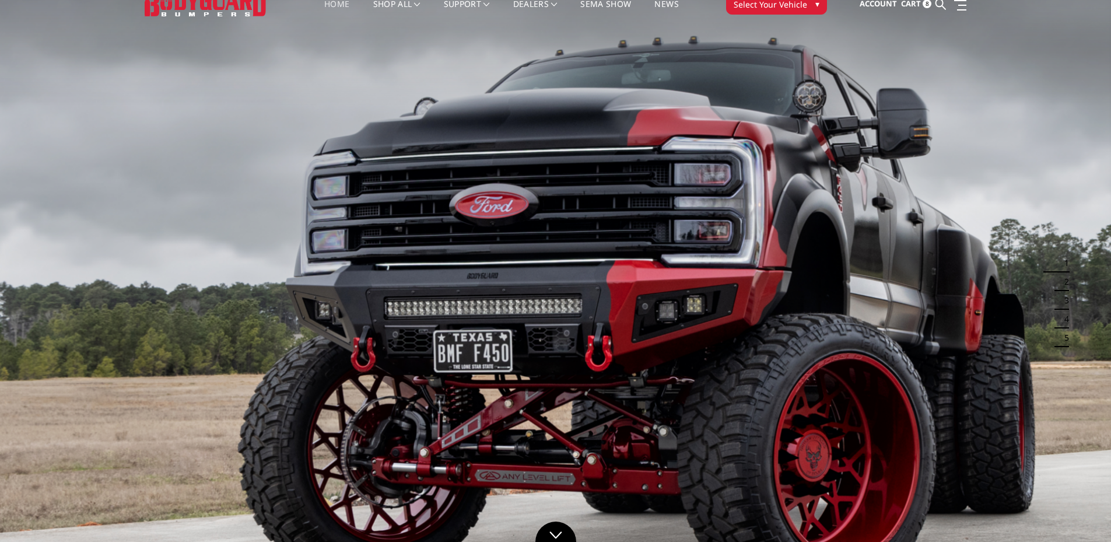
scroll to position [58, 0]
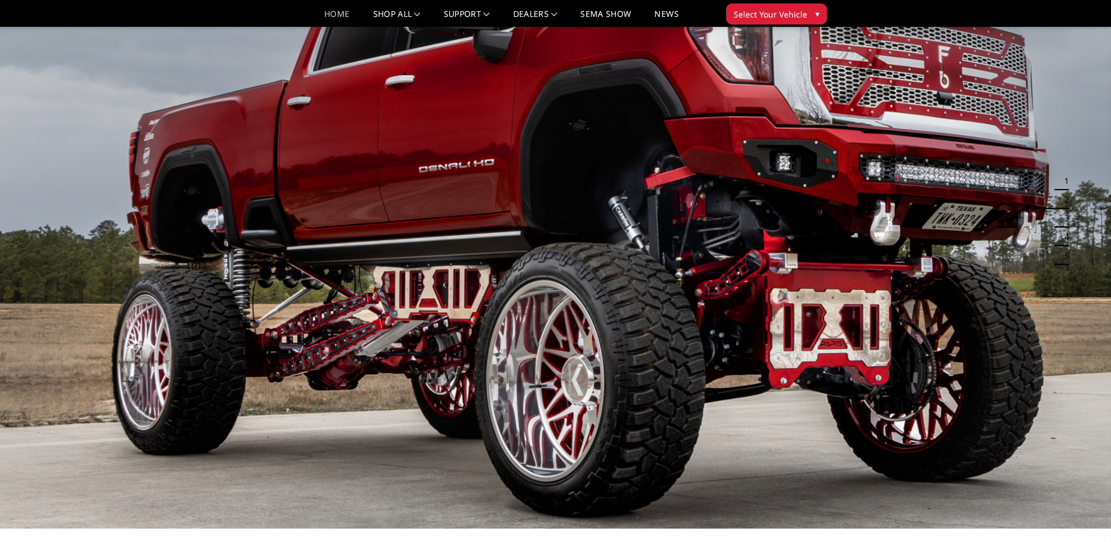
click at [1065, 214] on button "3" at bounding box center [1063, 218] width 12 height 19
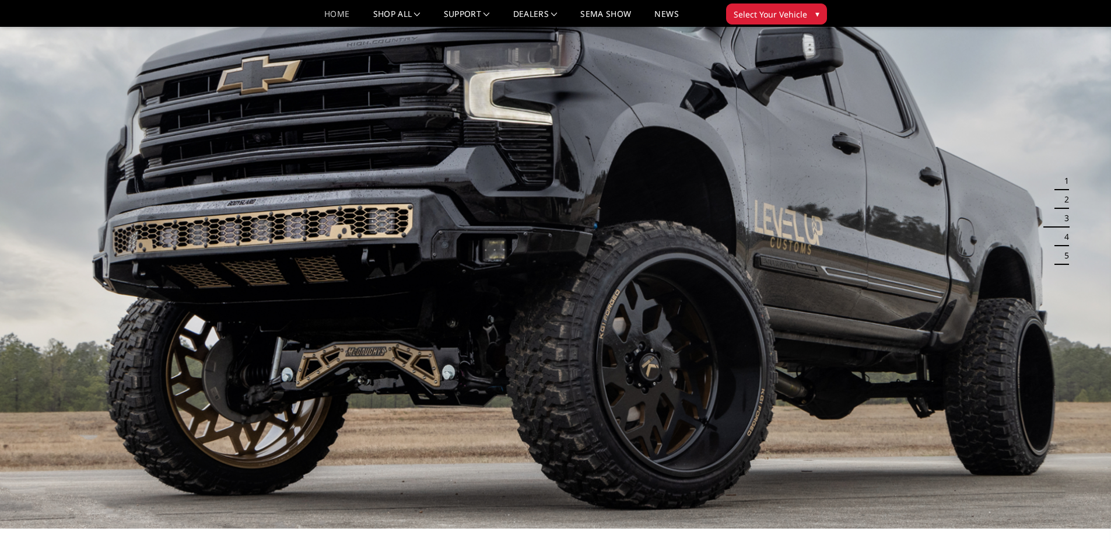
click at [1063, 240] on button "4" at bounding box center [1063, 236] width 12 height 19
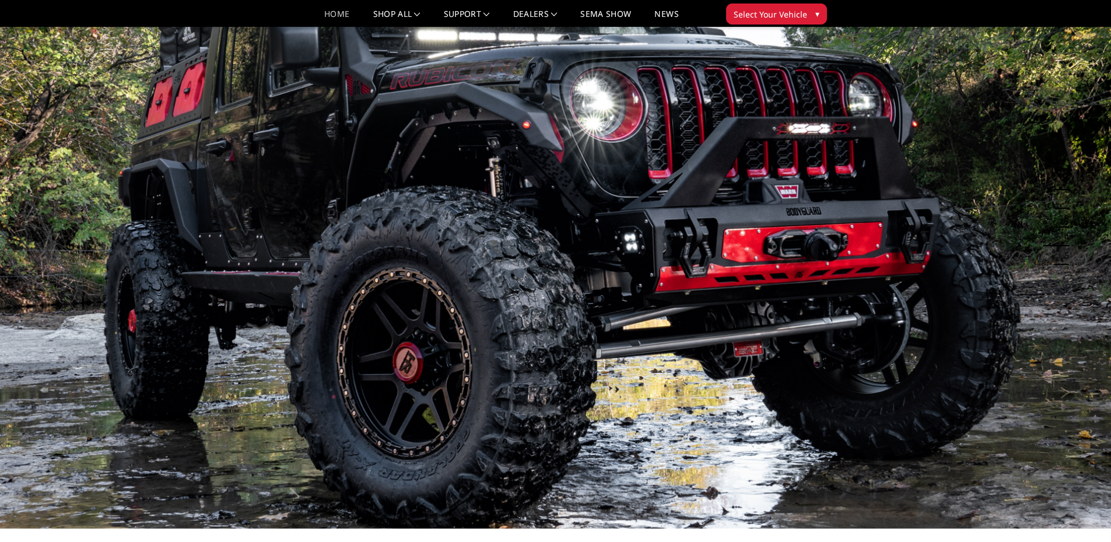
click at [1063, 258] on button "5" at bounding box center [1063, 255] width 12 height 19
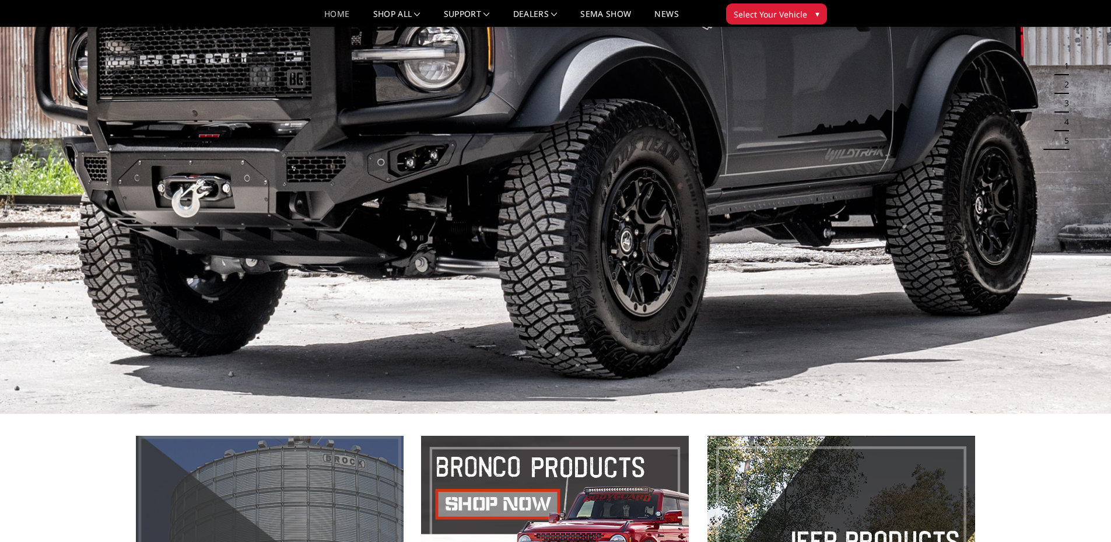
scroll to position [0, 0]
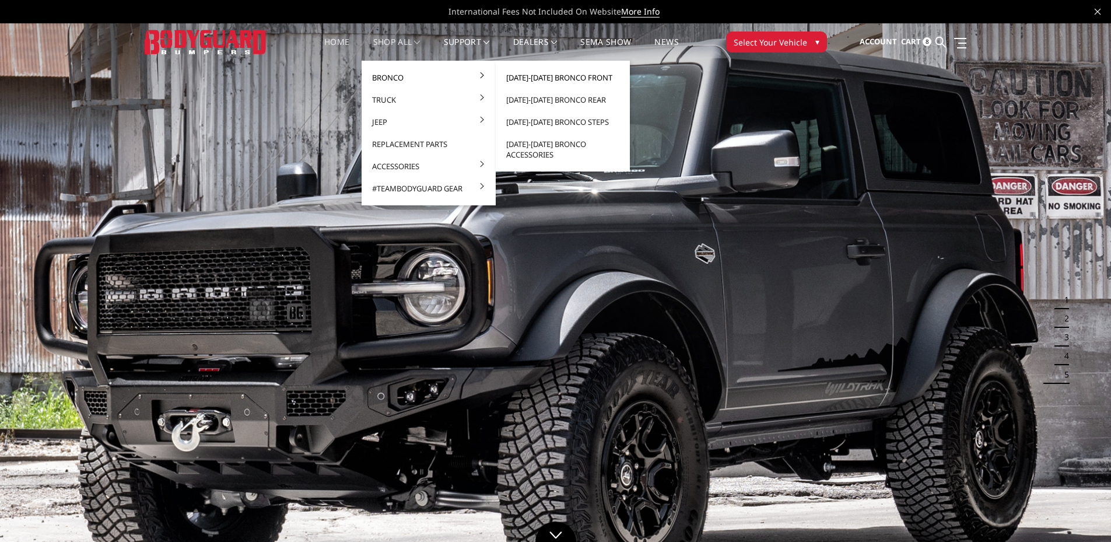
click at [537, 78] on link "[DATE]-[DATE] Bronco Front" at bounding box center [562, 77] width 125 height 22
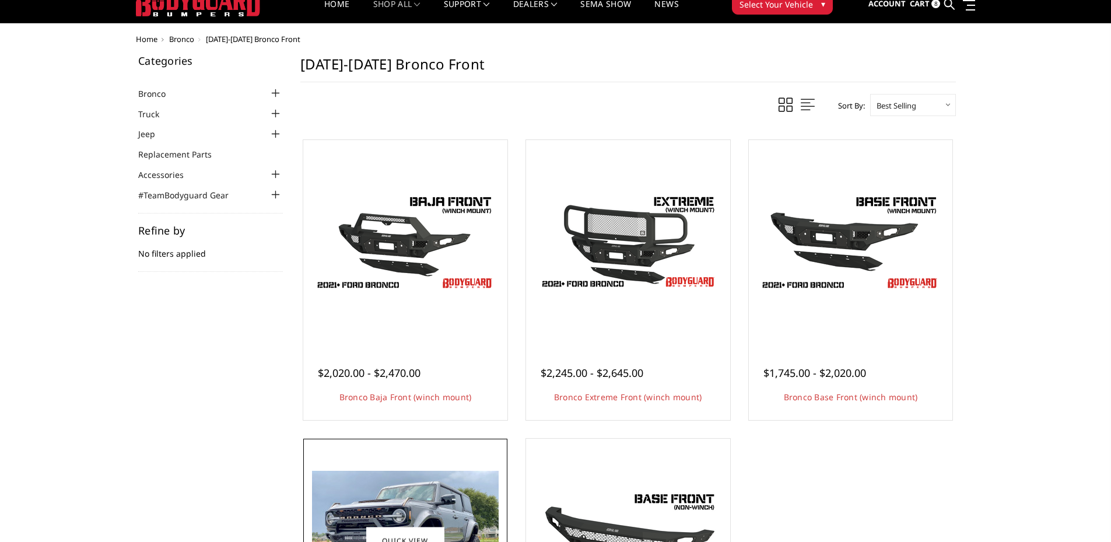
scroll to position [58, 0]
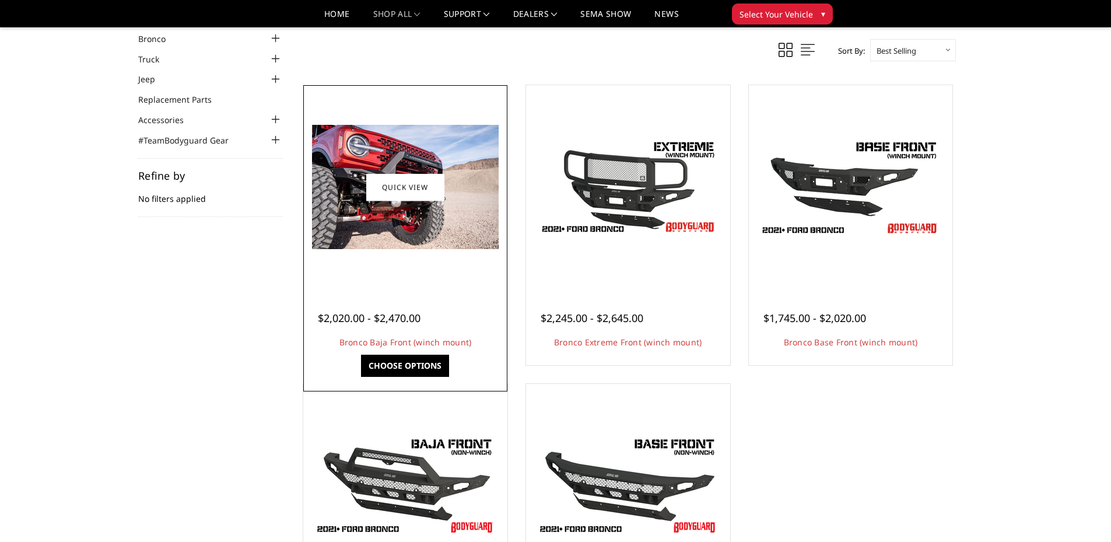
click at [413, 370] on link "Choose Options" at bounding box center [405, 366] width 88 height 22
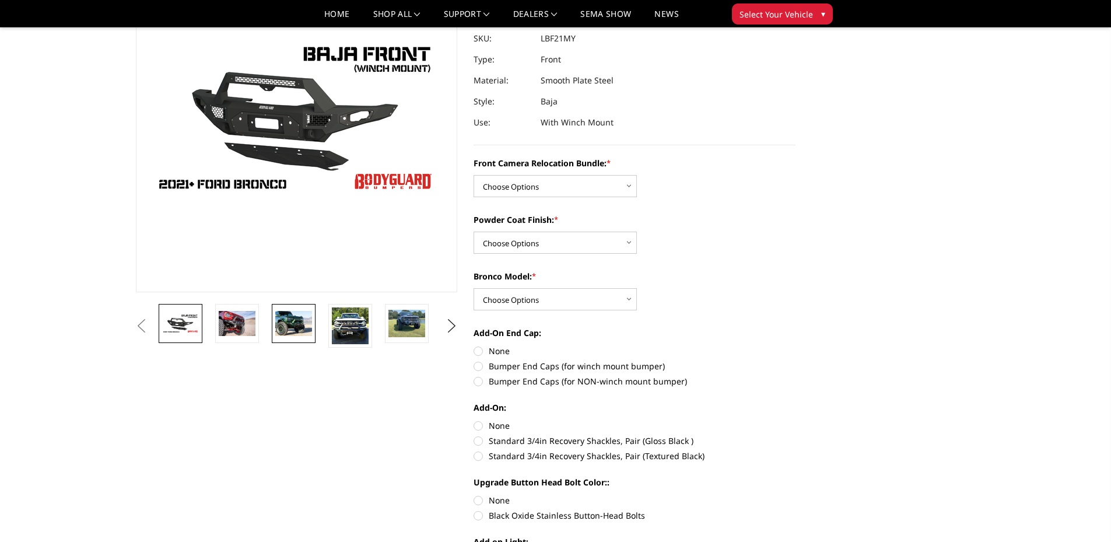
click at [291, 330] on img at bounding box center [293, 323] width 37 height 24
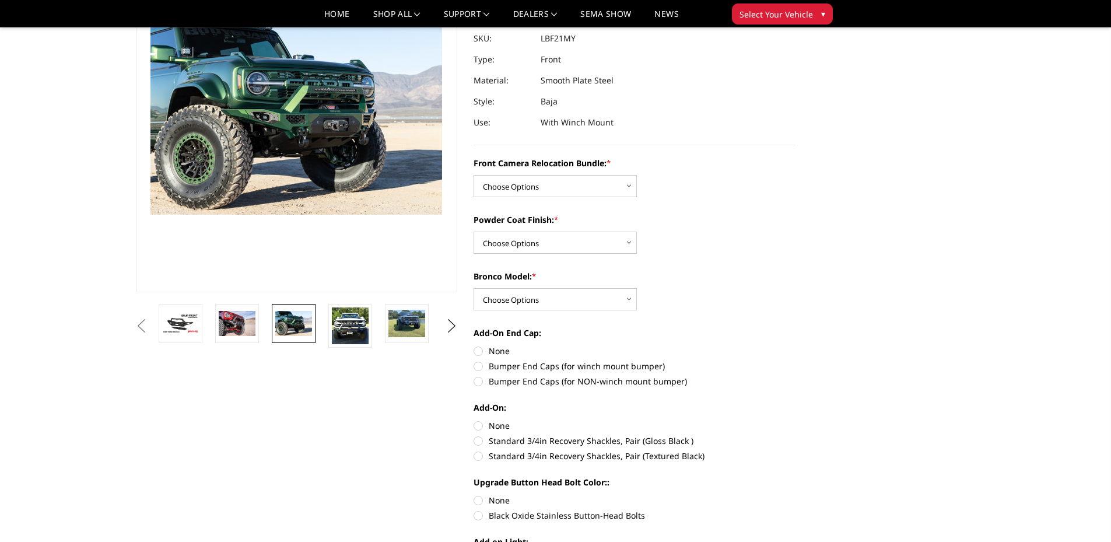
scroll to position [102, 0]
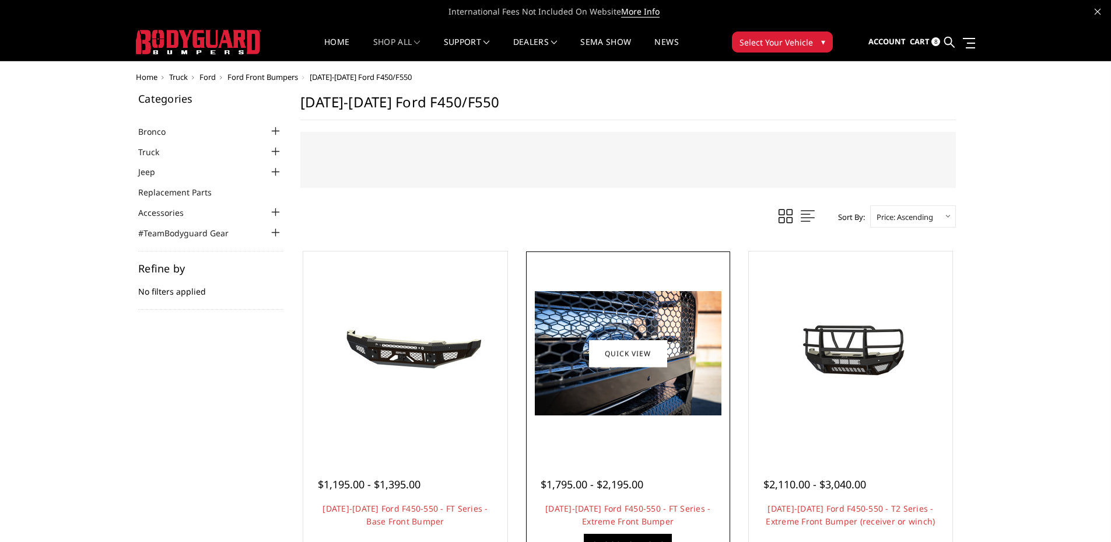
click at [630, 539] on link "Choose Options" at bounding box center [628, 545] width 88 height 22
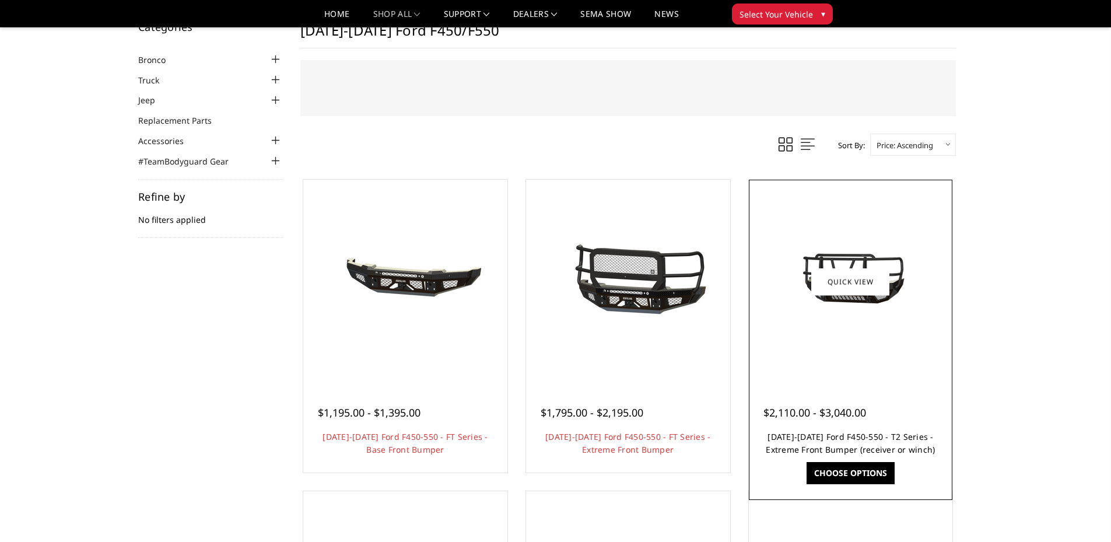
scroll to position [58, 0]
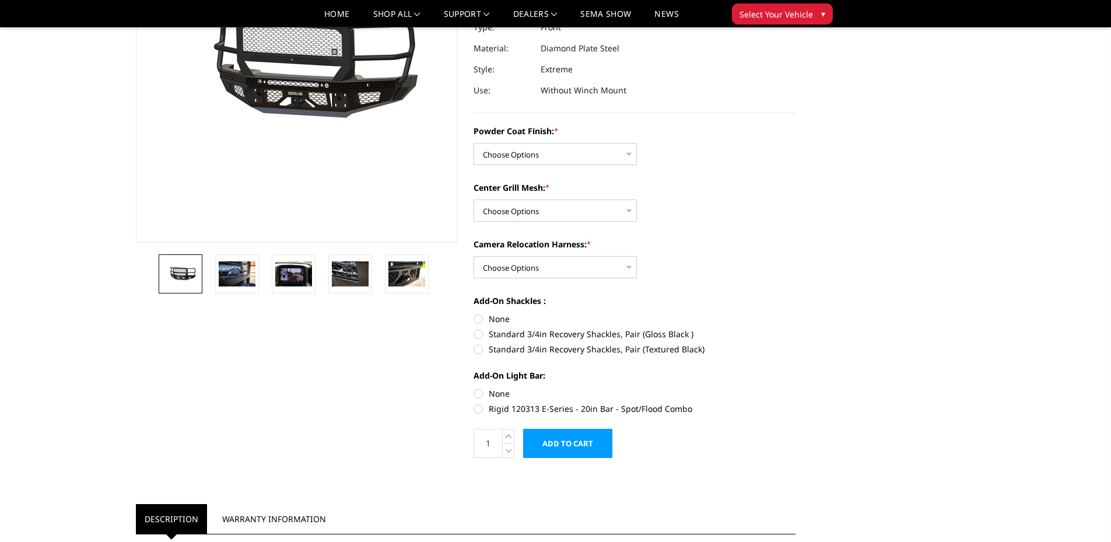
scroll to position [175, 0]
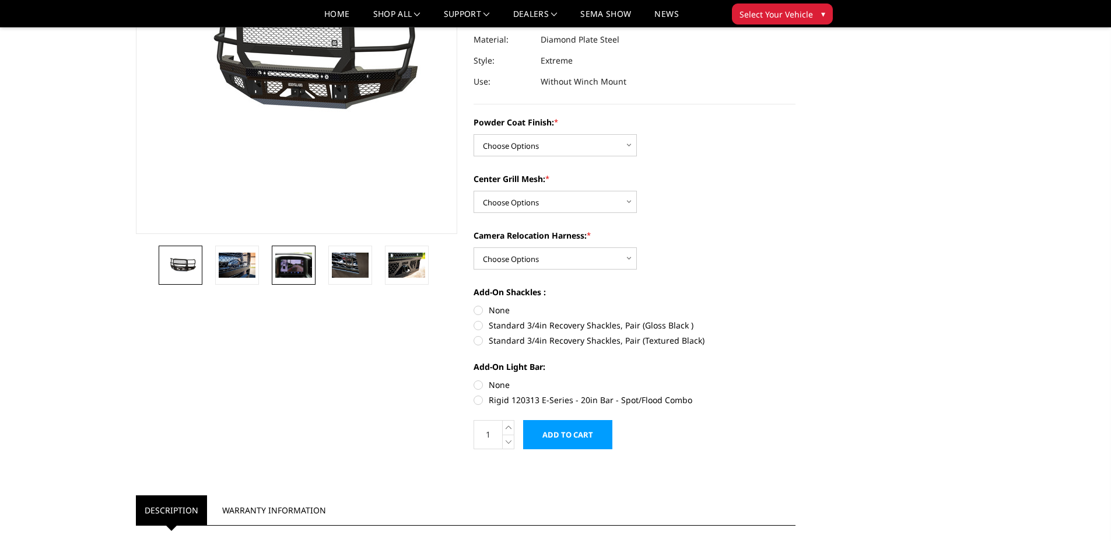
click at [288, 265] on img at bounding box center [293, 265] width 37 height 24
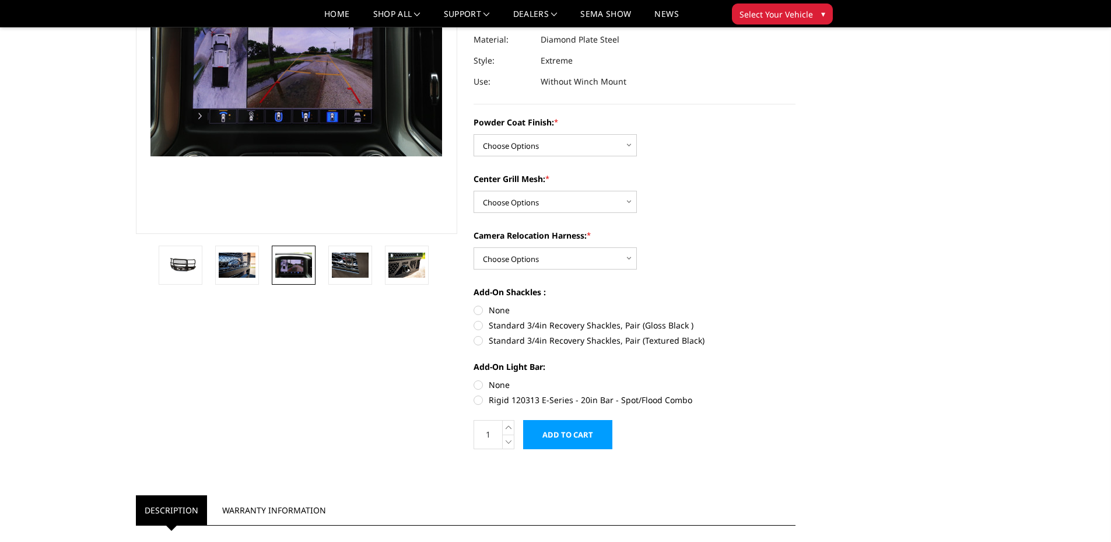
scroll to position [146, 0]
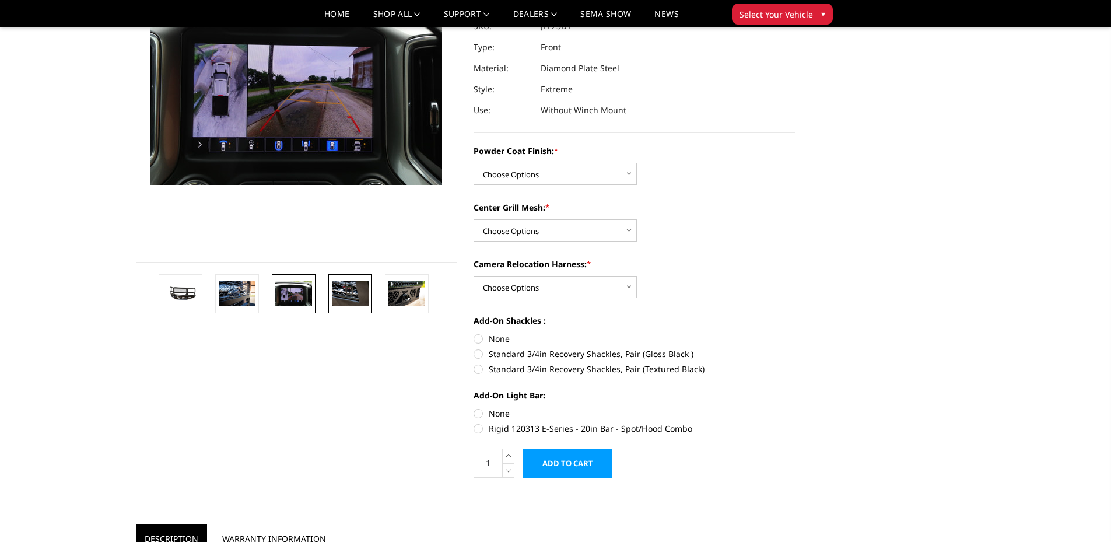
click at [346, 303] on img at bounding box center [350, 293] width 37 height 24
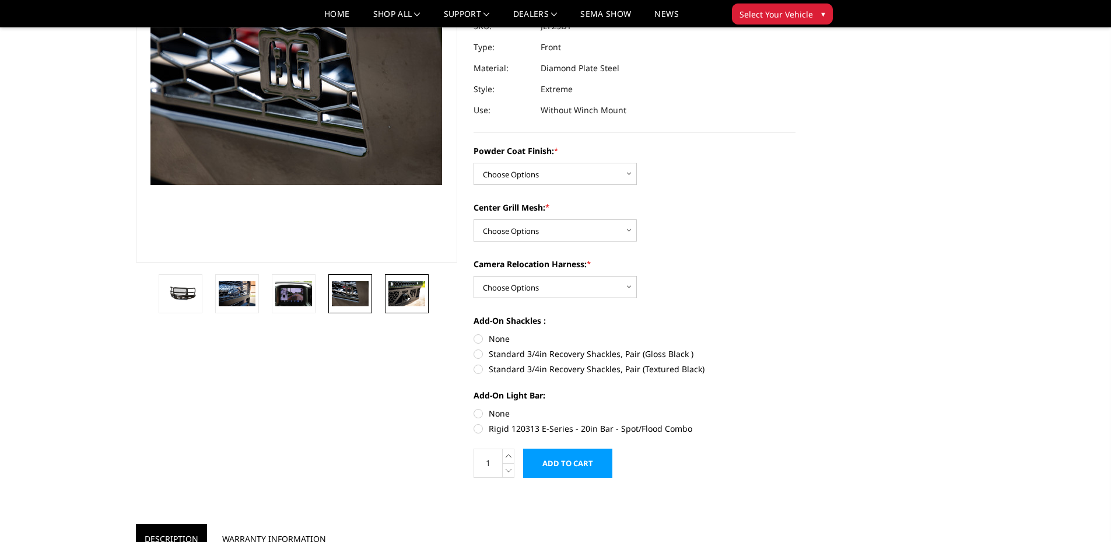
click at [401, 303] on img at bounding box center [406, 293] width 37 height 24
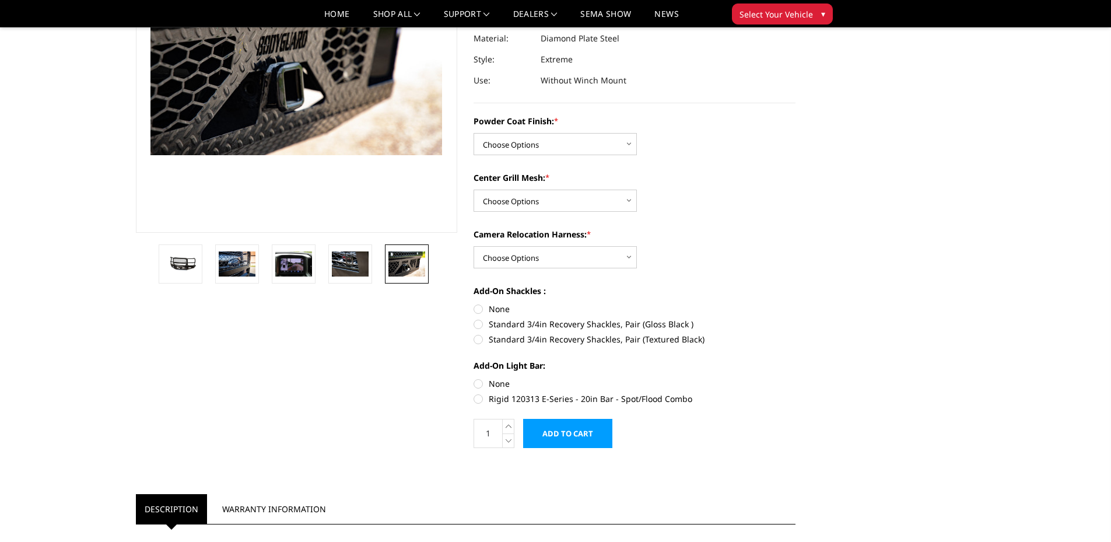
scroll to position [205, 0]
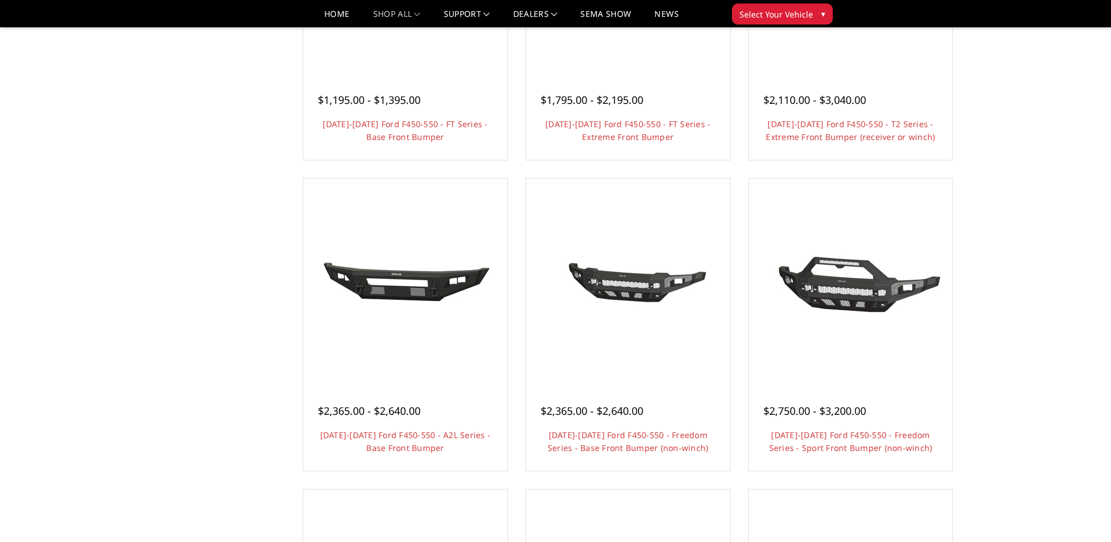
scroll to position [408, 0]
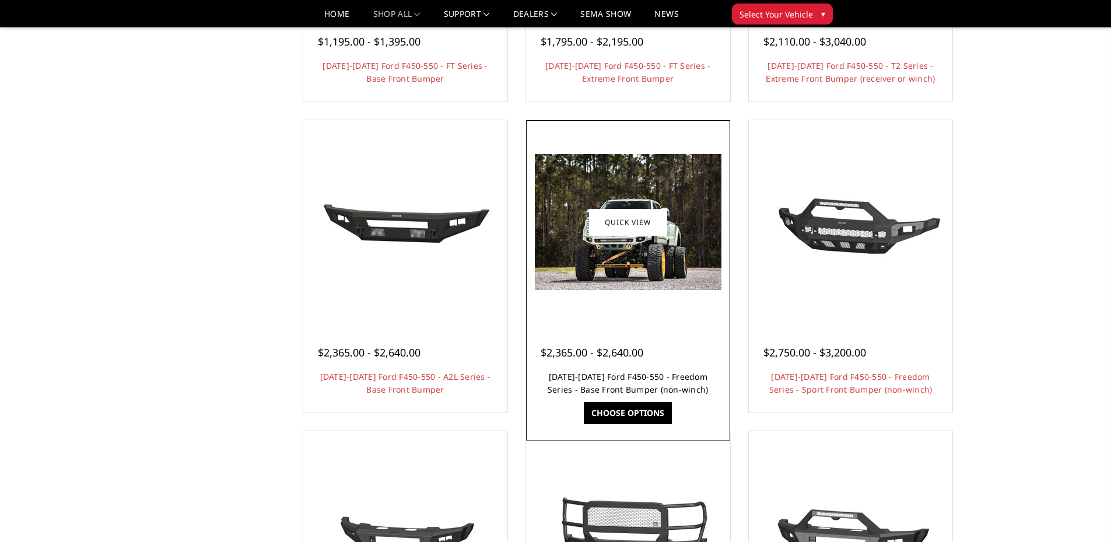
click at [639, 384] on link "2023-2025 Ford F450-550 - Freedom Series - Base Front Bumper (non-winch)" at bounding box center [628, 383] width 161 height 24
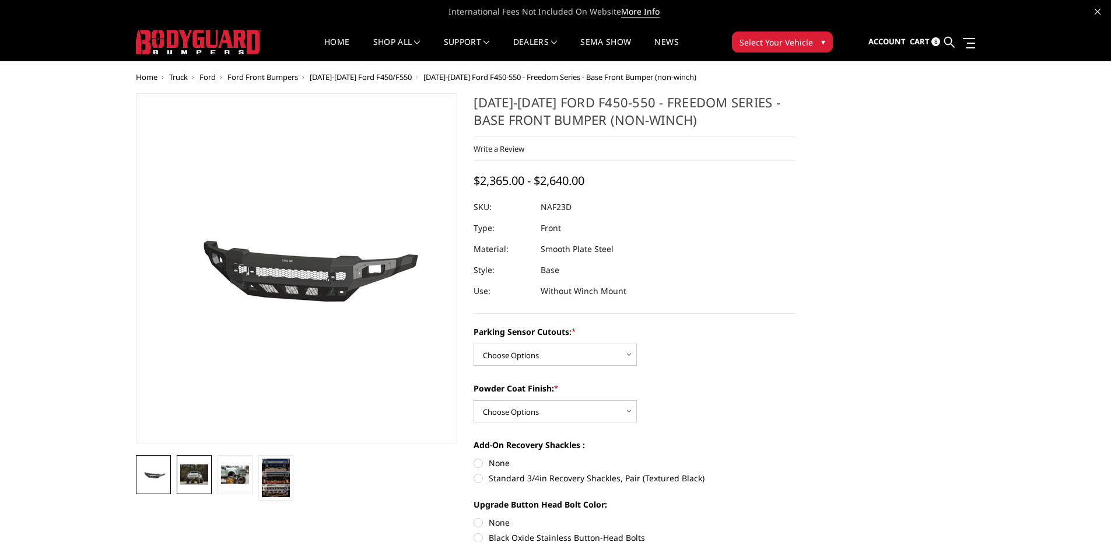
click at [179, 476] on link at bounding box center [194, 474] width 35 height 39
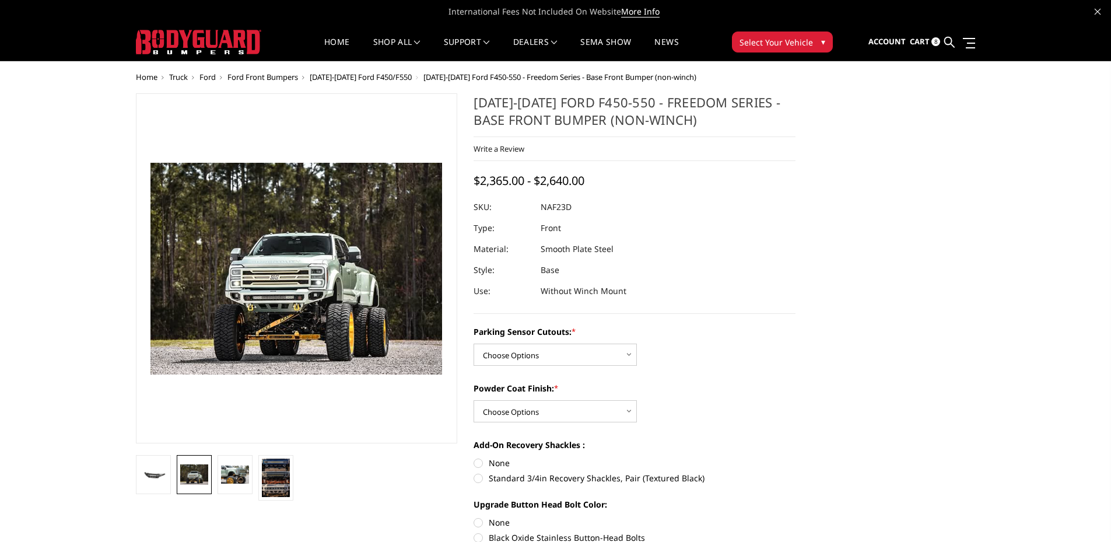
click at [319, 282] on img at bounding box center [296, 269] width 292 height 212
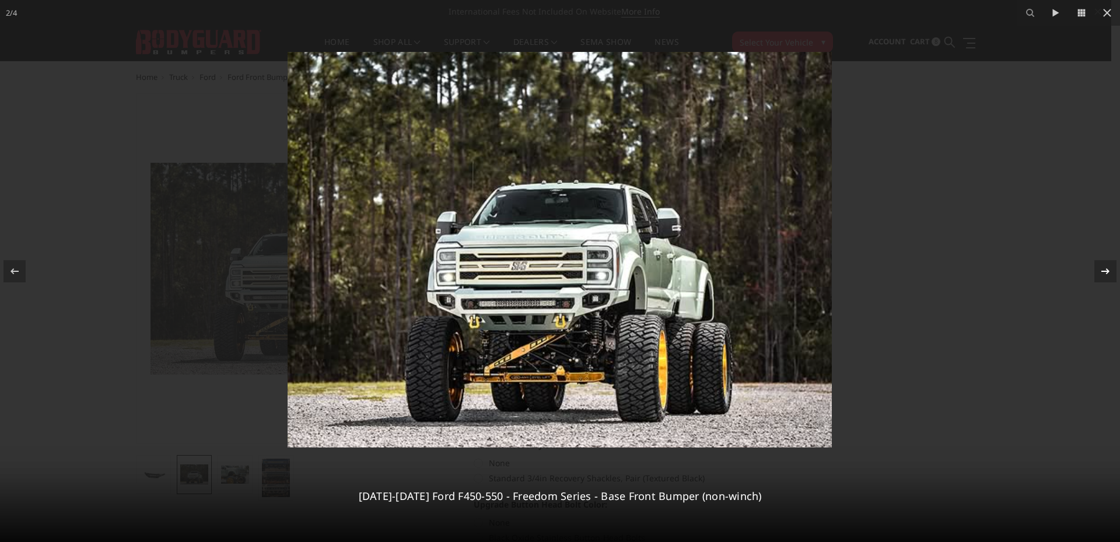
click at [1110, 262] on div at bounding box center [1105, 271] width 22 height 22
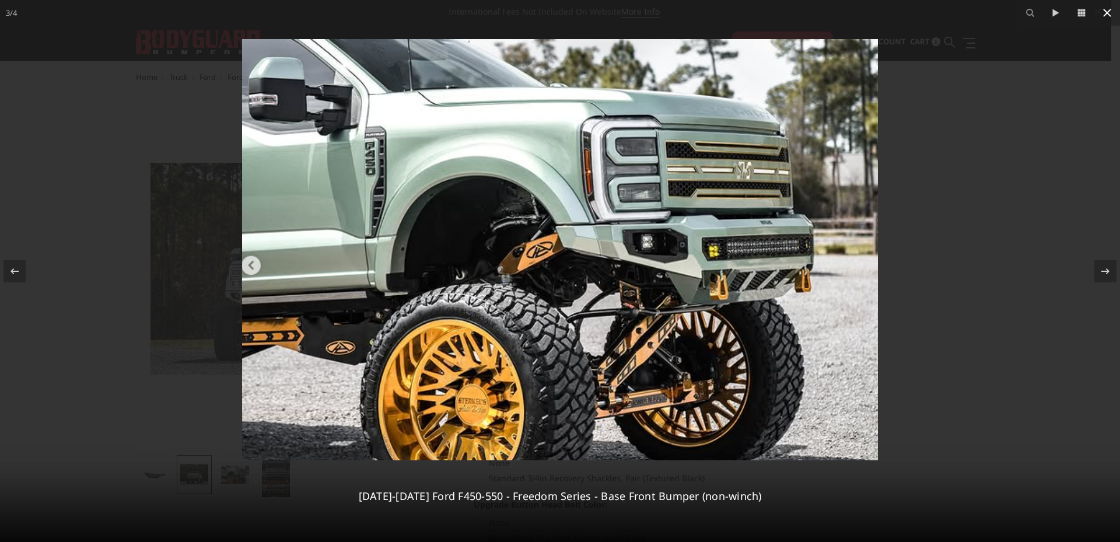
click at [1110, 13] on icon at bounding box center [1107, 13] width 14 height 14
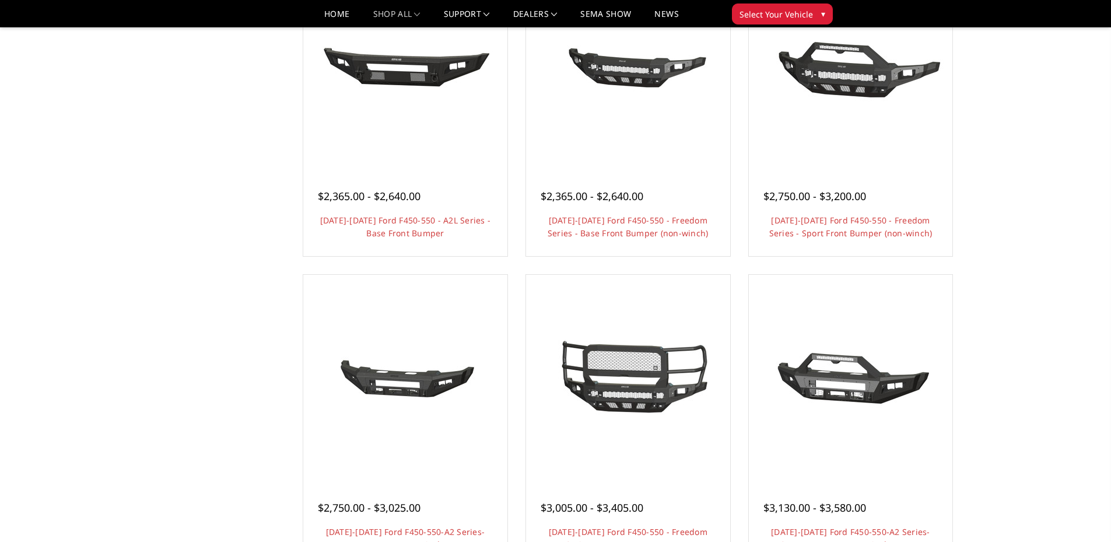
scroll to position [583, 0]
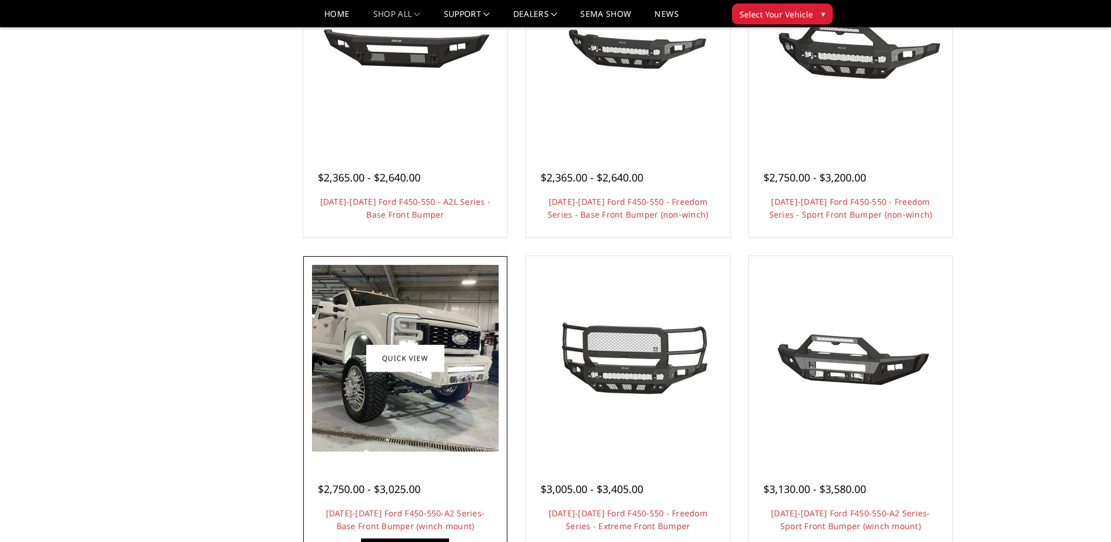
click at [406, 422] on img at bounding box center [405, 358] width 187 height 187
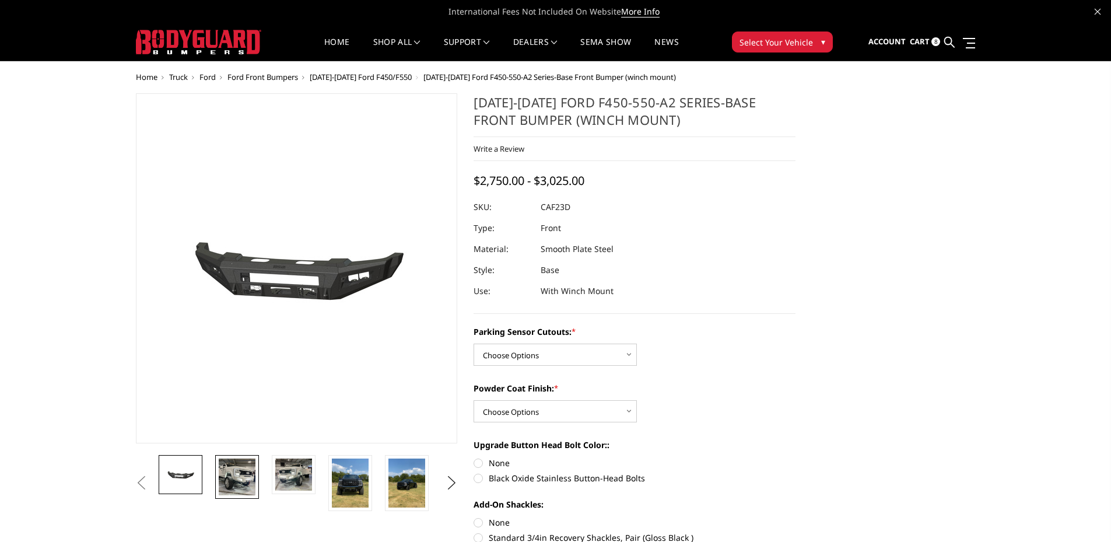
click at [234, 474] on img at bounding box center [237, 476] width 37 height 37
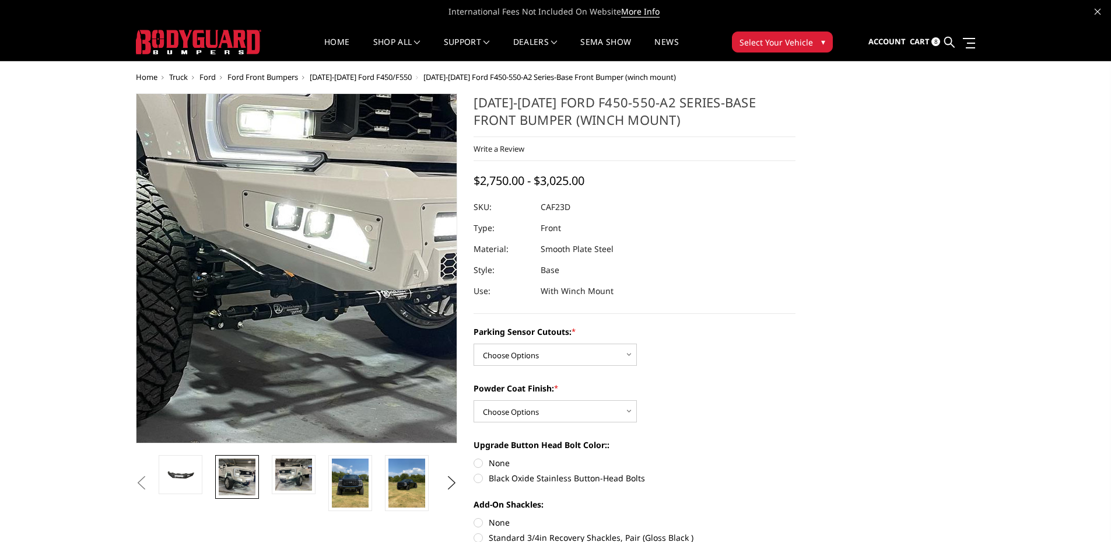
click at [323, 346] on img at bounding box center [263, 181] width 746 height 746
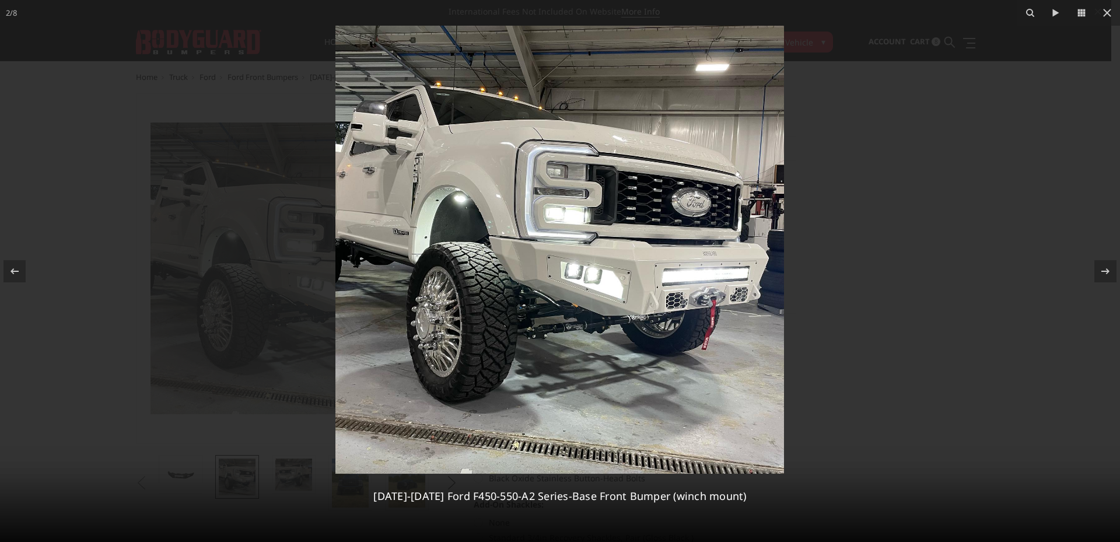
click at [676, 303] on img at bounding box center [559, 250] width 448 height 448
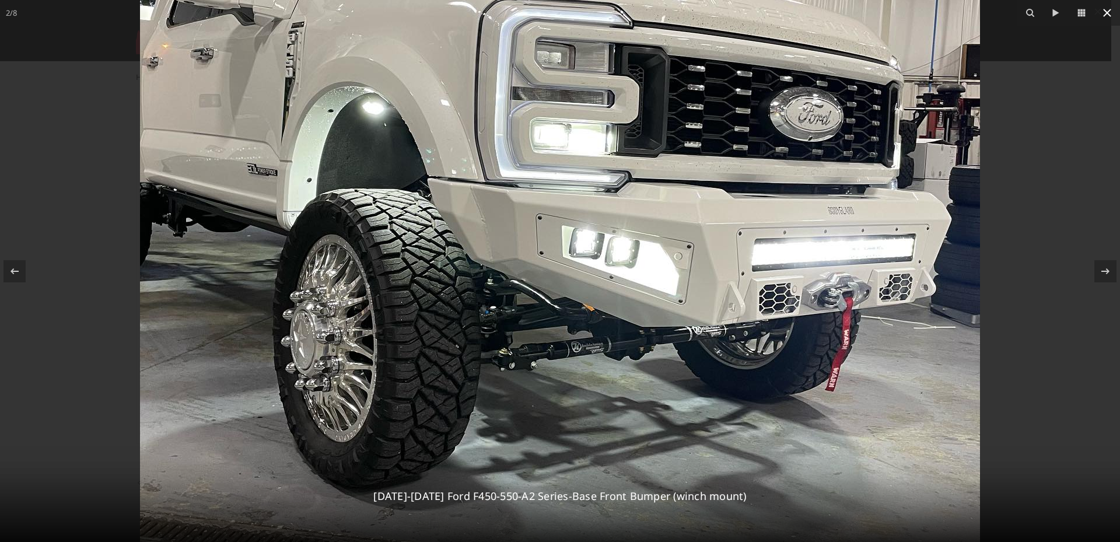
click at [1107, 11] on icon at bounding box center [1107, 13] width 14 height 14
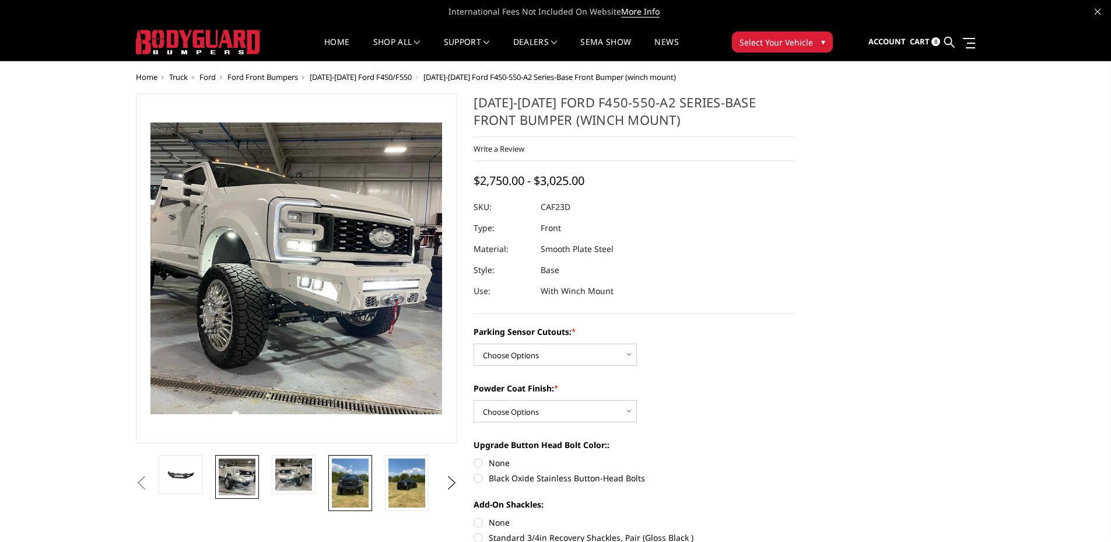
click at [348, 465] on img at bounding box center [350, 482] width 37 height 49
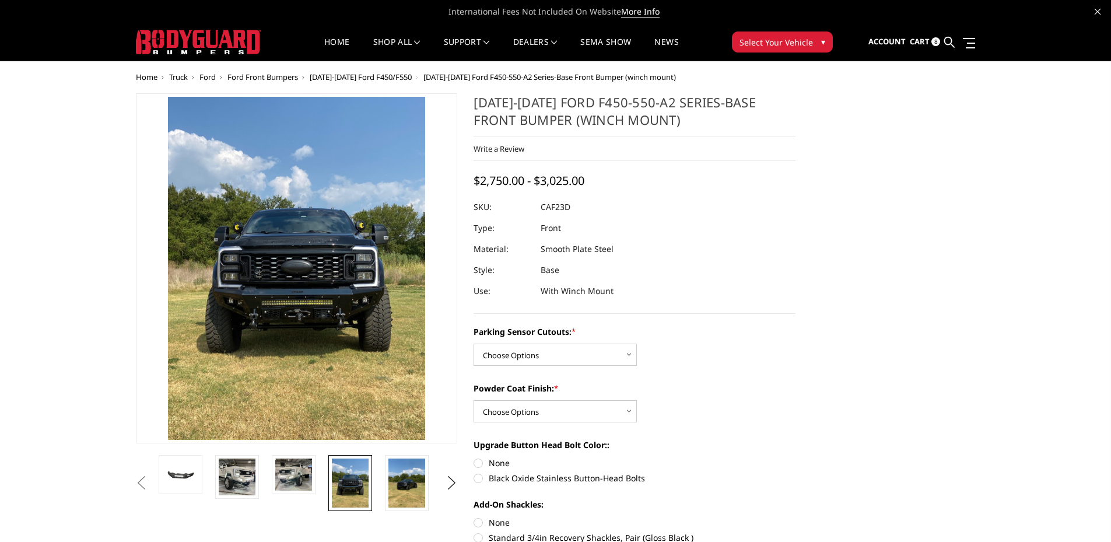
click at [294, 292] on img at bounding box center [299, 242] width 560 height 746
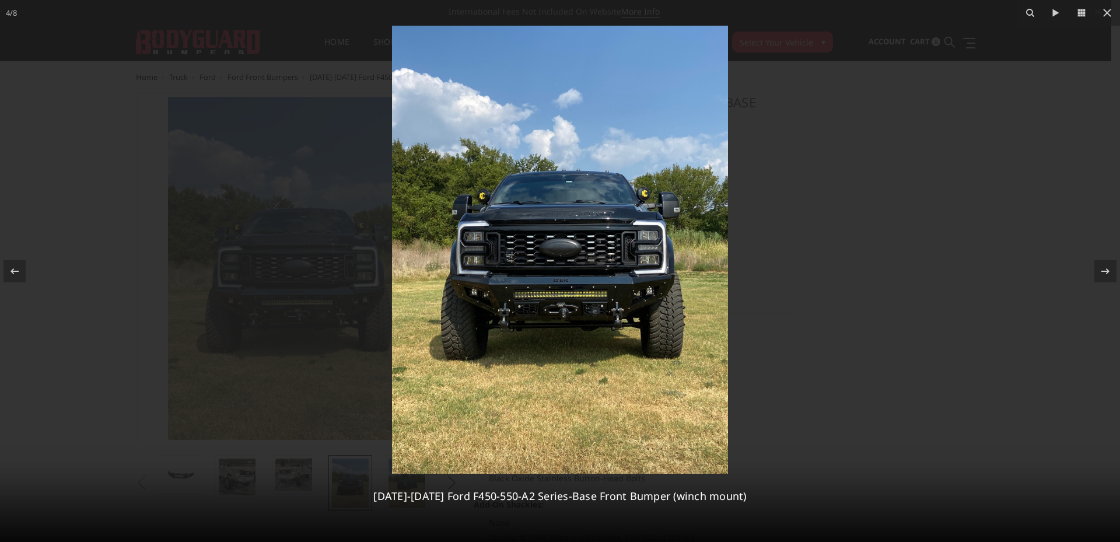
click at [575, 288] on img at bounding box center [560, 250] width 336 height 448
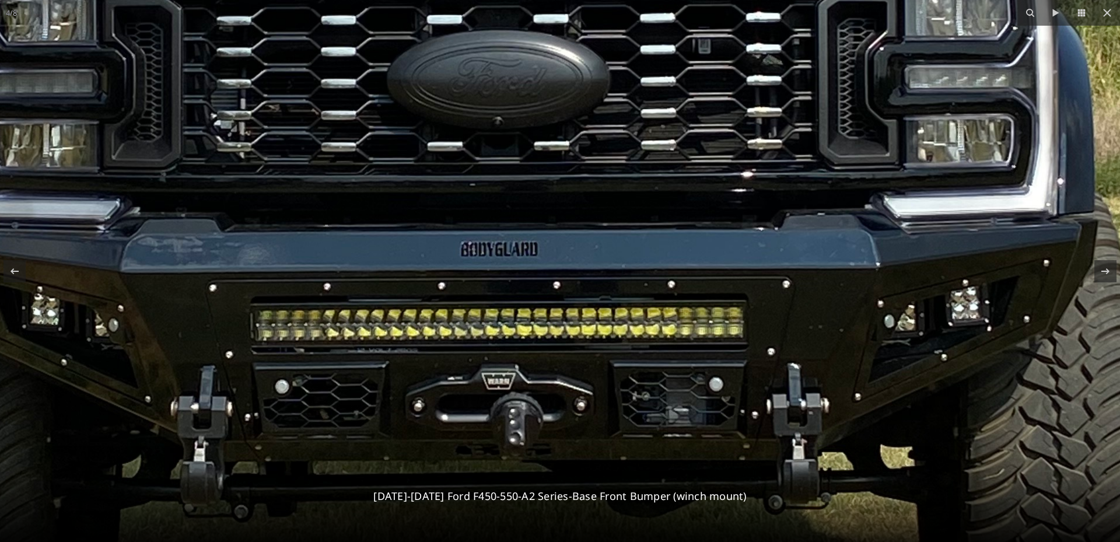
click at [472, 183] on img at bounding box center [496, 88] width 1764 height 2351
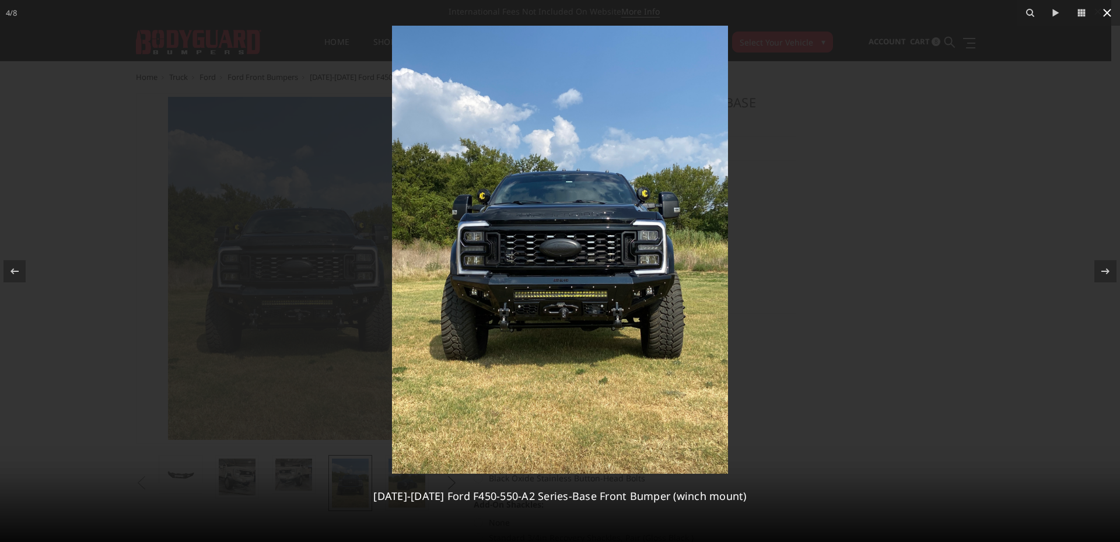
click at [1102, 13] on icon at bounding box center [1107, 13] width 14 height 14
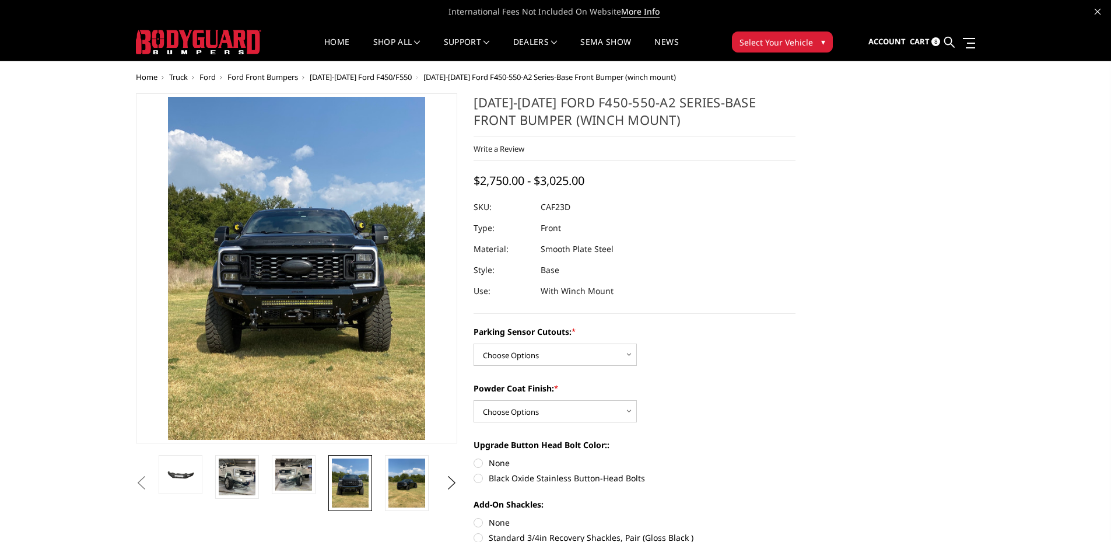
drag, startPoint x: 278, startPoint y: 79, endPoint x: 286, endPoint y: 87, distance: 12.4
click at [278, 79] on span "Ford Front Bumpers" at bounding box center [262, 77] width 71 height 10
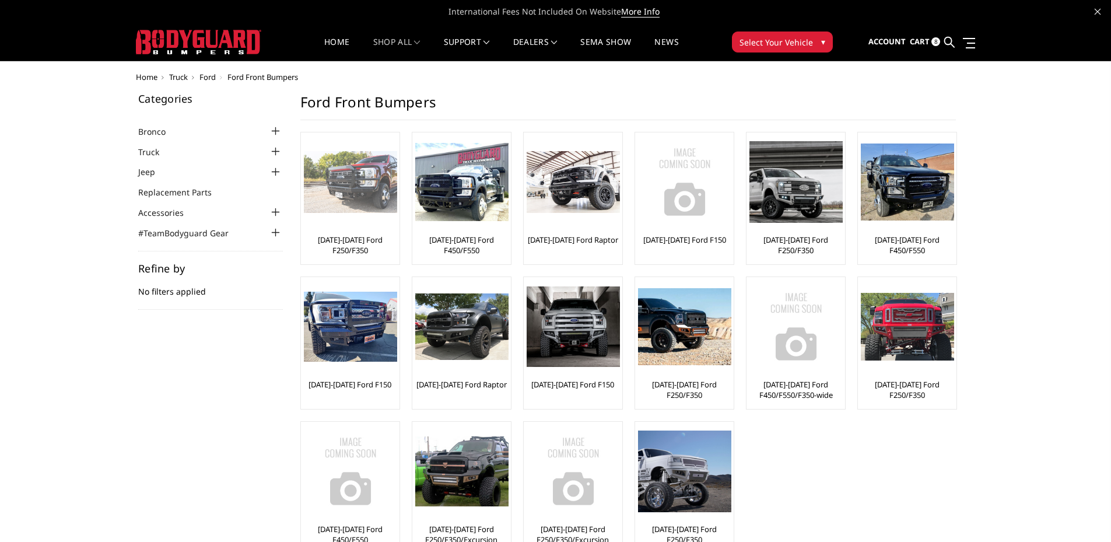
click at [378, 198] on img at bounding box center [350, 182] width 93 height 62
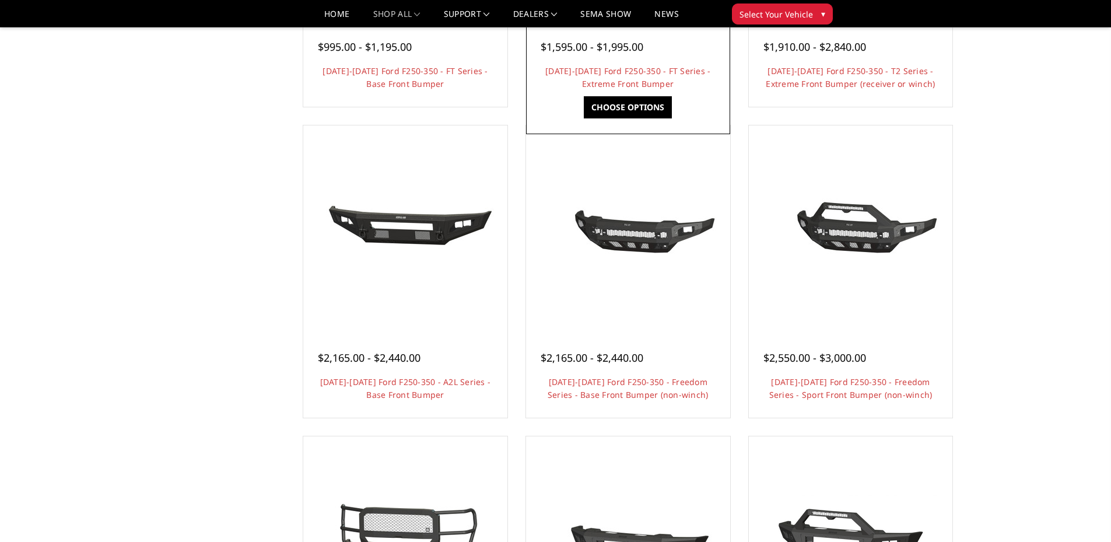
scroll to position [350, 0]
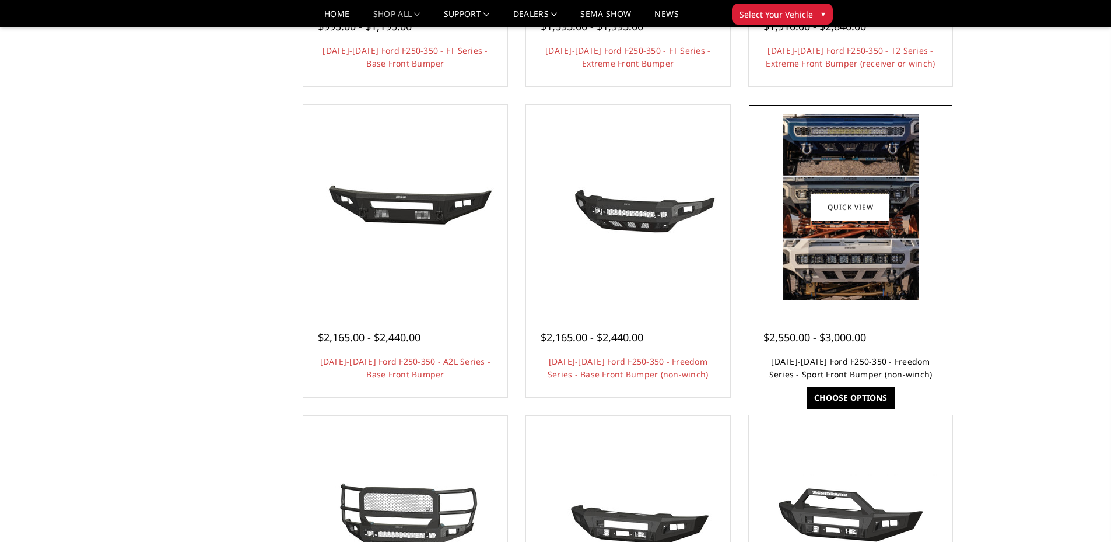
click at [837, 361] on link "[DATE]-[DATE] Ford F250-350 - Freedom Series - Sport Front Bumper (non-winch)" at bounding box center [850, 368] width 163 height 24
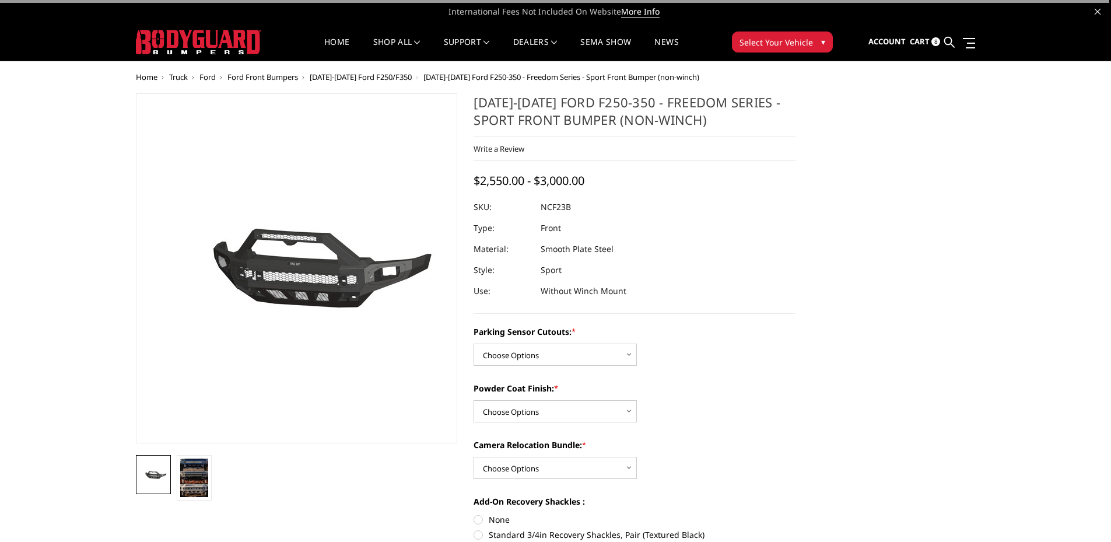
scroll to position [117, 0]
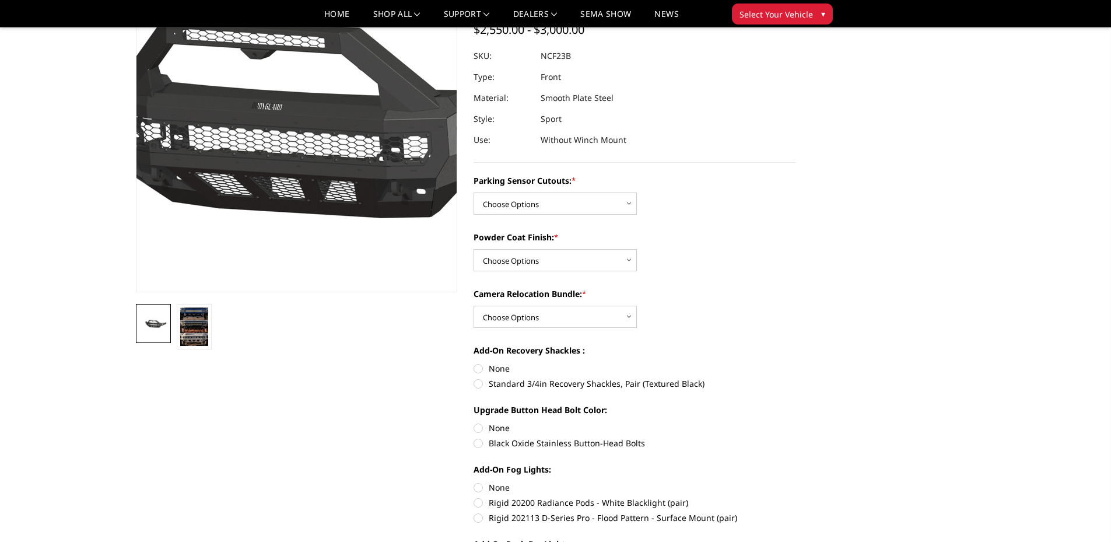
click at [314, 174] on img at bounding box center [273, 117] width 746 height 349
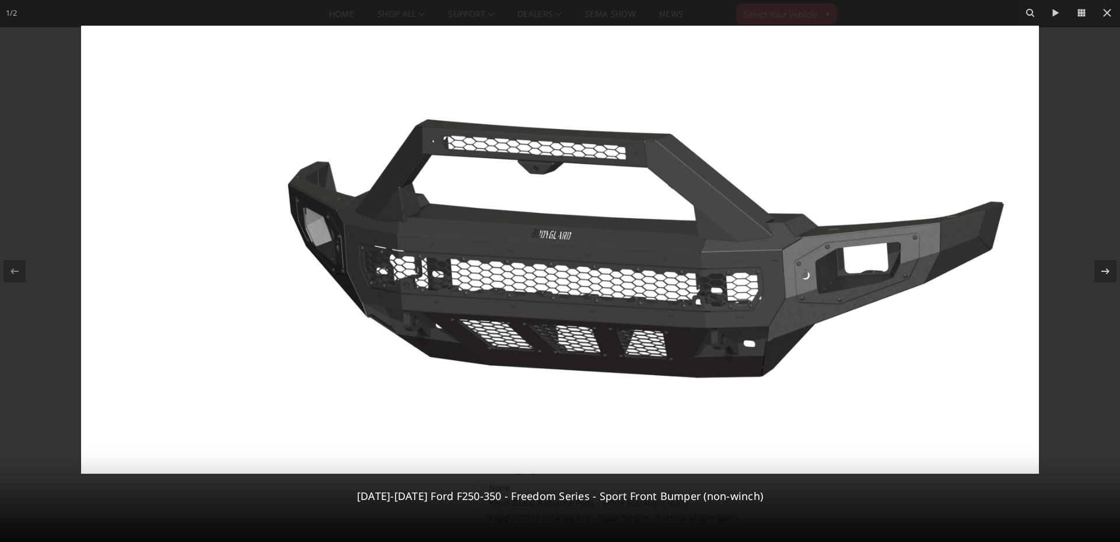
click at [868, 262] on img at bounding box center [560, 250] width 958 height 448
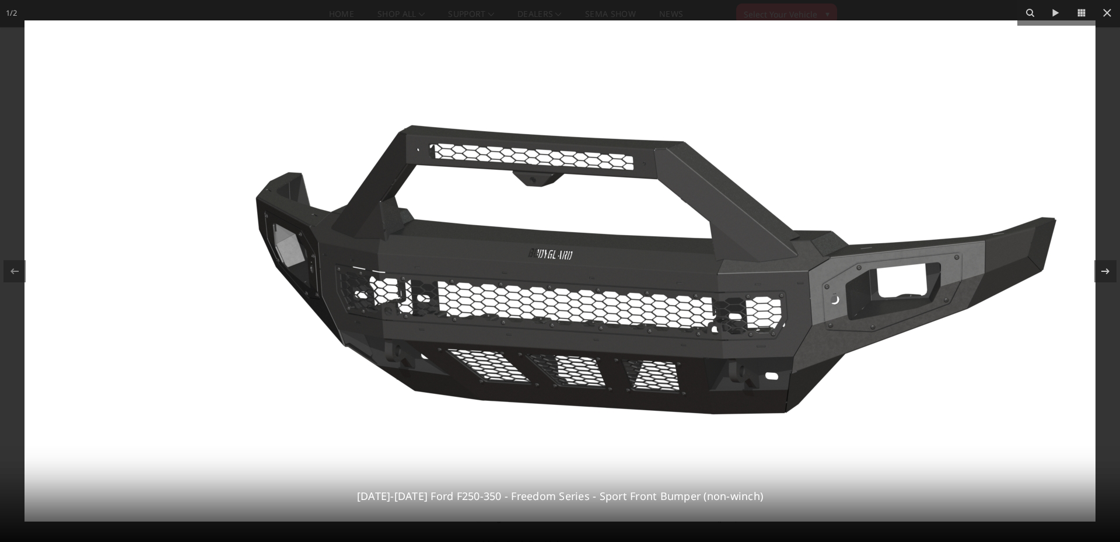
click at [884, 297] on img at bounding box center [559, 270] width 1071 height 501
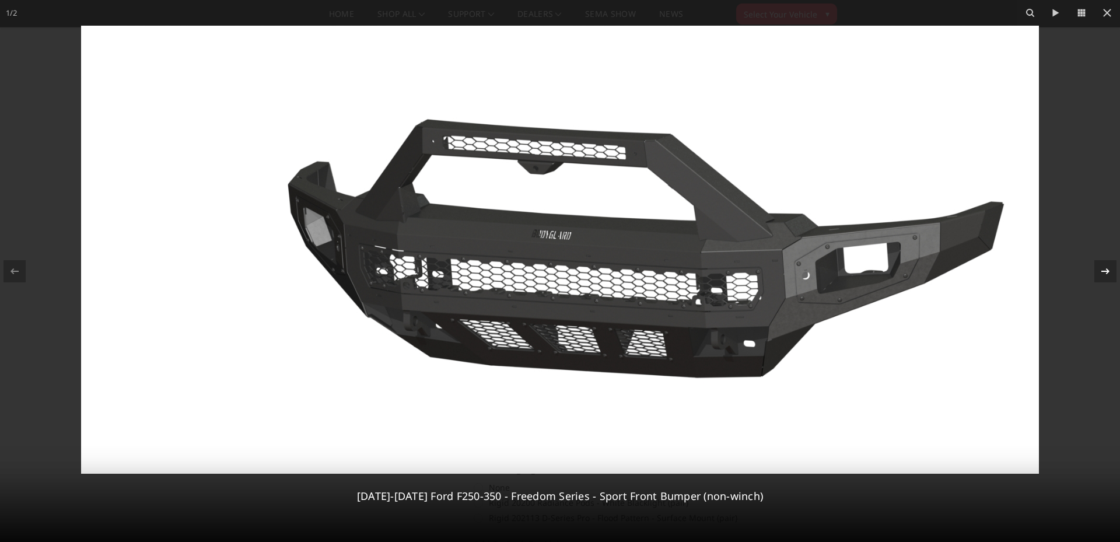
click at [1101, 273] on icon at bounding box center [1105, 271] width 14 height 14
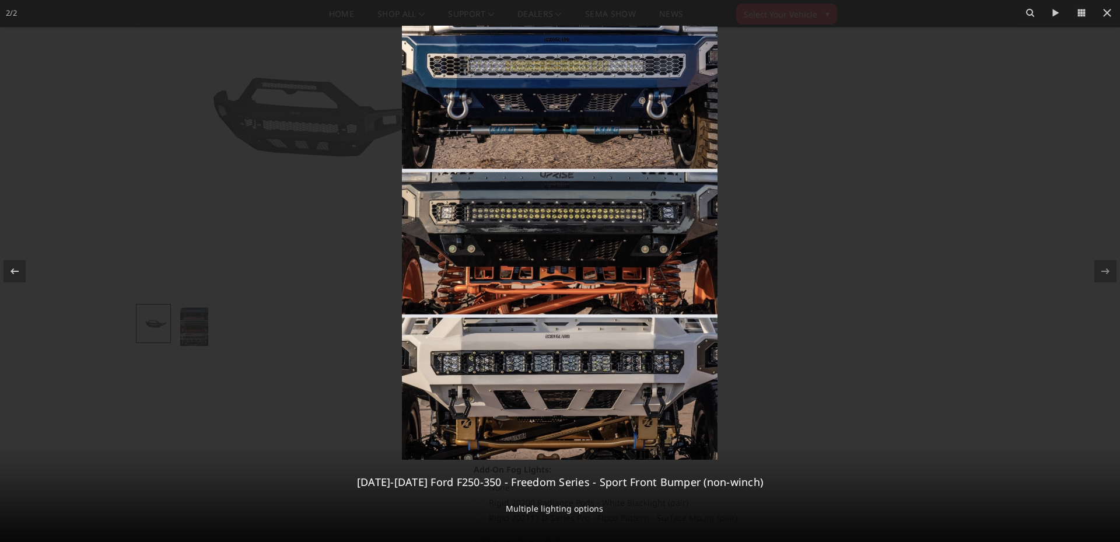
click at [659, 244] on img at bounding box center [560, 243] width 316 height 434
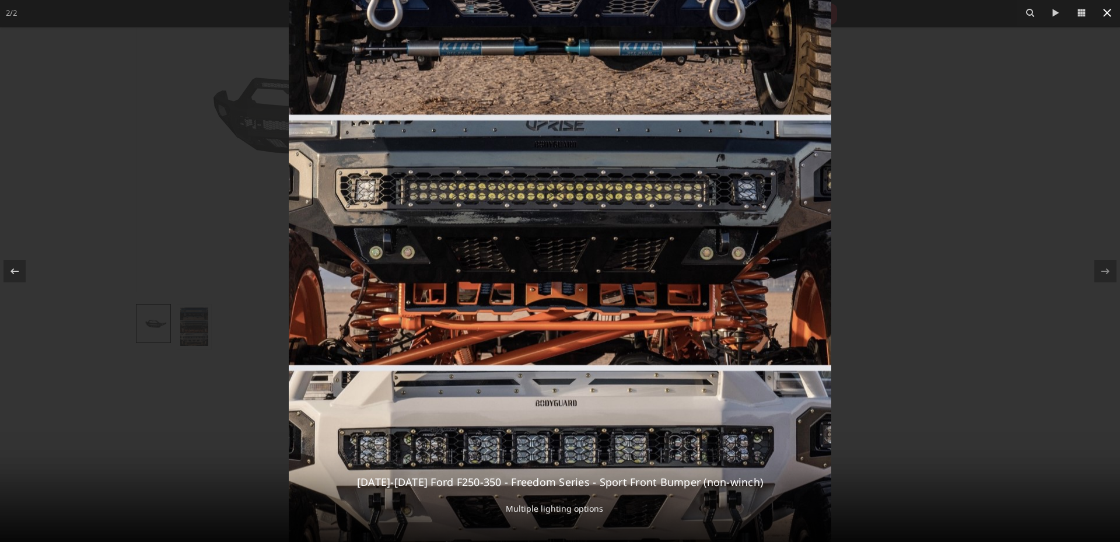
click at [1104, 15] on div "2 / 2 2023-2025 Ford F250-350 - Freedom Series - Sport Front Bumper (non-winch)…" at bounding box center [560, 271] width 1120 height 542
click at [1110, 13] on icon at bounding box center [1107, 13] width 14 height 14
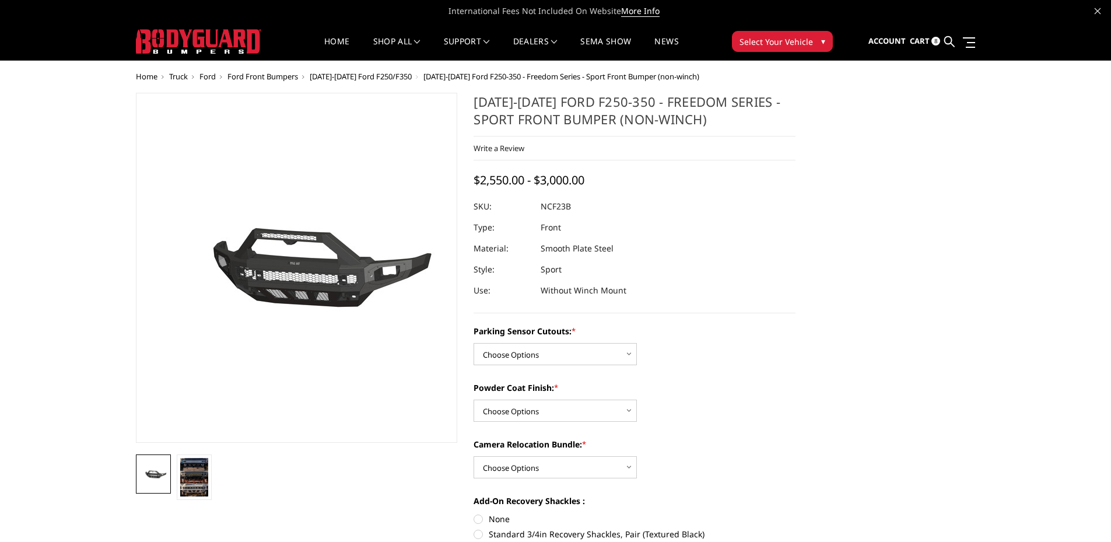
scroll to position [0, 0]
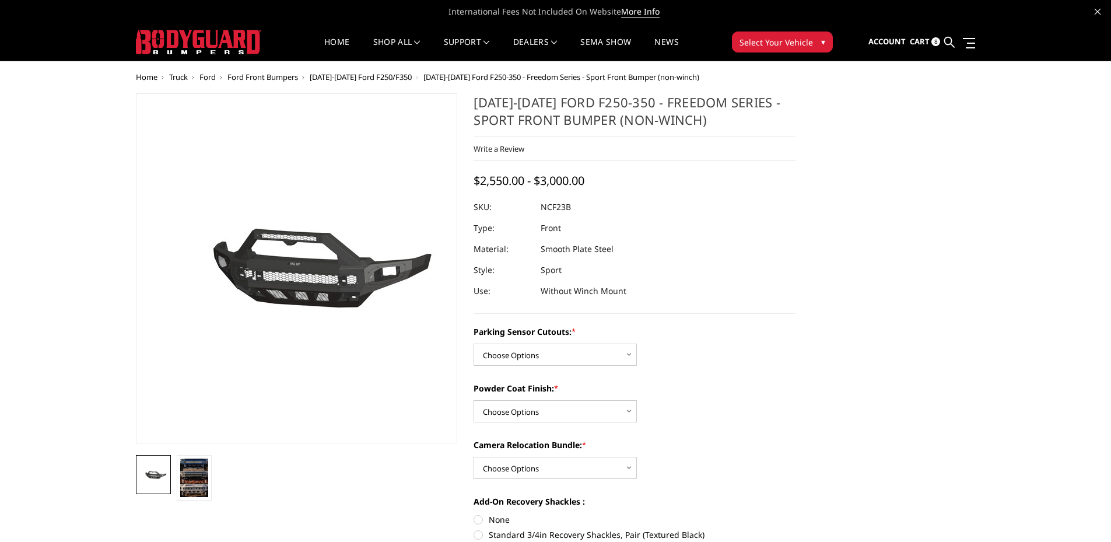
click at [928, 42] on span "Cart" at bounding box center [920, 41] width 20 height 10
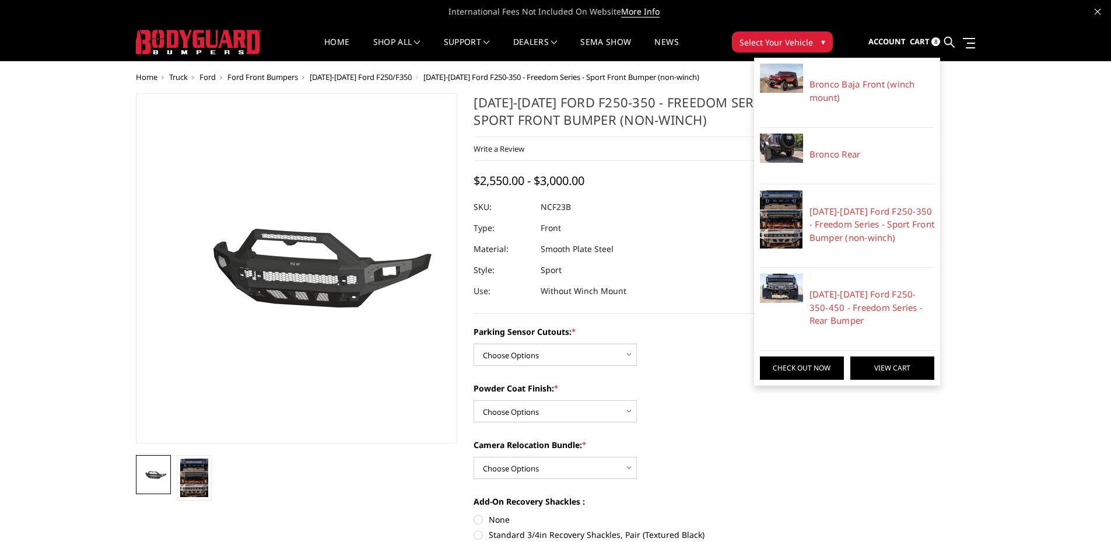
click at [884, 373] on link "View Cart" at bounding box center [892, 367] width 84 height 23
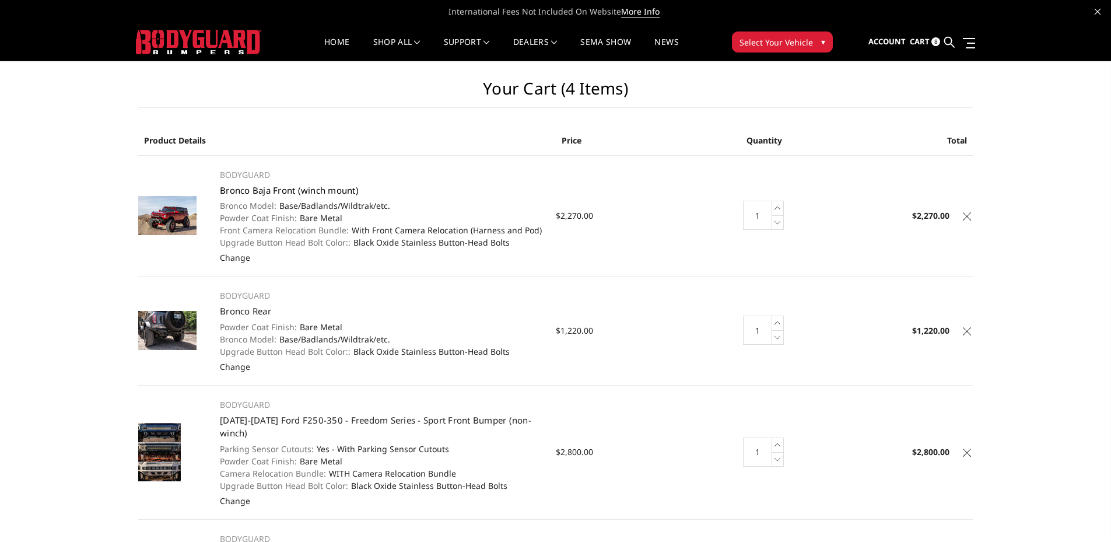
click at [260, 191] on link "Bronco Baja Front (winch mount)" at bounding box center [289, 190] width 139 height 12
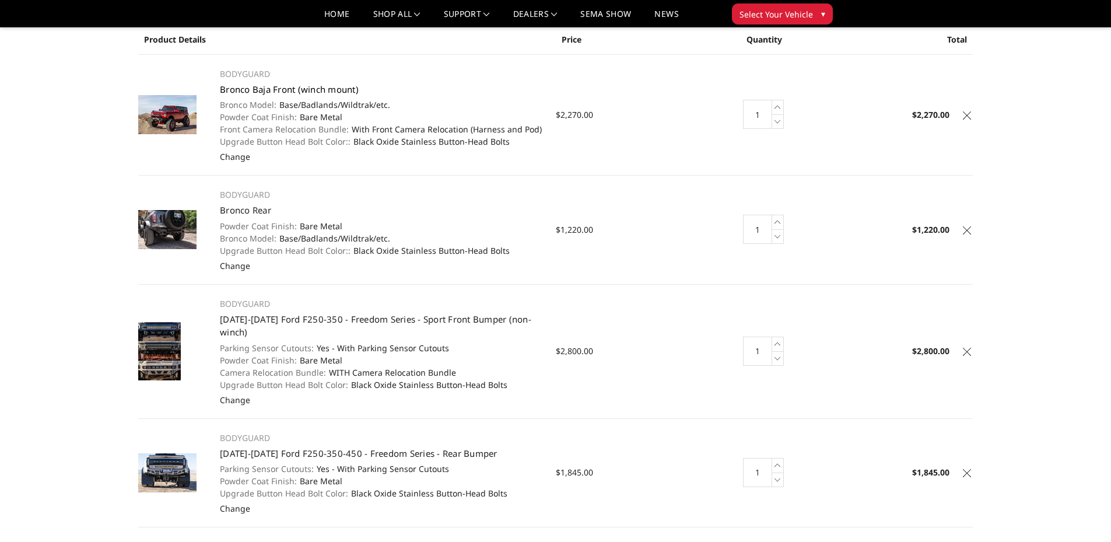
scroll to position [116, 0]
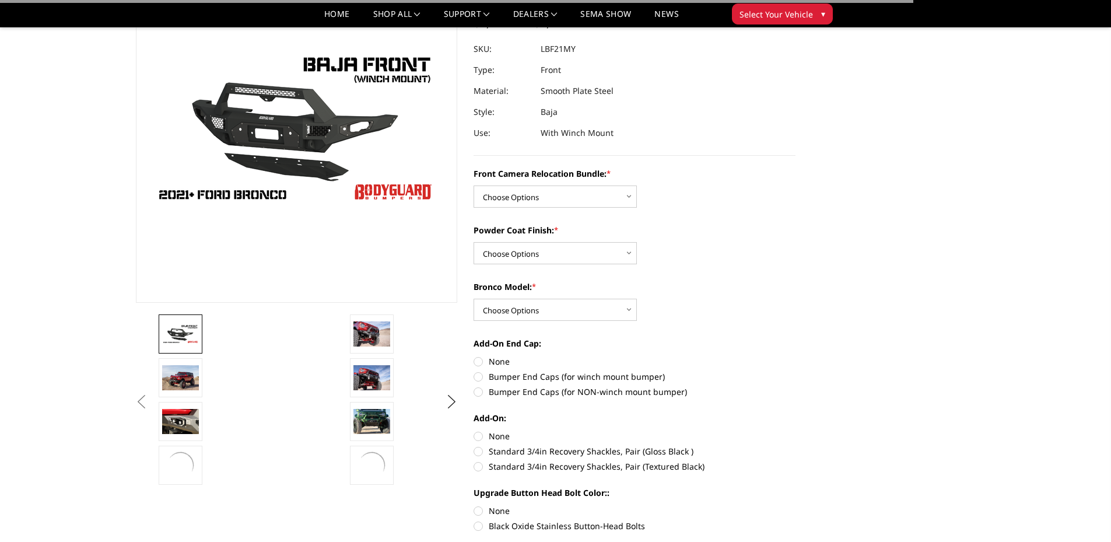
scroll to position [117, 0]
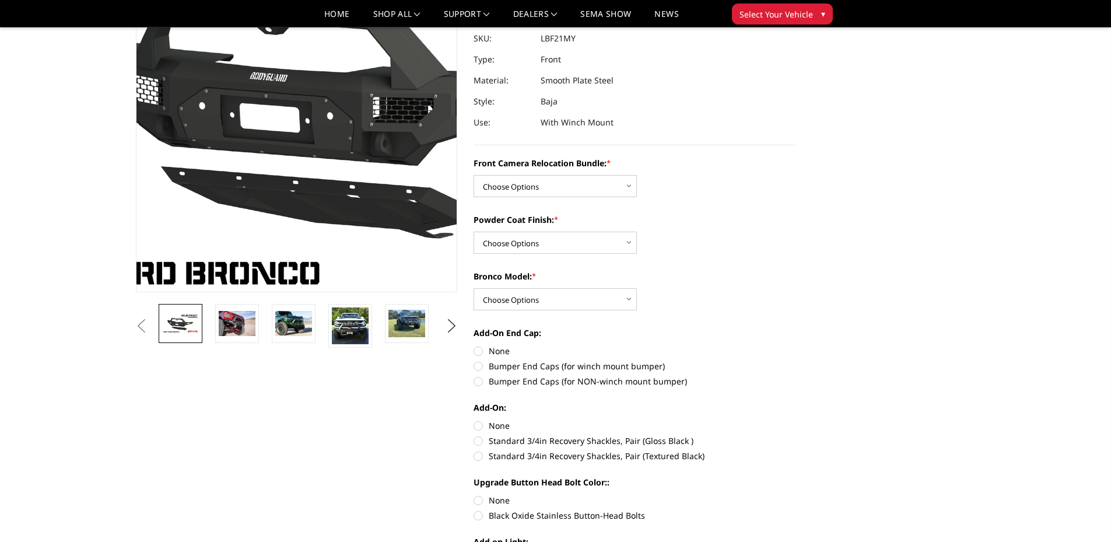
click at [260, 197] on img at bounding box center [345, 102] width 746 height 420
